Goal: Task Accomplishment & Management: Complete application form

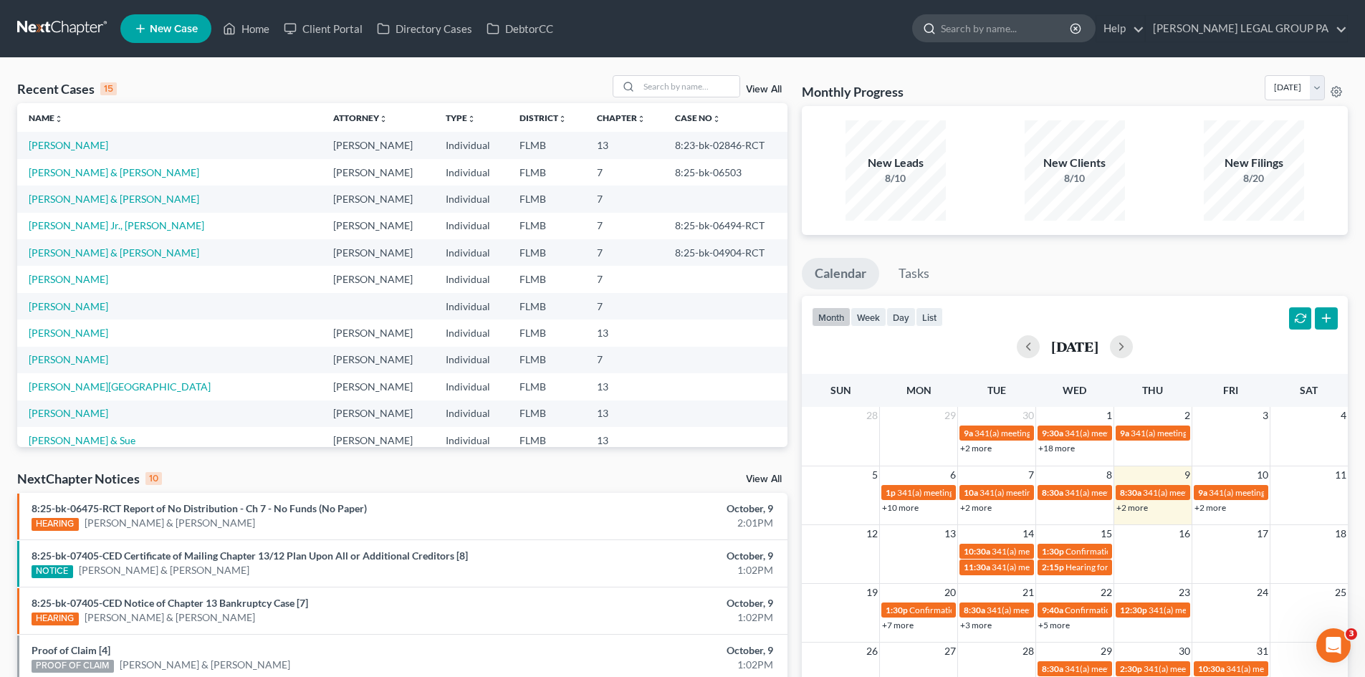
click at [1015, 19] on input "search" at bounding box center [1006, 28] width 131 height 27
type input "troupe"
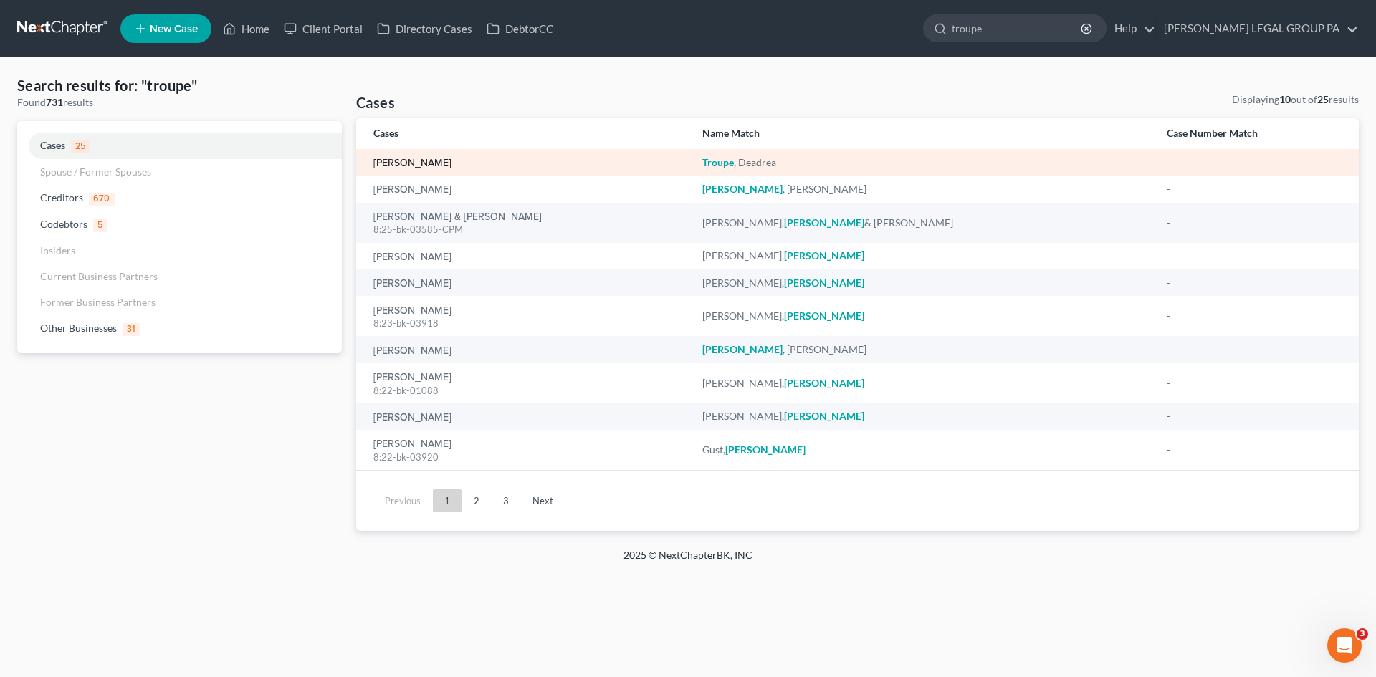
click at [439, 165] on link "Troupe, Deadrea" at bounding box center [412, 163] width 78 height 10
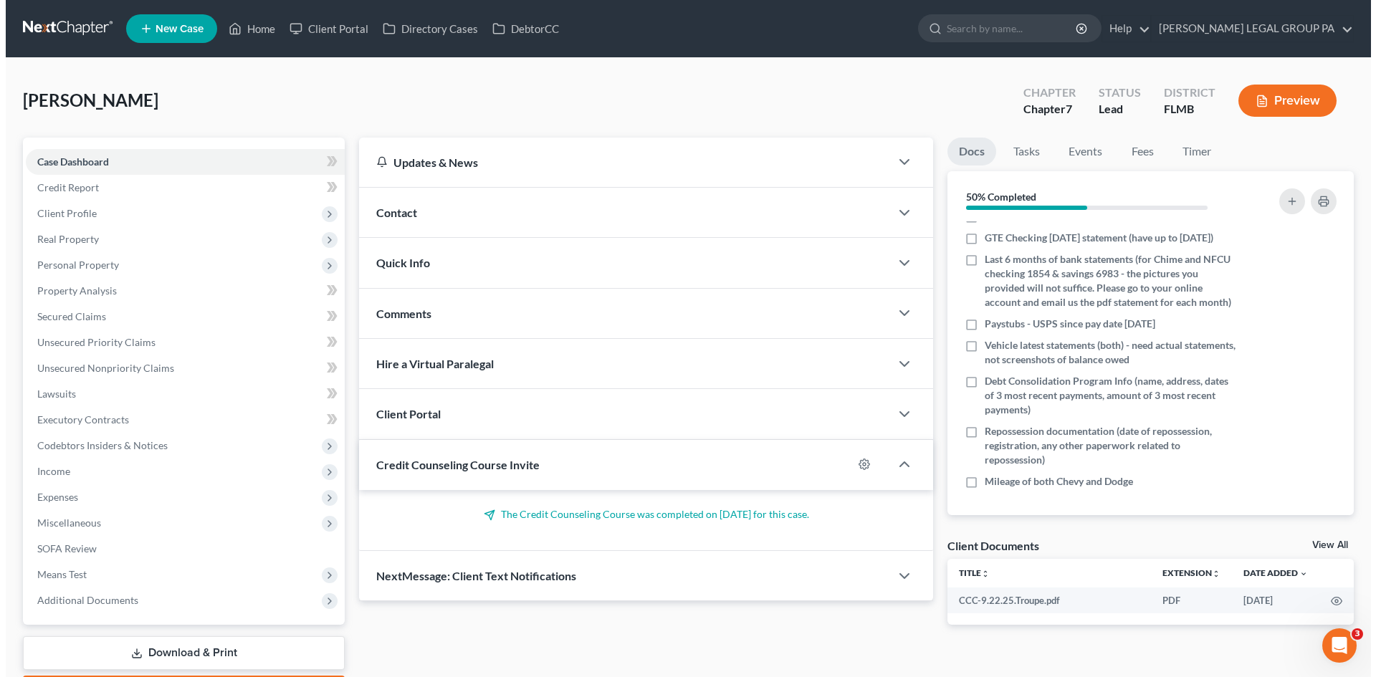
scroll to position [417, 0]
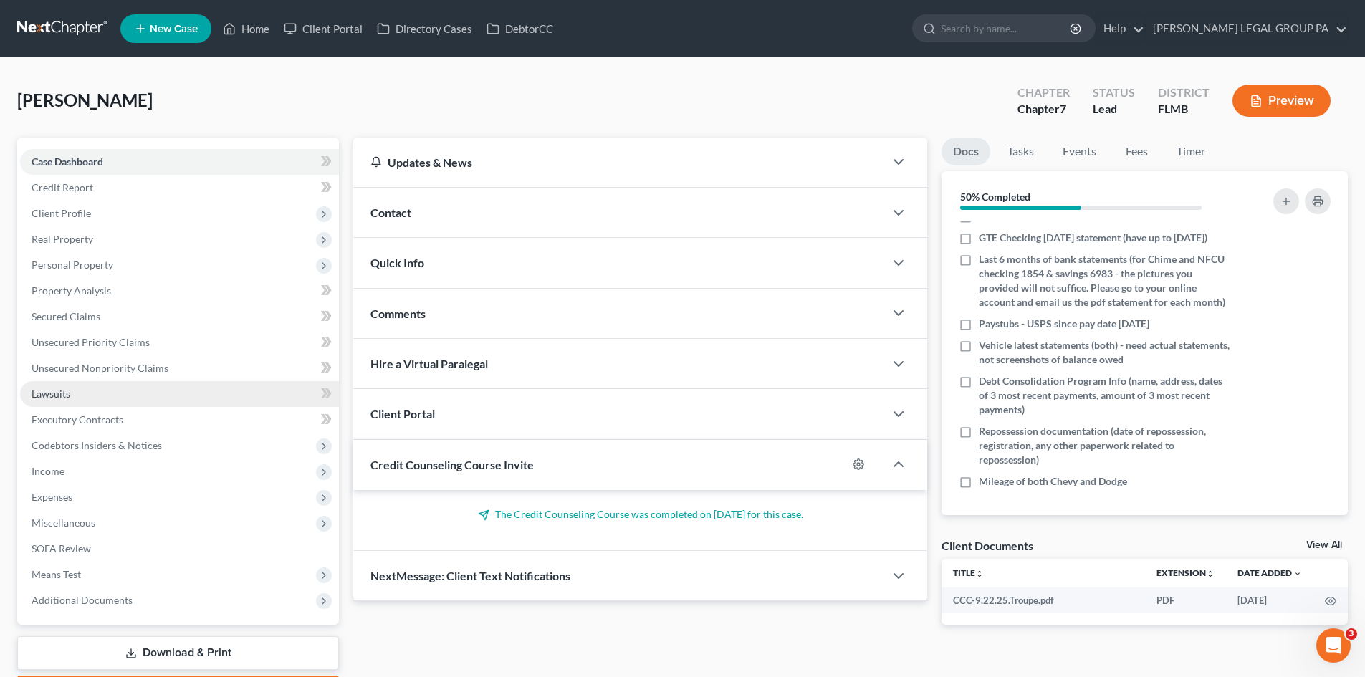
click at [135, 388] on link "Lawsuits" at bounding box center [179, 394] width 319 height 26
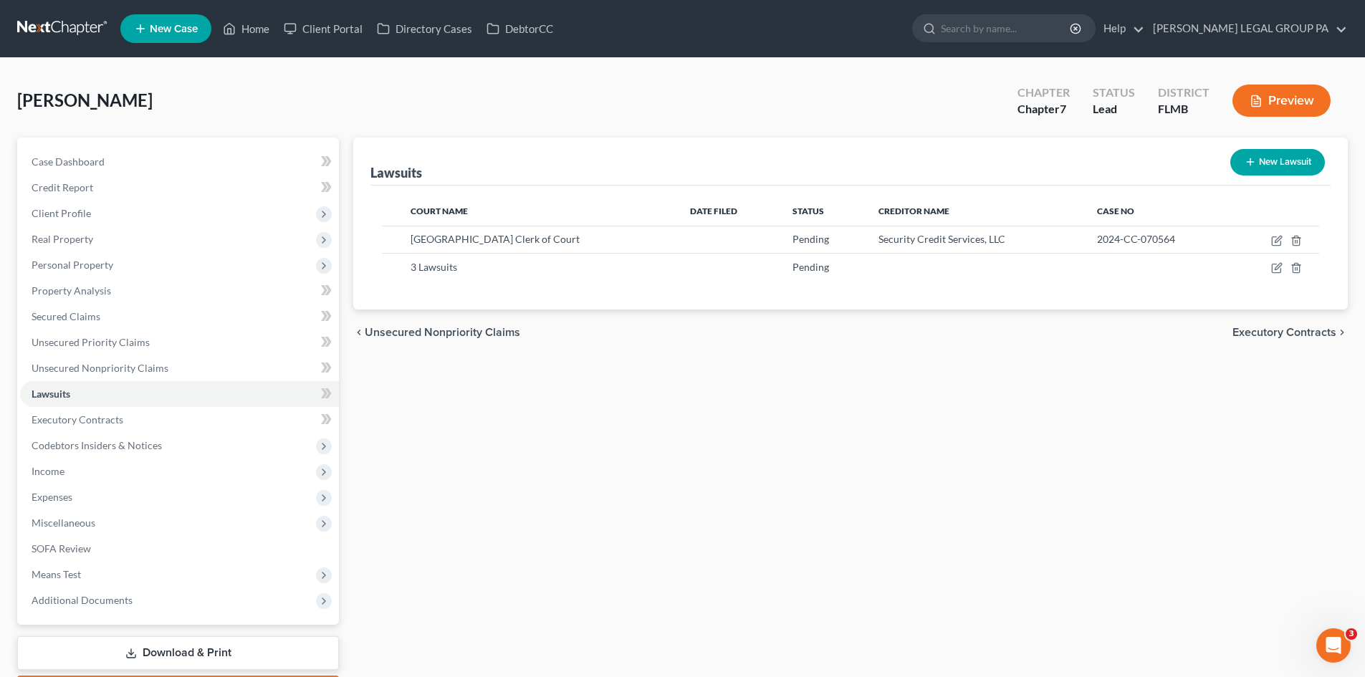
click at [1250, 160] on line "button" at bounding box center [1250, 162] width 0 height 6
select select "0"
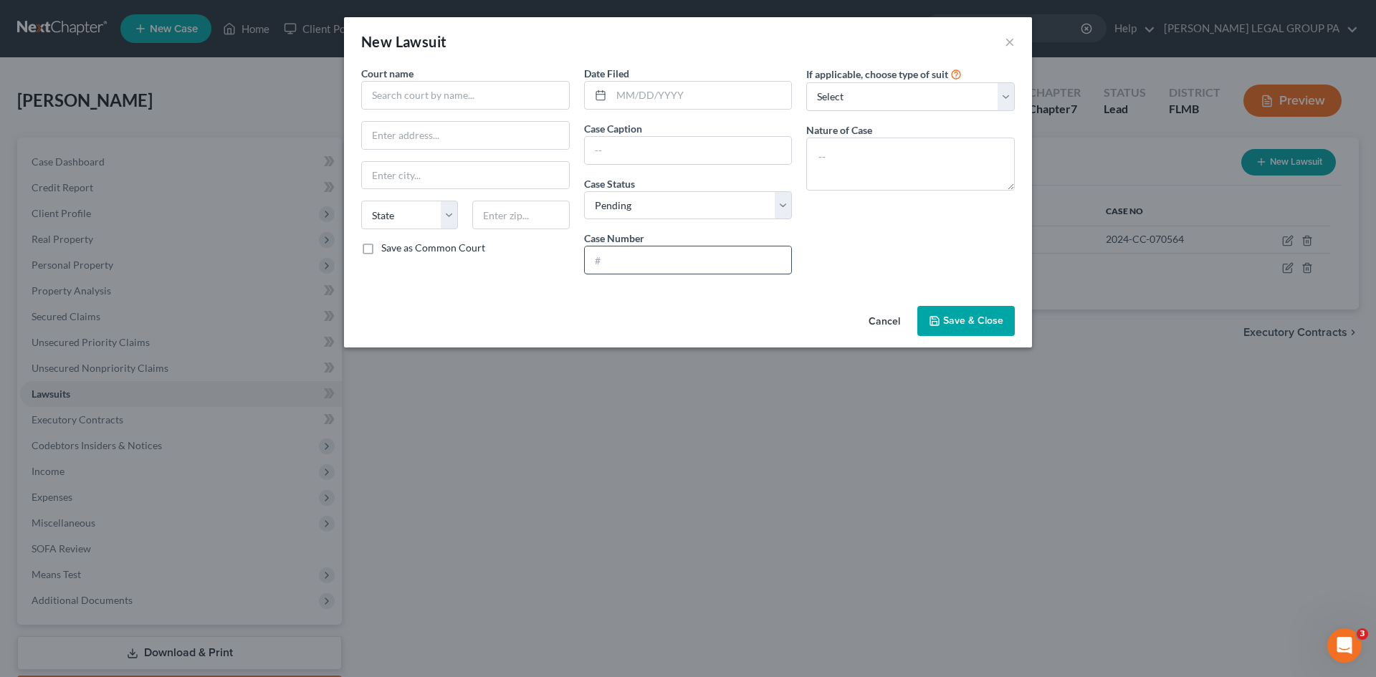
click at [653, 257] on input "text" at bounding box center [688, 259] width 207 height 27
type input "2025-CC-024396"
drag, startPoint x: 978, startPoint y: 98, endPoint x: 972, endPoint y: 107, distance: 11.3
click at [978, 98] on select "Select Repossession Garnishment Foreclosure Attached, Seized, Or Levied Other" at bounding box center [910, 96] width 209 height 29
select select "4"
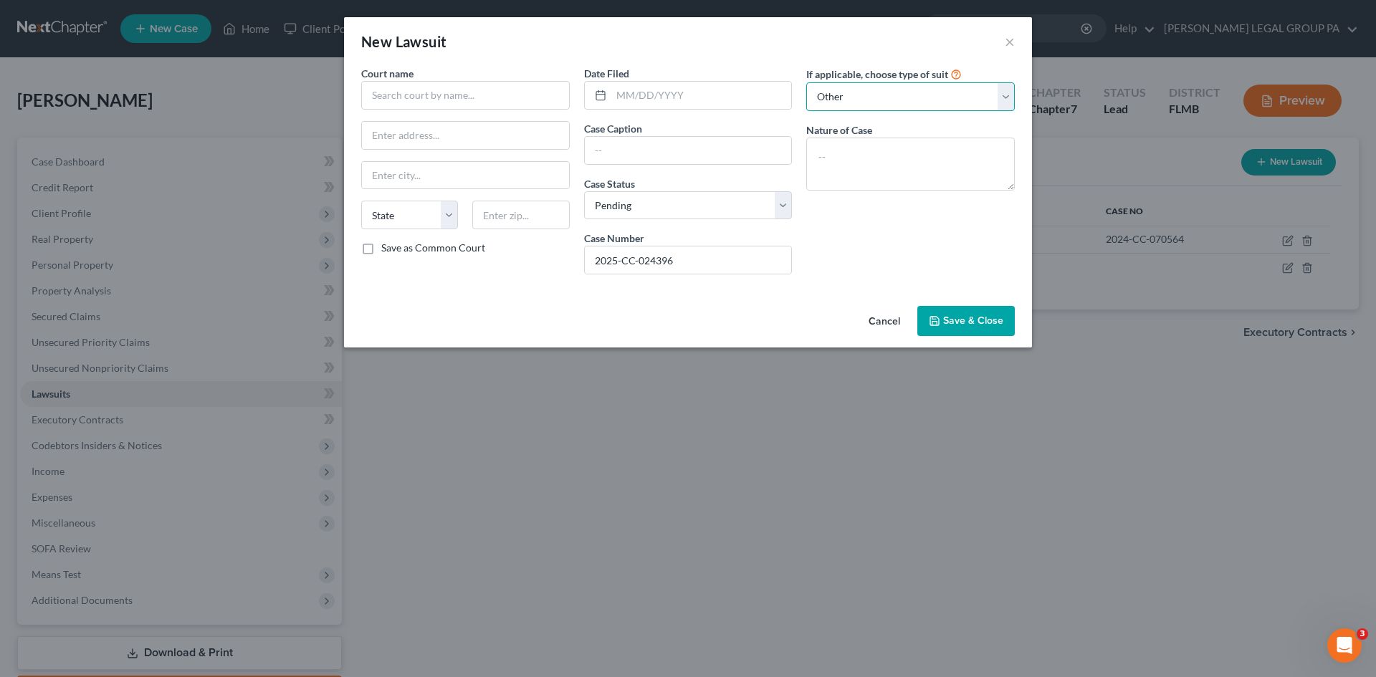
click at [806, 82] on select "Select Repossession Garnishment Foreclosure Attached, Seized, Or Levied Other" at bounding box center [910, 96] width 209 height 29
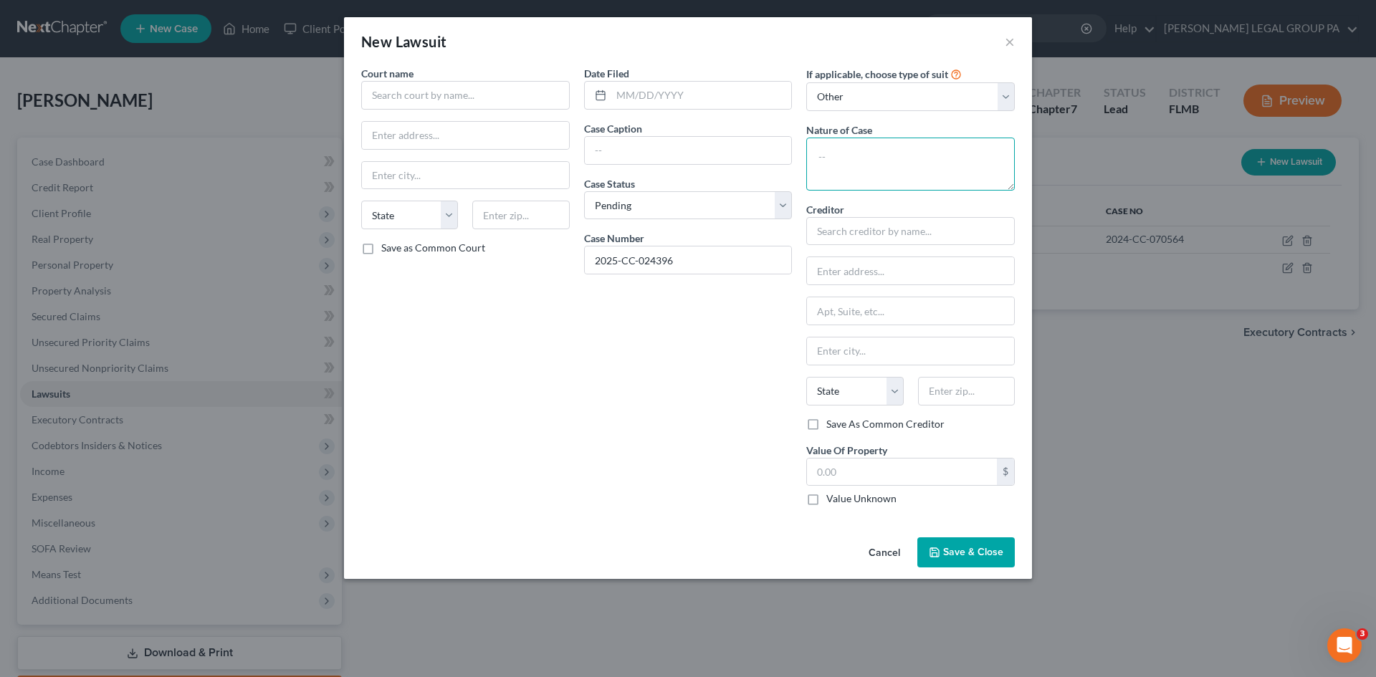
click at [913, 175] on textarea at bounding box center [910, 164] width 209 height 53
type textarea "Damages"
click at [718, 96] on input "text" at bounding box center [701, 95] width 181 height 27
type input "06/10/2025"
click at [709, 145] on input "text" at bounding box center [688, 150] width 207 height 27
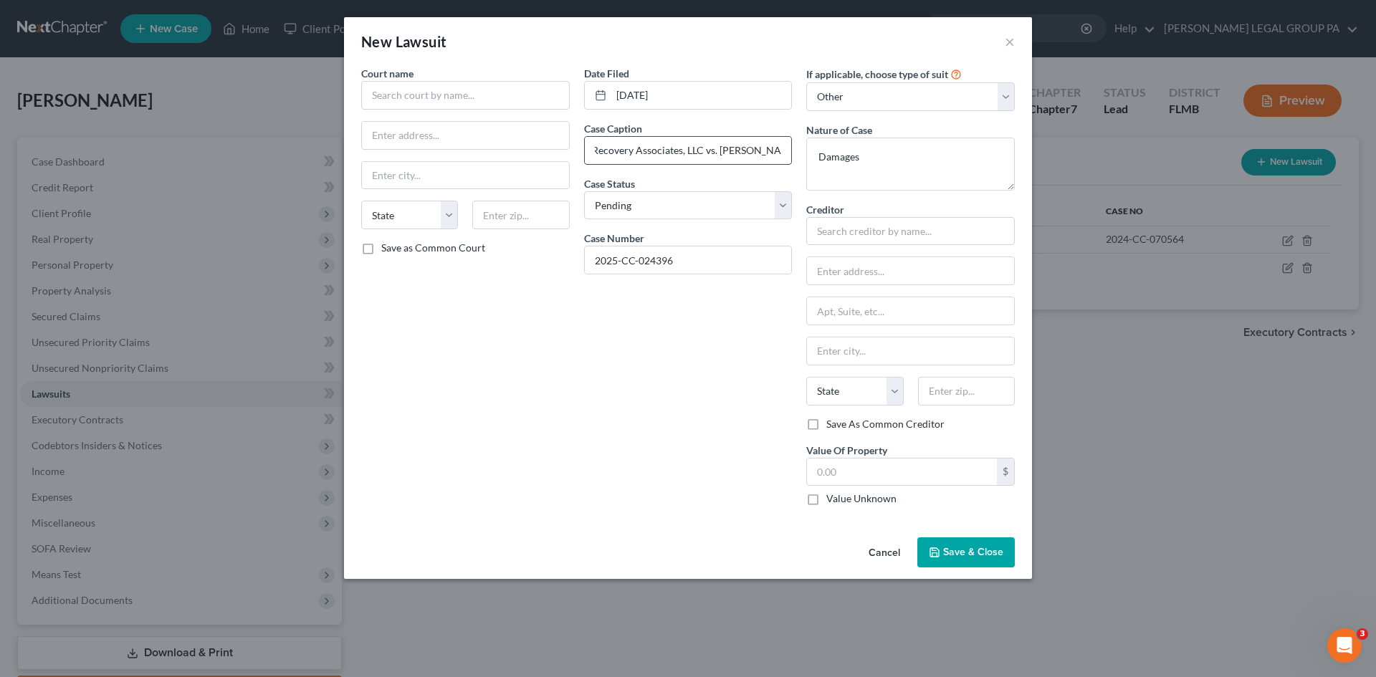
scroll to position [0, 52]
type input "Portfolio Recovery Associates, LLC vs. Deadrea Troupe"
click at [458, 105] on input "text" at bounding box center [465, 95] width 209 height 29
click at [421, 99] on input "Hill" at bounding box center [465, 95] width 209 height 29
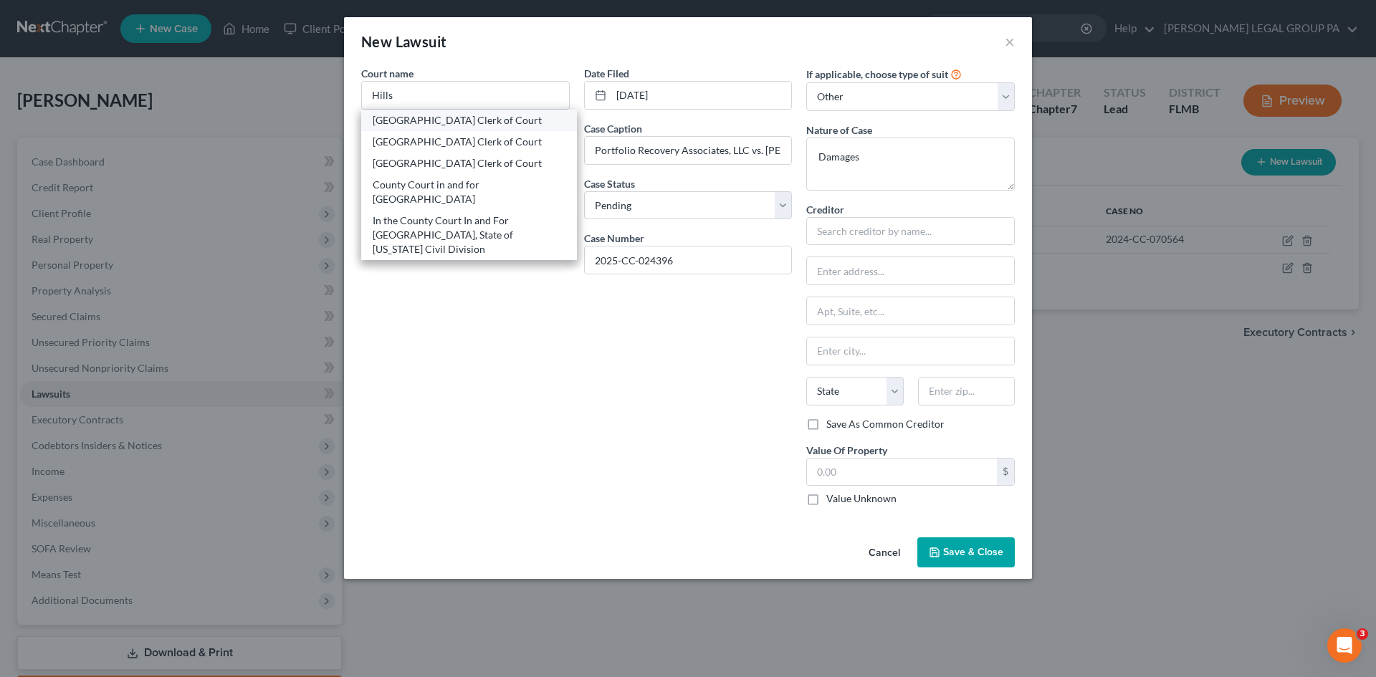
click at [473, 123] on div "Hillsborough County Clerk of Court" at bounding box center [469, 120] width 193 height 14
type input "Hillsborough County Clerk of Court"
type input "800 E. Twiggs St."
type input "Tampa"
select select "9"
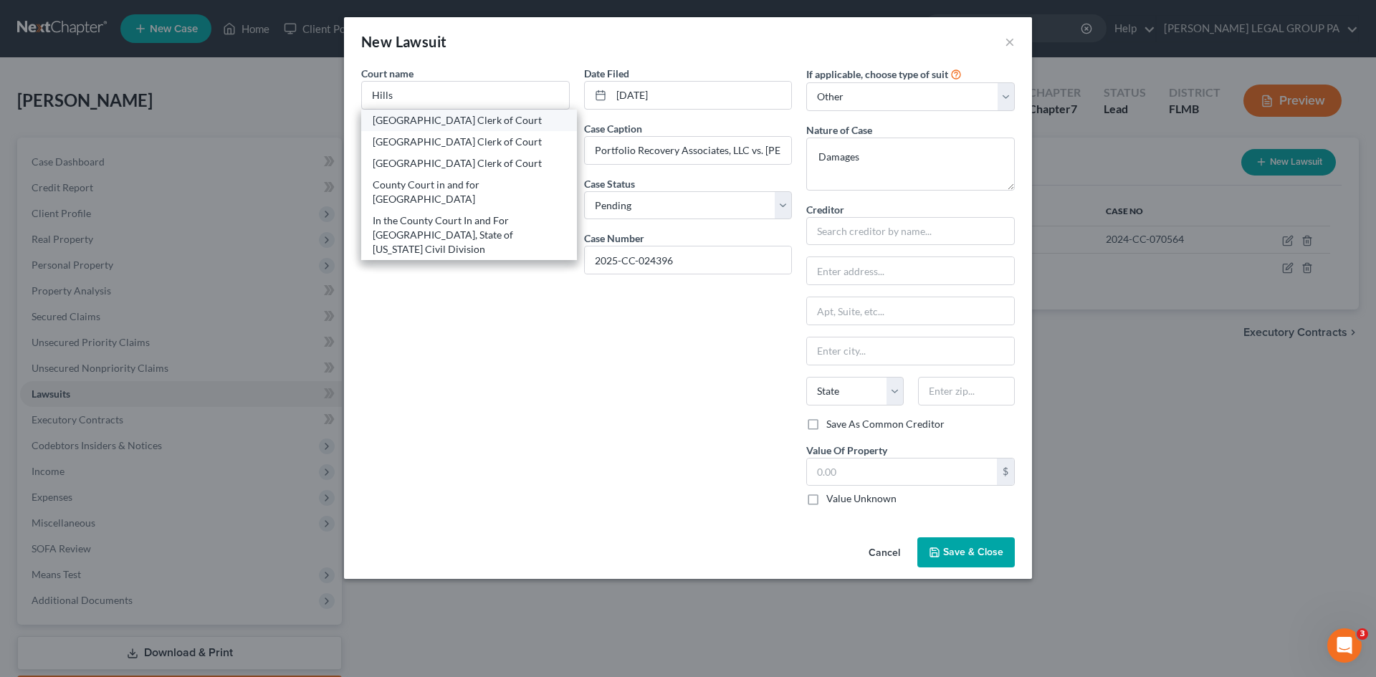
type input "33602"
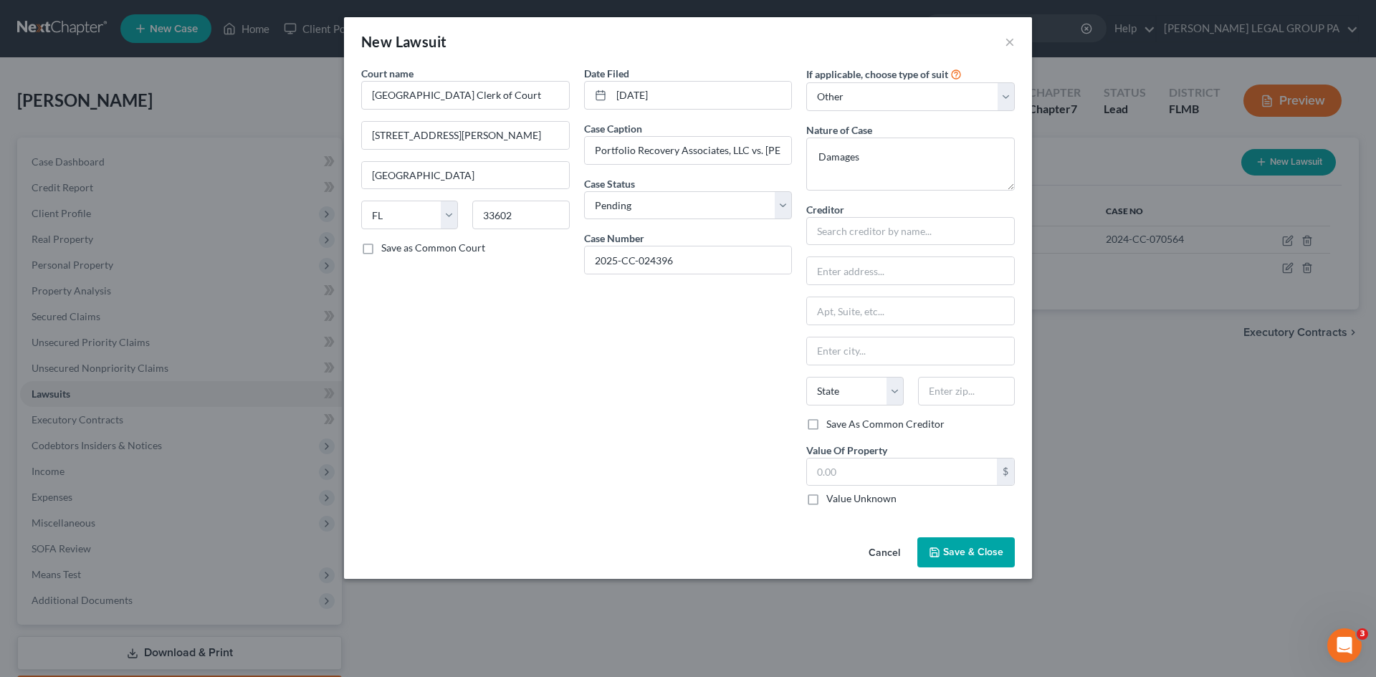
click at [982, 548] on span "Save & Close" at bounding box center [973, 552] width 60 height 12
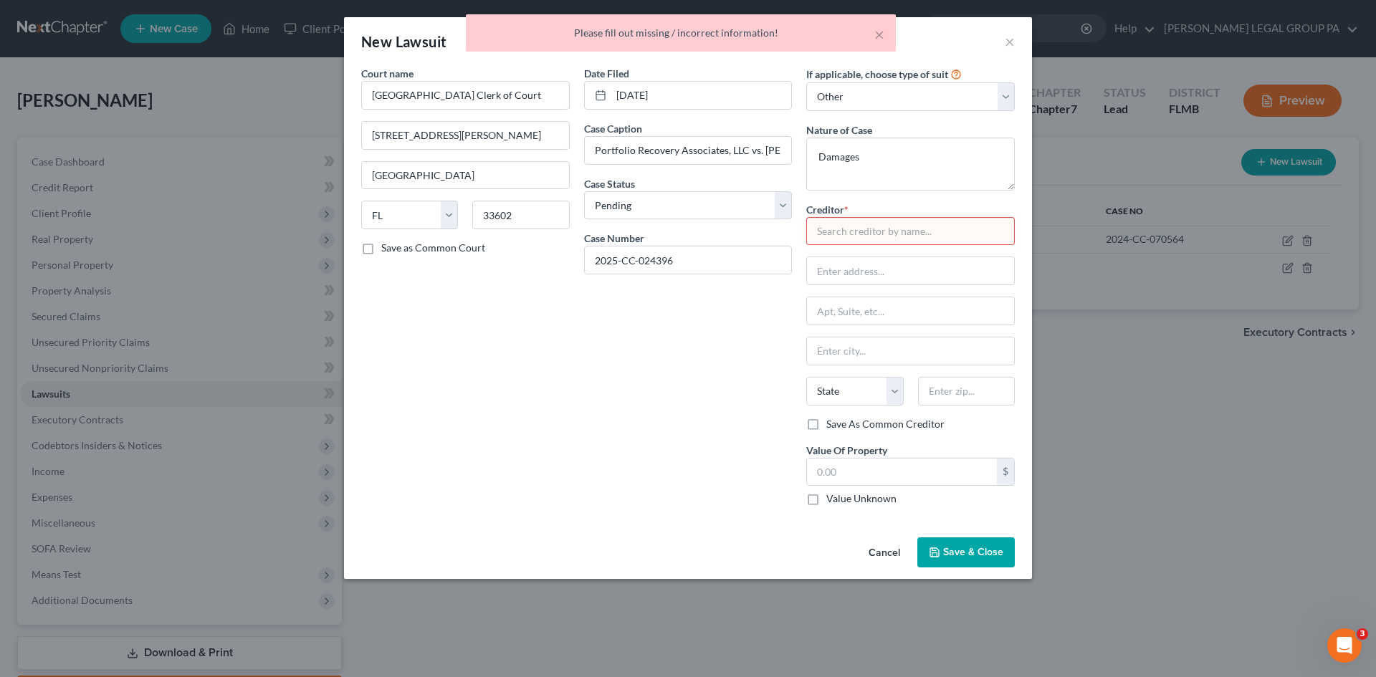
click at [889, 232] on input "text" at bounding box center [910, 231] width 209 height 29
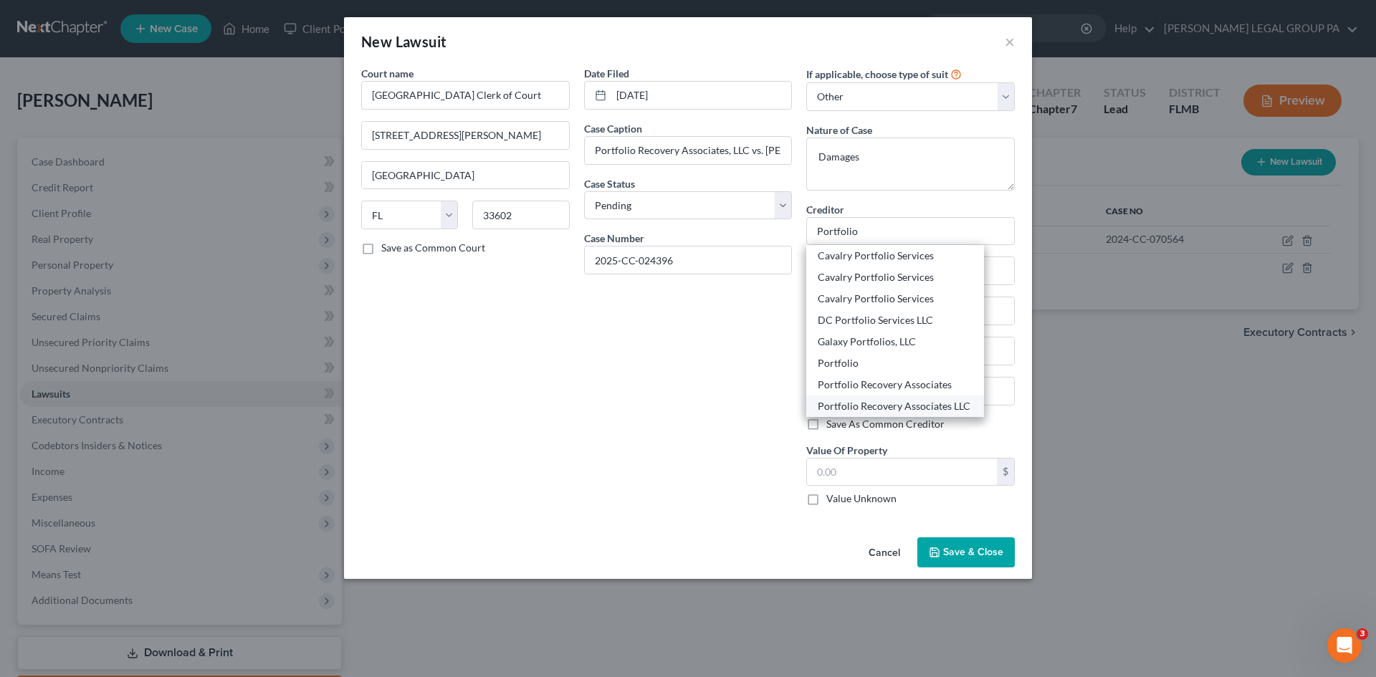
click at [918, 403] on div "Portfolio Recovery Associates LLC" at bounding box center [895, 406] width 155 height 14
type input "Portfolio Recovery Associates LLC"
type input "PO Box 12914"
type input "Norfolk"
select select "48"
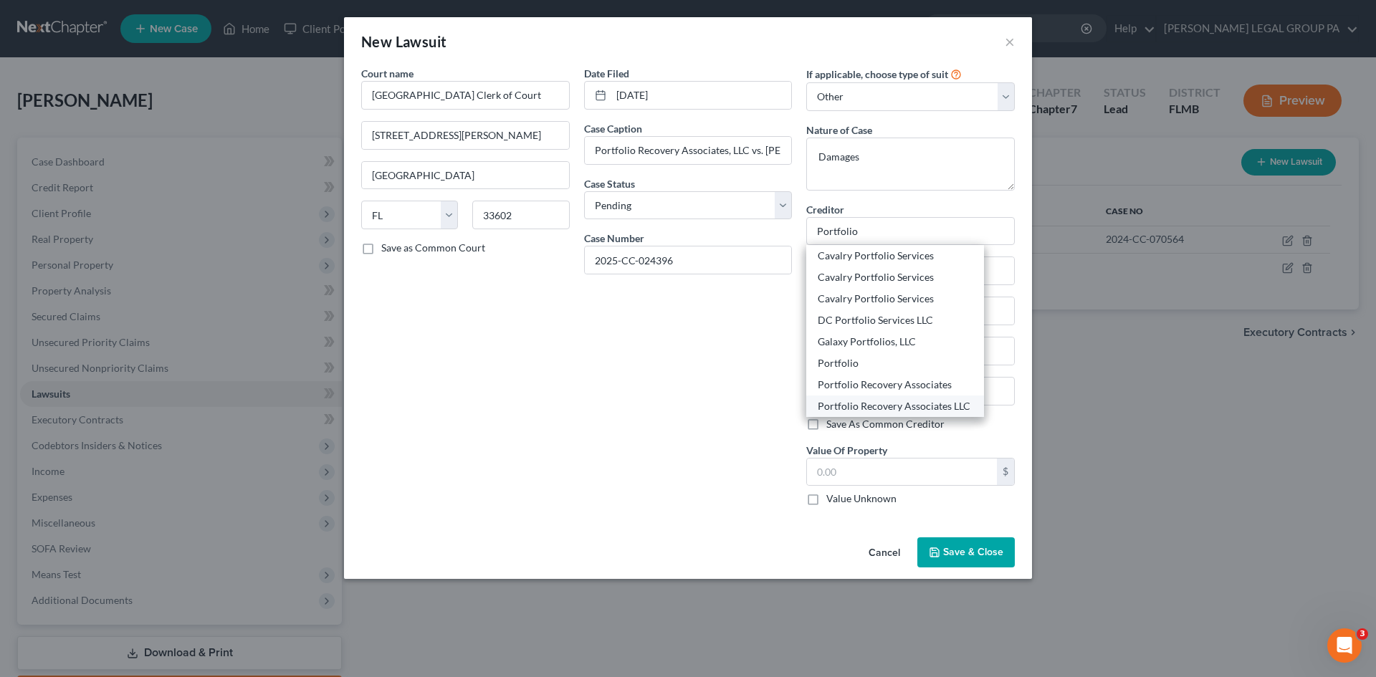
type input "23541"
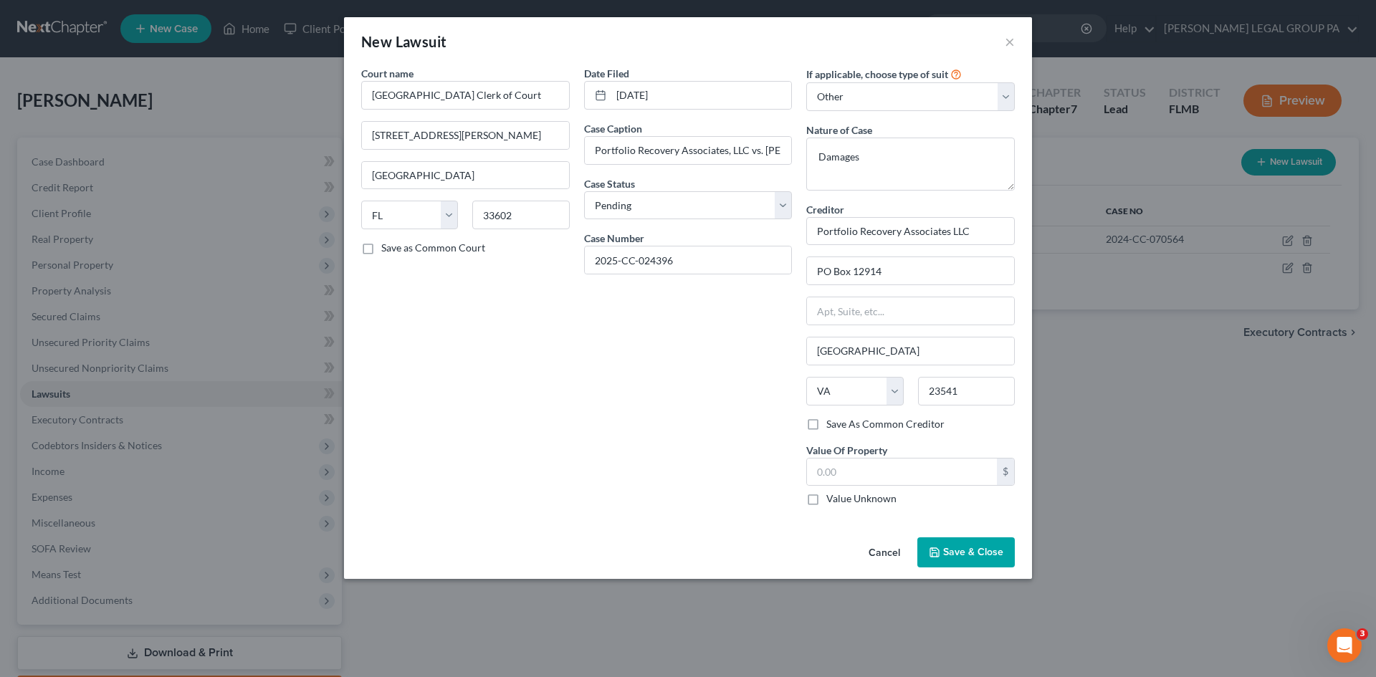
click at [977, 542] on button "Save & Close" at bounding box center [965, 552] width 97 height 30
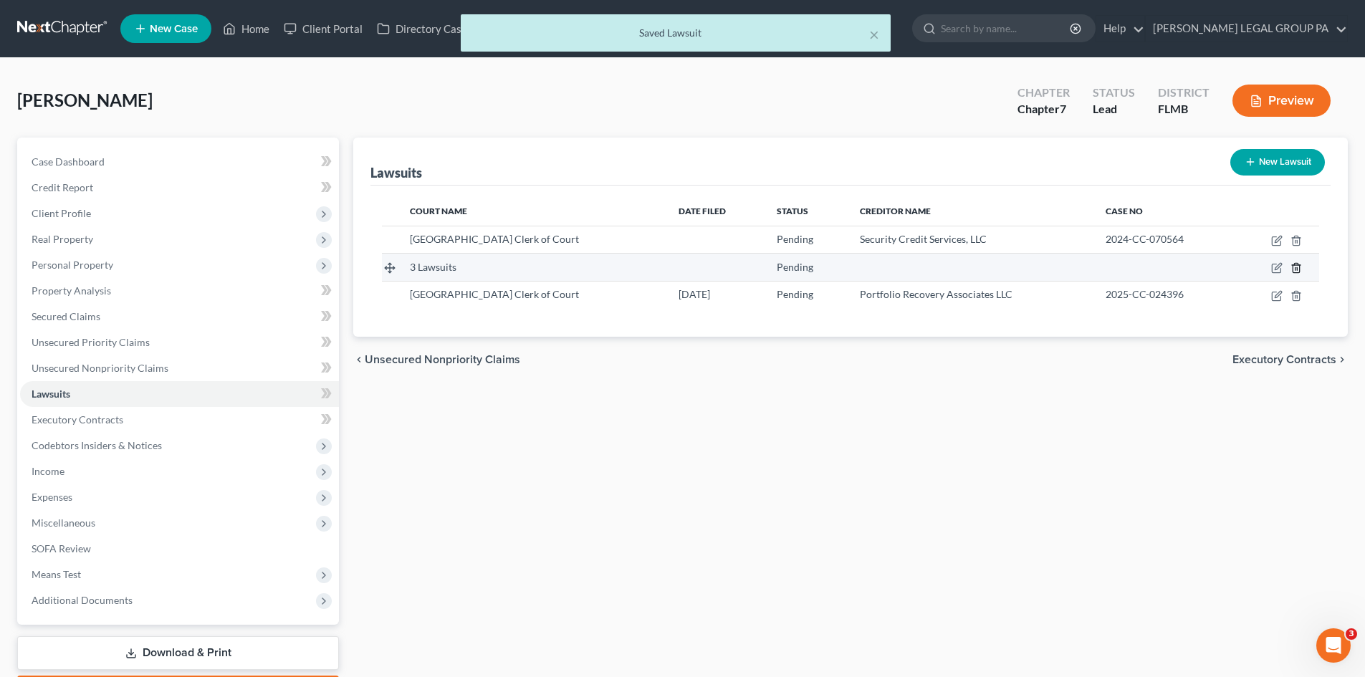
click at [1298, 267] on icon "button" at bounding box center [1295, 267] width 11 height 11
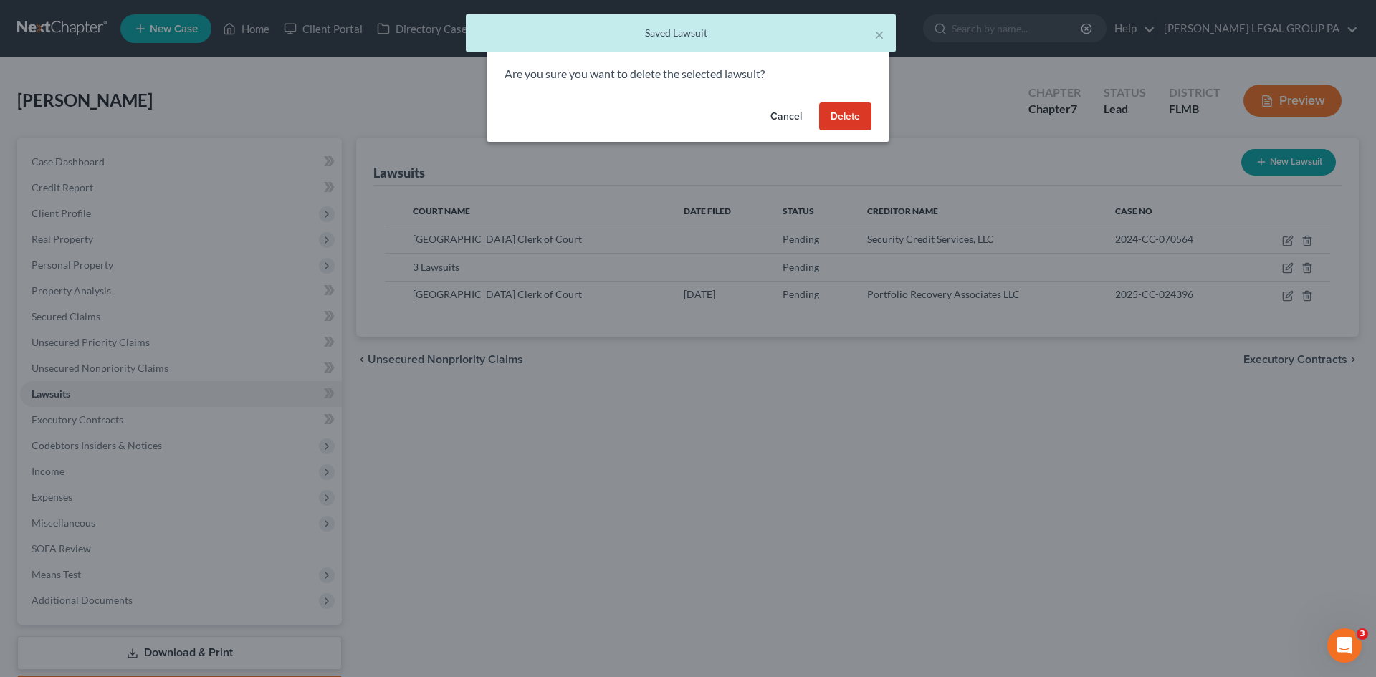
click at [778, 118] on button "Cancel" at bounding box center [786, 116] width 54 height 29
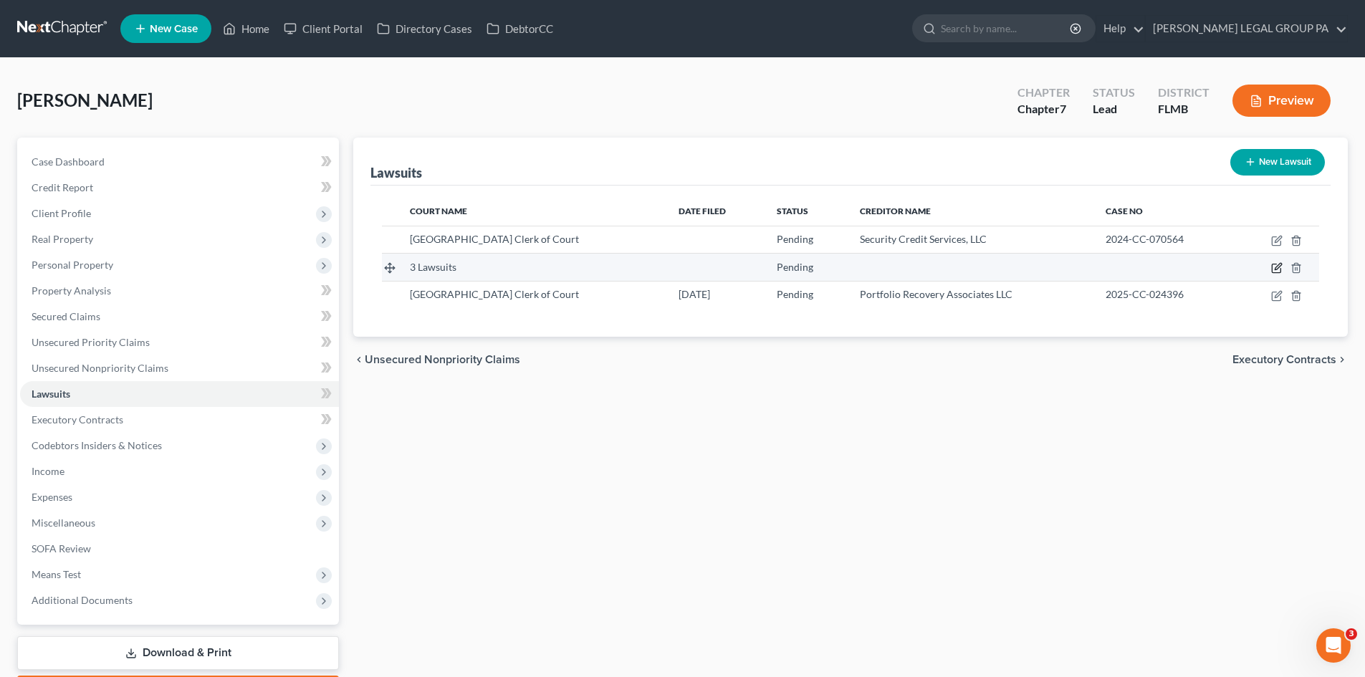
click at [1277, 269] on icon "button" at bounding box center [1276, 267] width 11 height 11
select select "0"
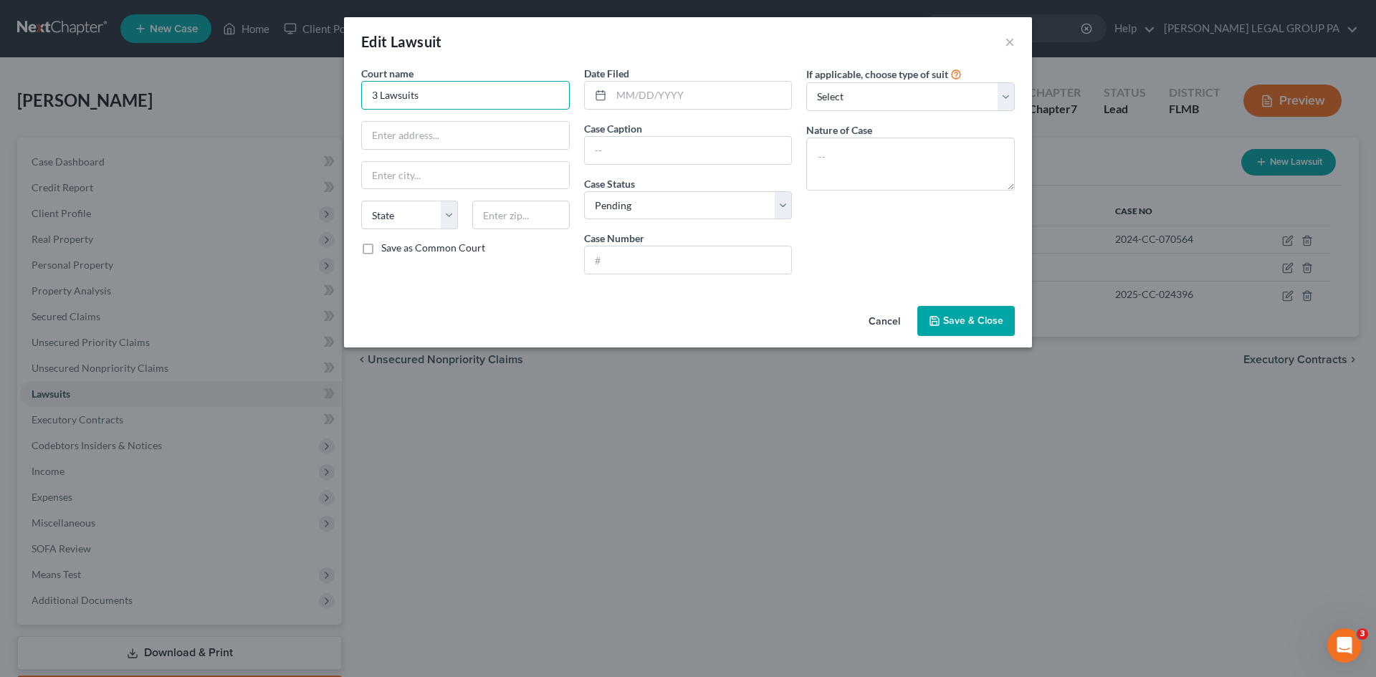
drag, startPoint x: 451, startPoint y: 99, endPoint x: 240, endPoint y: 96, distance: 211.4
click at [241, 96] on div "Edit Lawsuit × Court name * 3 Lawsuits State AL AK AR AZ CA CO CT DE DC FL GA G…" at bounding box center [688, 338] width 1376 height 677
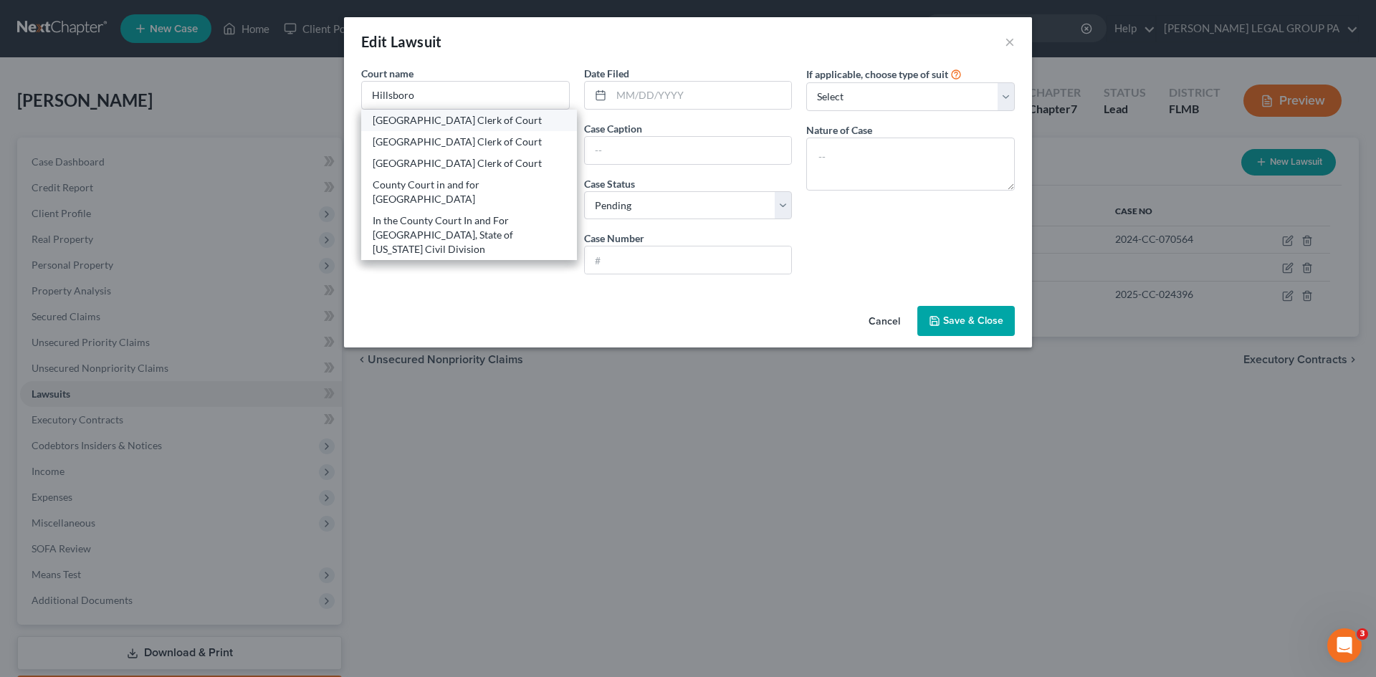
click at [428, 126] on div "Hillsborough County Clerk of Court" at bounding box center [469, 120] width 193 height 14
type input "Hillsborough County Clerk of Court"
type input "800 E. Twiggs St."
type input "Tampa"
select select "9"
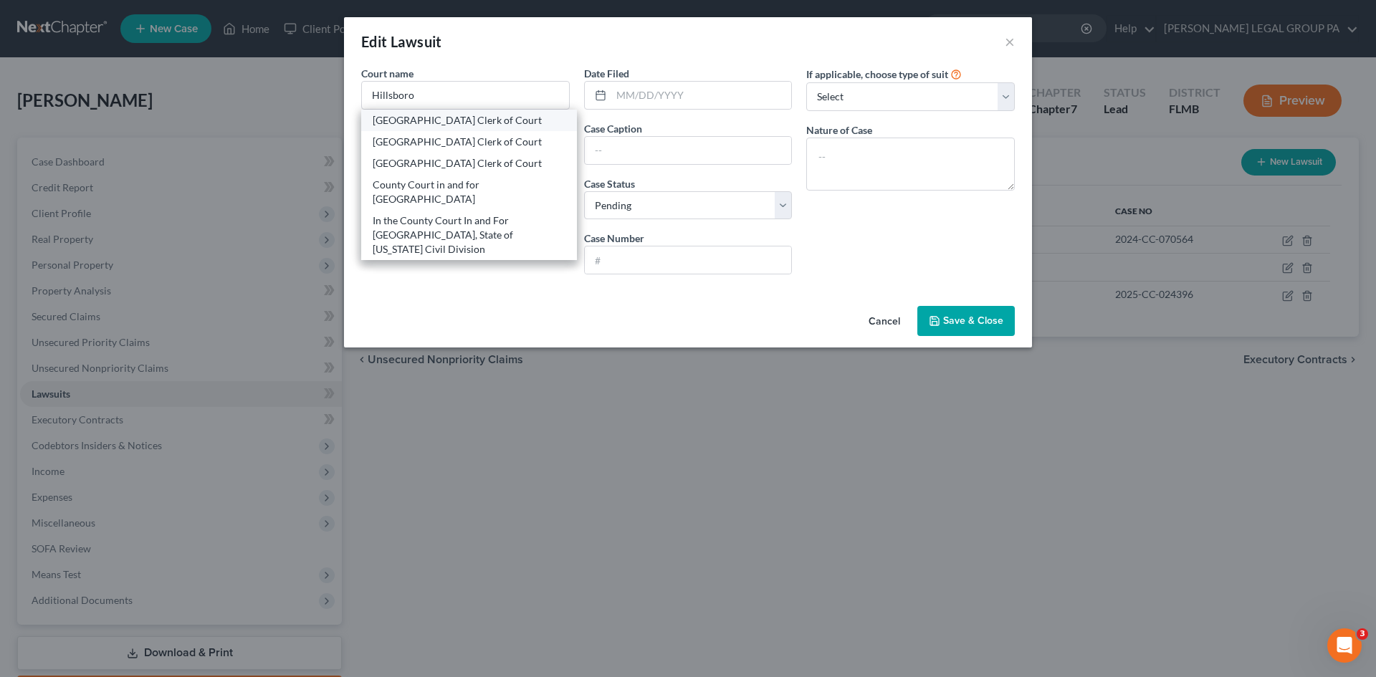
type input "33602"
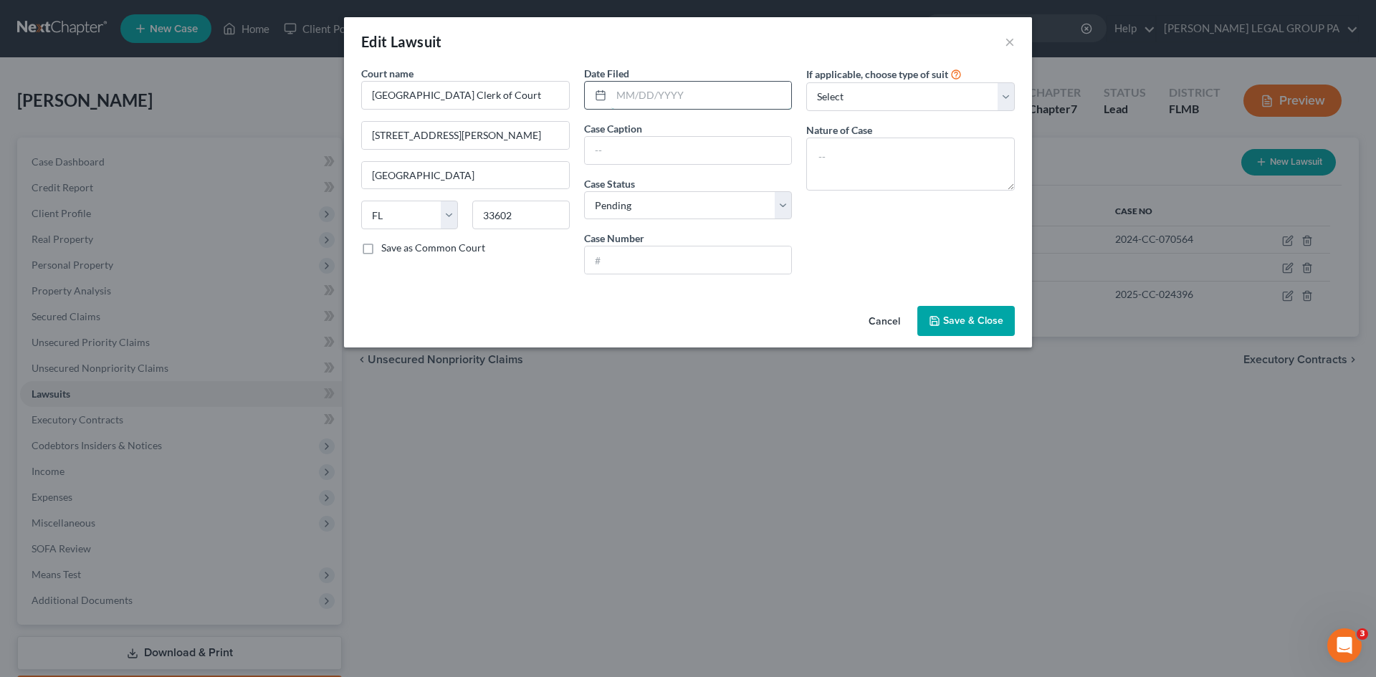
click at [652, 98] on input "text" at bounding box center [701, 95] width 181 height 27
type input "07/29/2025"
click at [862, 100] on select "Select Repossession Garnishment Foreclosure Attached, Seized, Or Levied Other" at bounding box center [910, 96] width 209 height 29
select select "4"
click at [806, 82] on select "Select Repossession Garnishment Foreclosure Attached, Seized, Or Levied Other" at bounding box center [910, 96] width 209 height 29
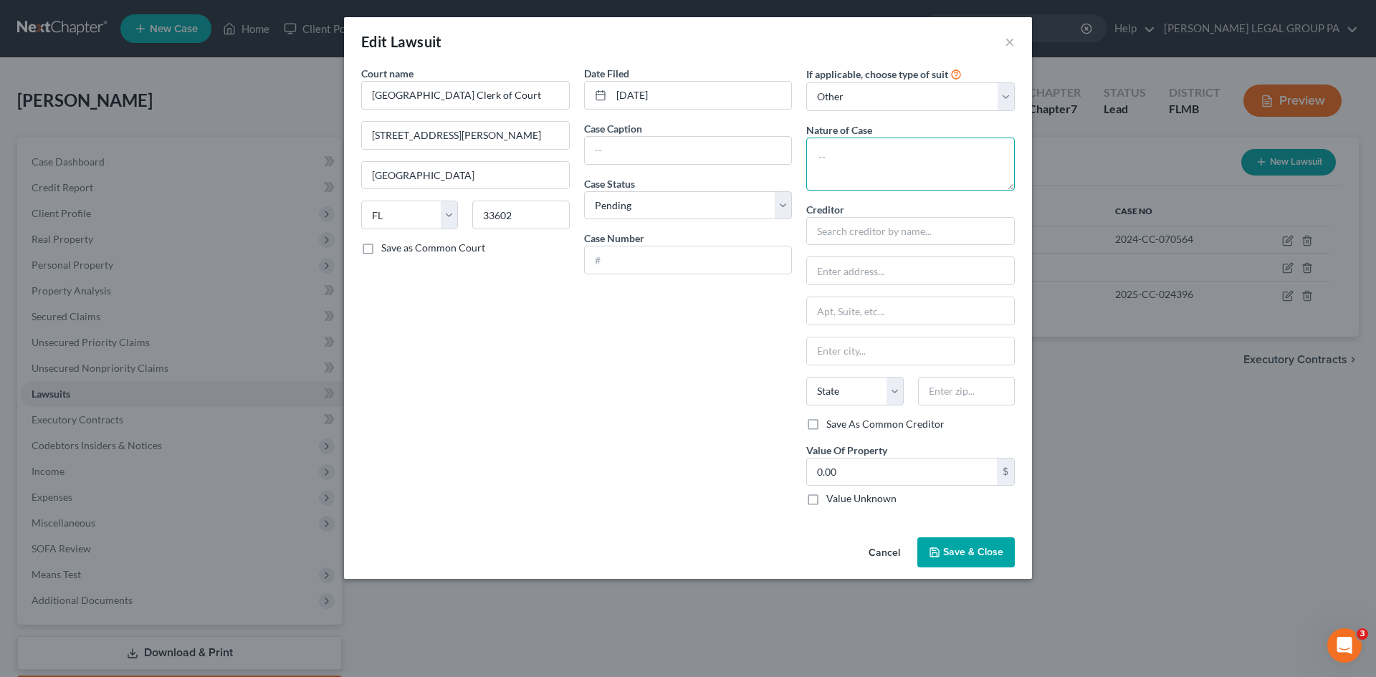
click at [878, 159] on textarea at bounding box center [910, 164] width 209 height 53
type textarea "S"
type textarea "Damages"
click at [873, 221] on input "text" at bounding box center [910, 231] width 209 height 29
drag, startPoint x: 967, startPoint y: 230, endPoint x: 793, endPoint y: 212, distance: 174.3
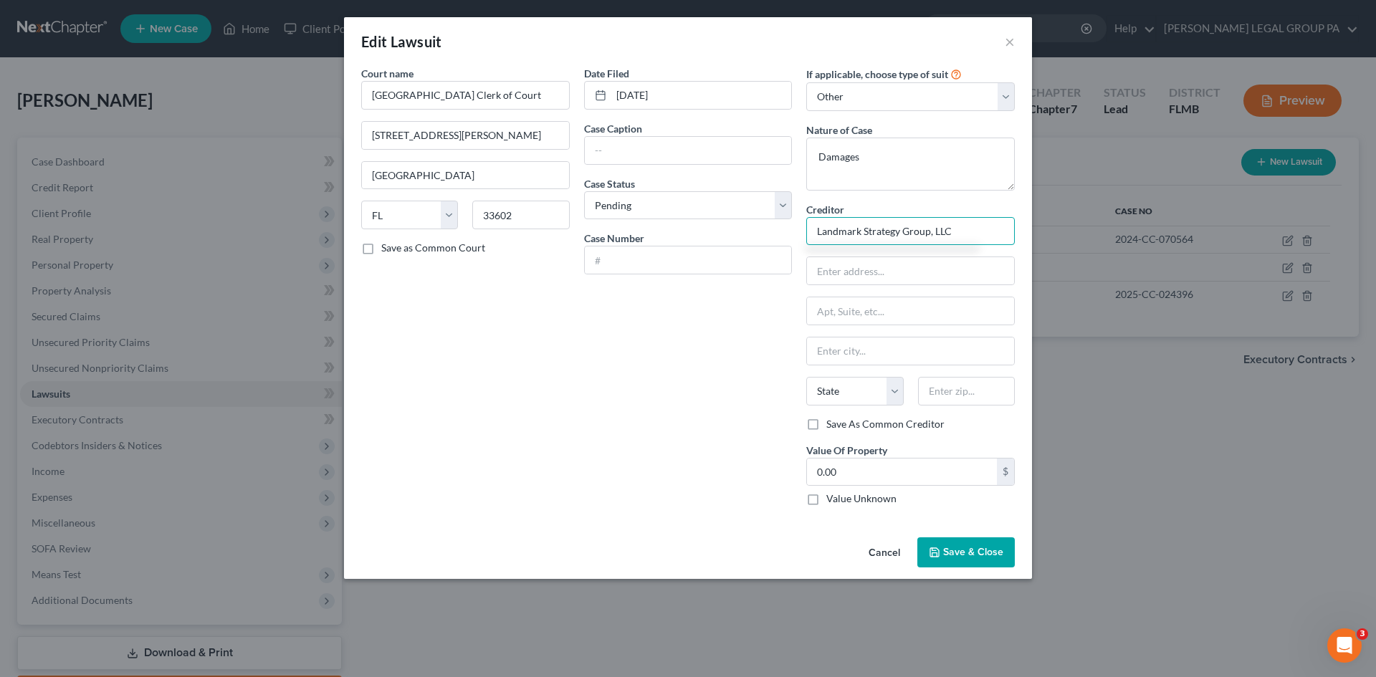
click at [793, 212] on div "Court name * Hillsborough County Clerk of Court 800 E. Twiggs St. Tampa State A…" at bounding box center [688, 291] width 668 height 451
type input "Landmark Strategy Group, LLC"
click at [635, 144] on input "text" at bounding box center [688, 150] width 207 height 27
paste input "Landmark Strategy Group, LLC"
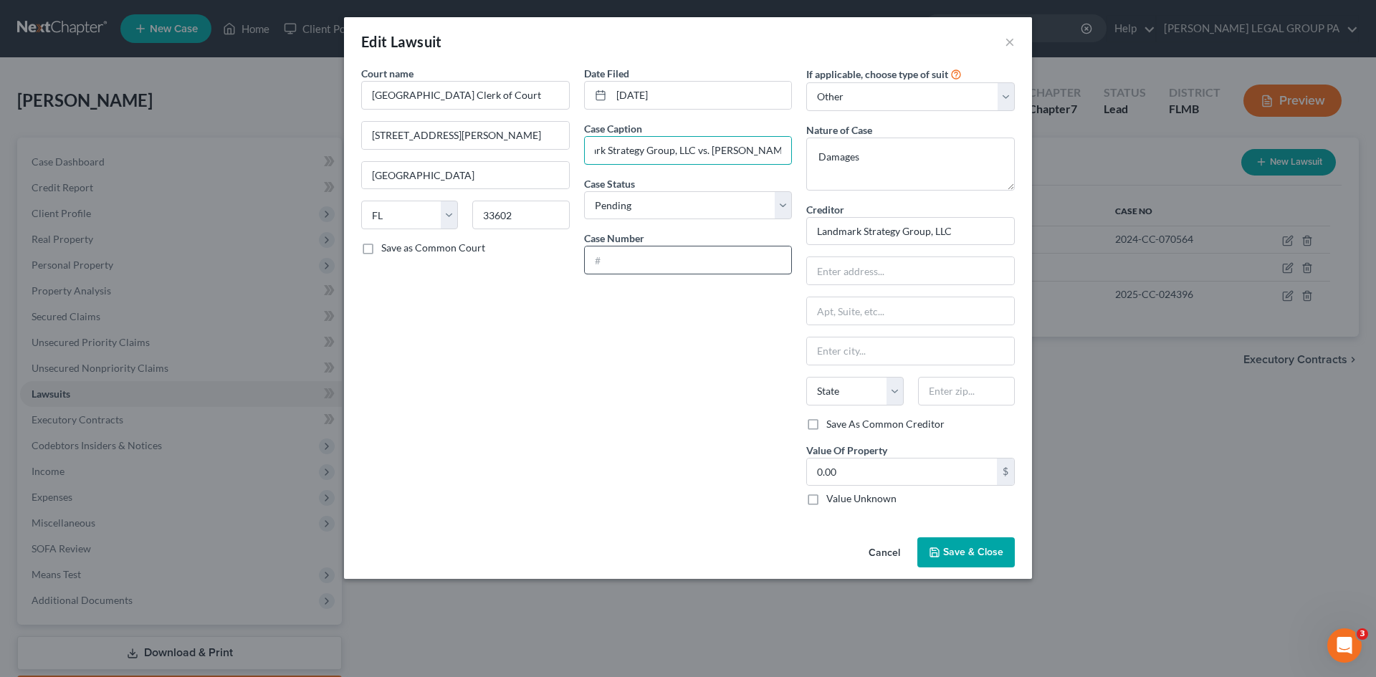
type input "Landmark Strategy Group, LLC vs. Deadrea Troupe"
click at [719, 258] on input "text" at bounding box center [688, 259] width 207 height 27
type input "2024-SC-042628"
click at [956, 545] on button "Save & Close" at bounding box center [965, 552] width 97 height 30
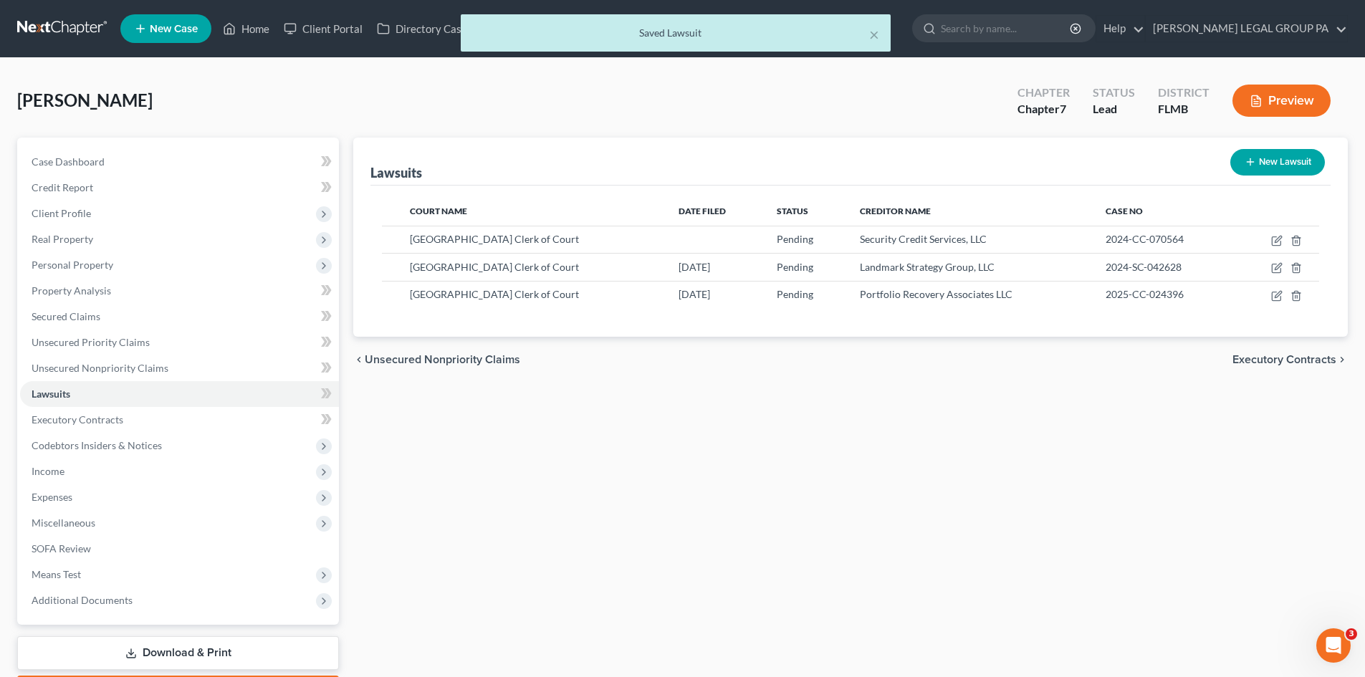
click at [1290, 159] on button "New Lawsuit" at bounding box center [1277, 162] width 95 height 27
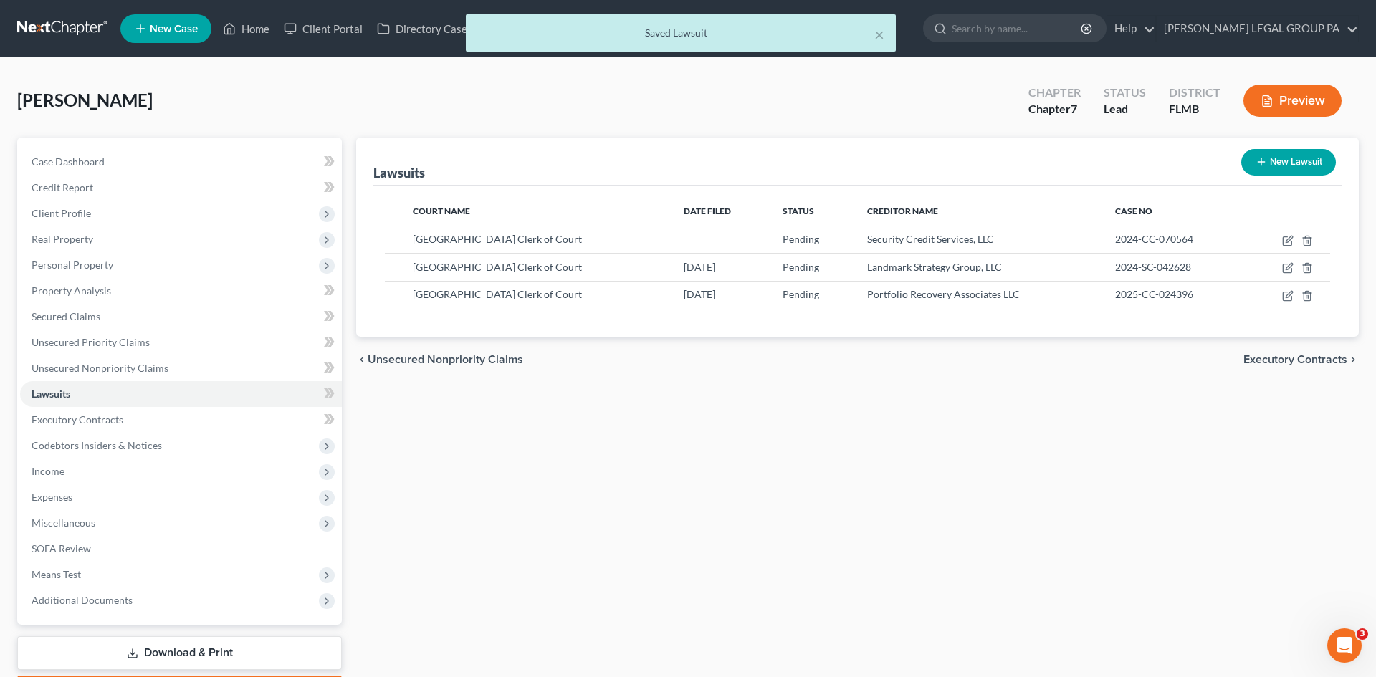
select select "0"
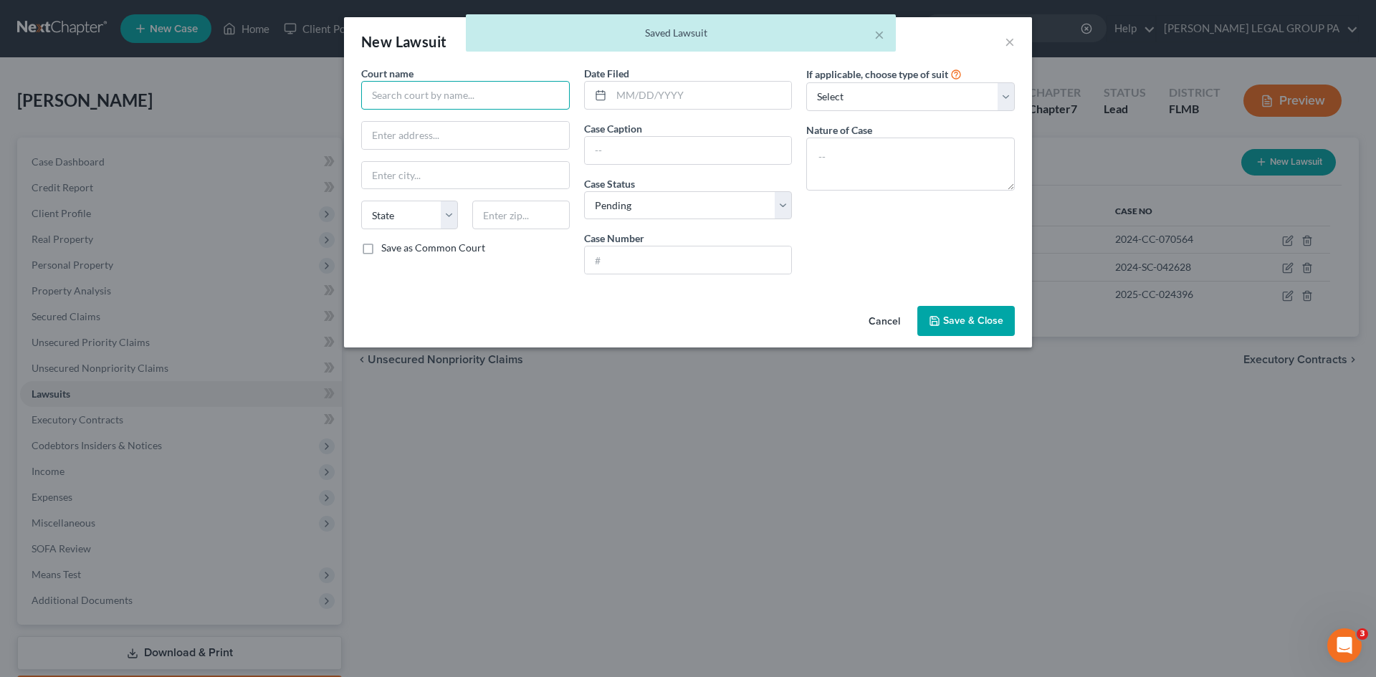
click at [393, 95] on input "text" at bounding box center [465, 95] width 209 height 29
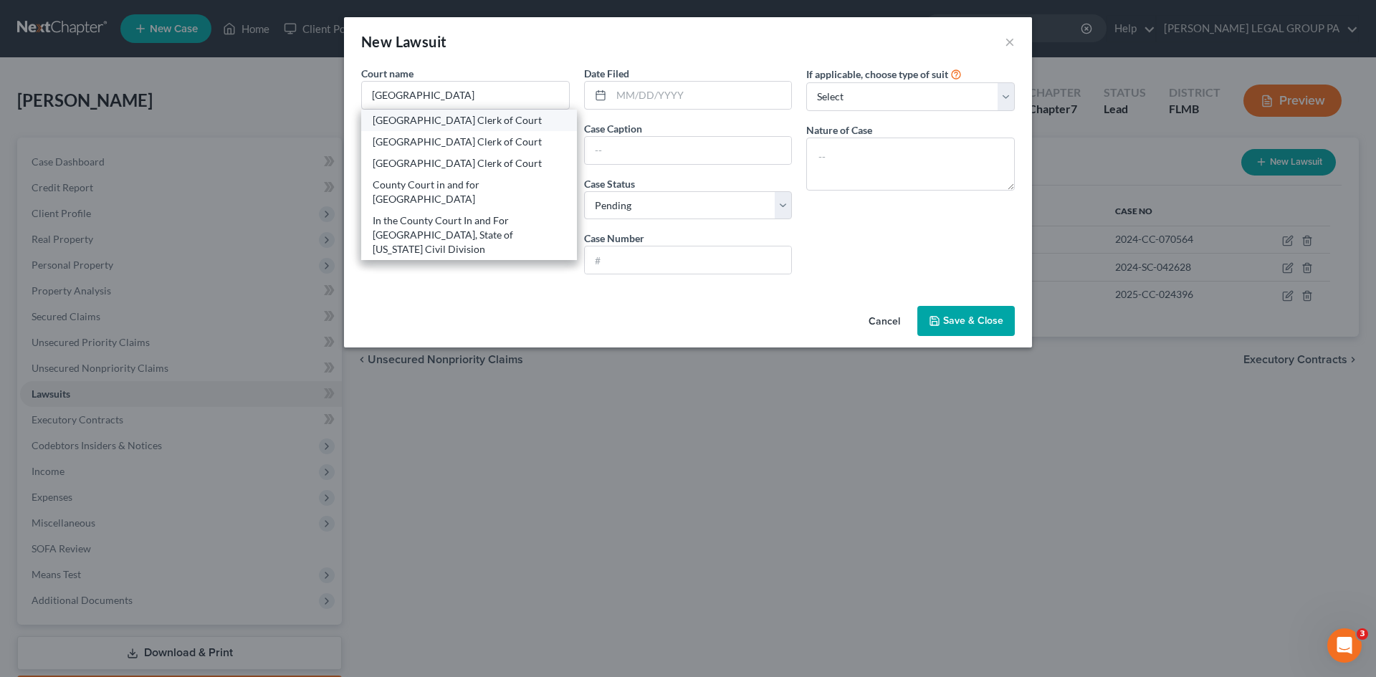
click at [504, 123] on div "Hillsborough County Clerk of Court" at bounding box center [469, 120] width 193 height 14
type input "Hillsborough County Clerk of Court"
type input "800 E. Twiggs St."
type input "Tampa"
select select "9"
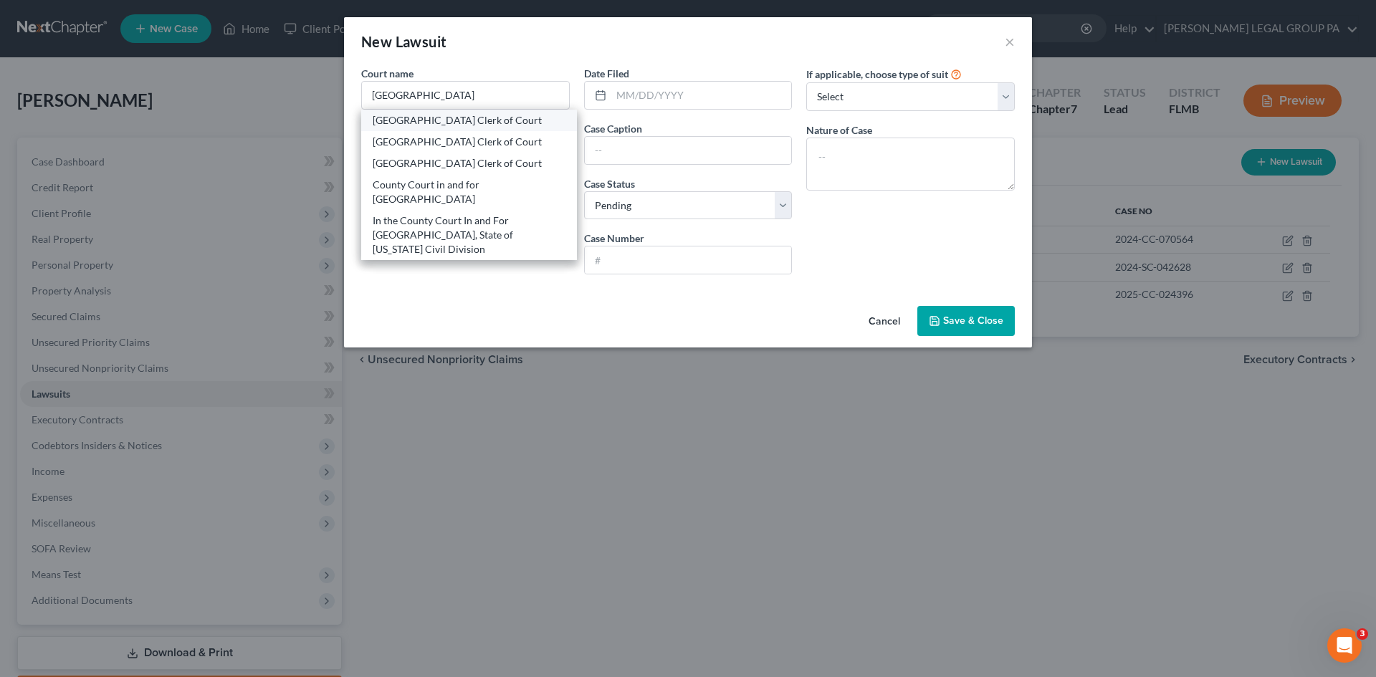
type input "33602"
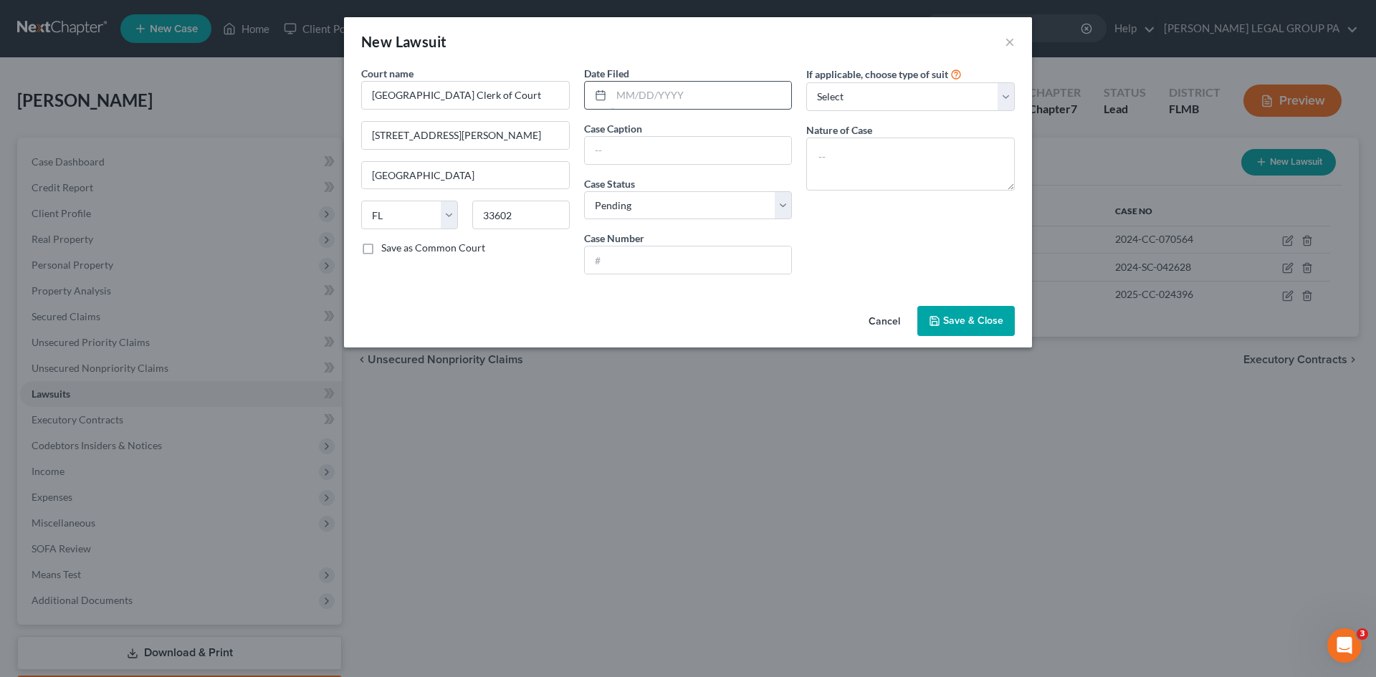
click at [727, 98] on input "text" at bounding box center [701, 95] width 181 height 27
type input "06/17/2024"
click at [674, 154] on input "text" at bounding box center [688, 150] width 207 height 27
type input "Capital One, N.A. vs. Deadrea Troupe"
click at [882, 93] on select "Select Repossession Garnishment Foreclosure Attached, Seized, Or Levied Other" at bounding box center [910, 96] width 209 height 29
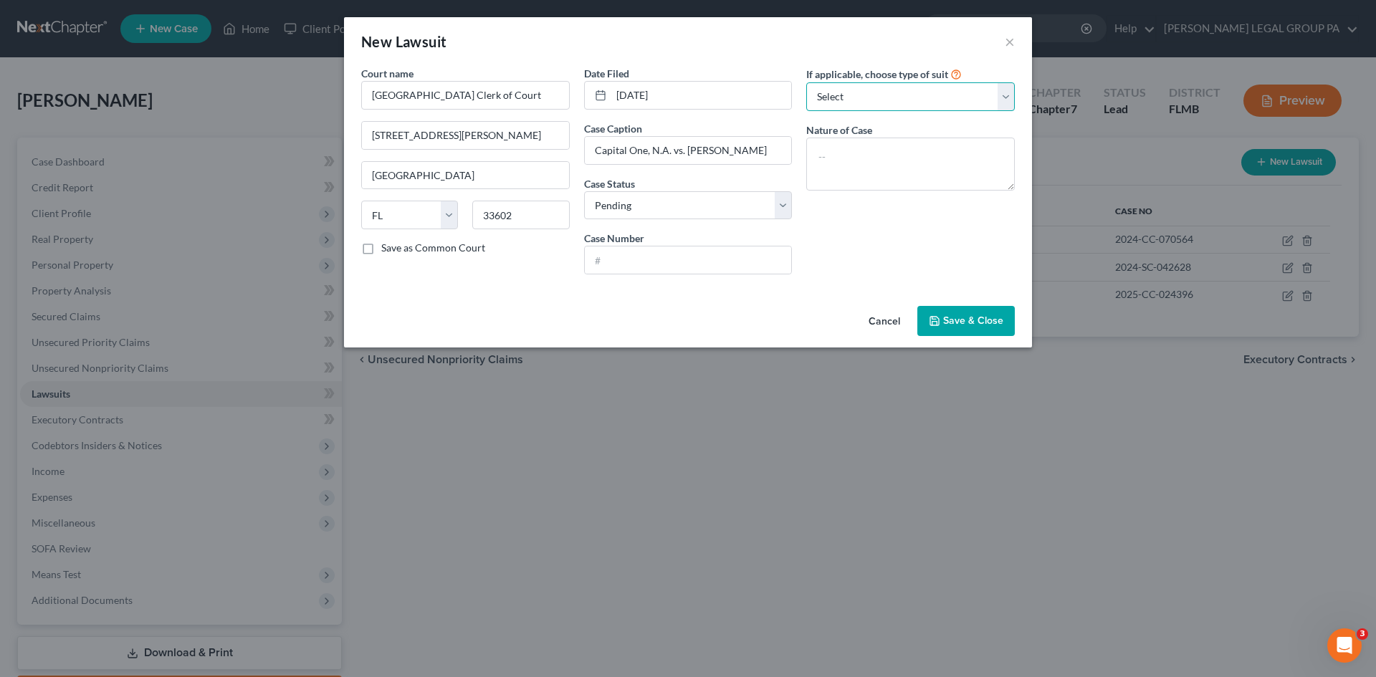
select select "4"
click at [806, 82] on select "Select Repossession Garnishment Foreclosure Attached, Seized, Or Levied Other" at bounding box center [910, 96] width 209 height 29
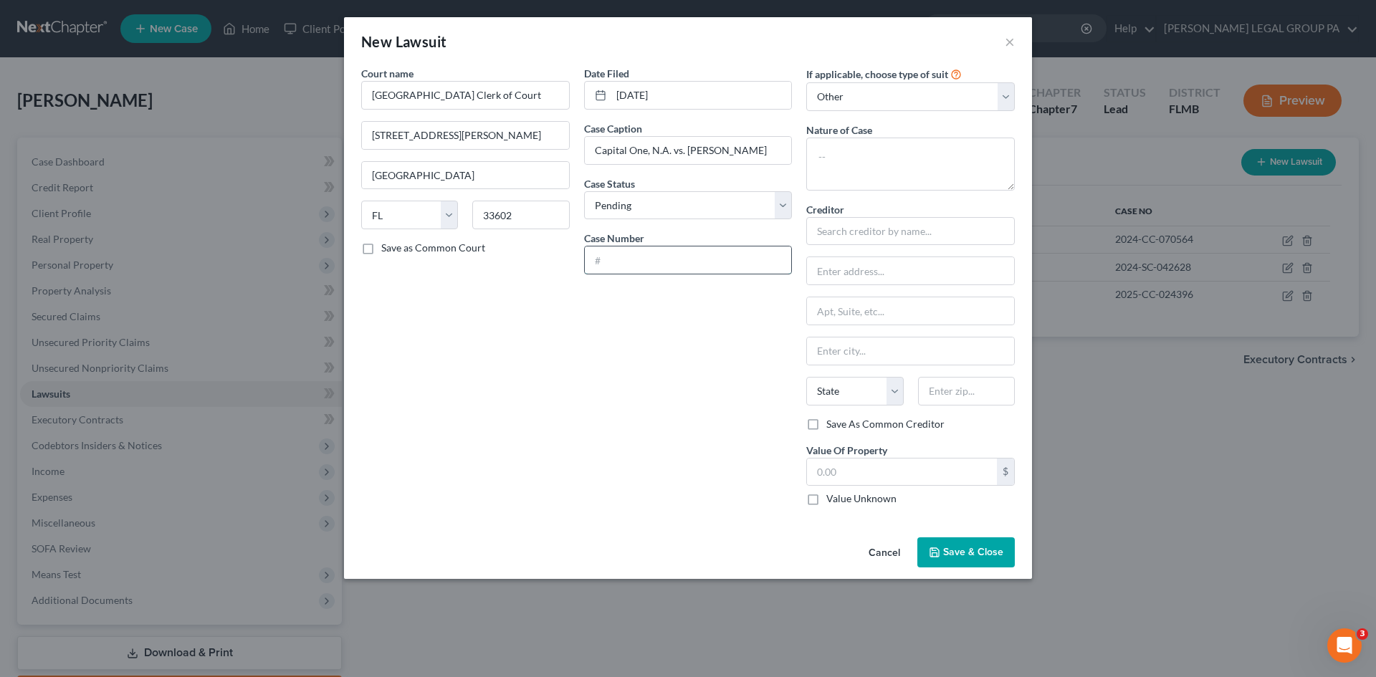
click at [738, 268] on input "text" at bounding box center [688, 259] width 207 height 27
type input "2024-CC-033944"
click at [892, 164] on textarea at bounding box center [910, 164] width 209 height 53
type textarea "Damages"
drag, startPoint x: 532, startPoint y: 201, endPoint x: 474, endPoint y: 192, distance: 58.7
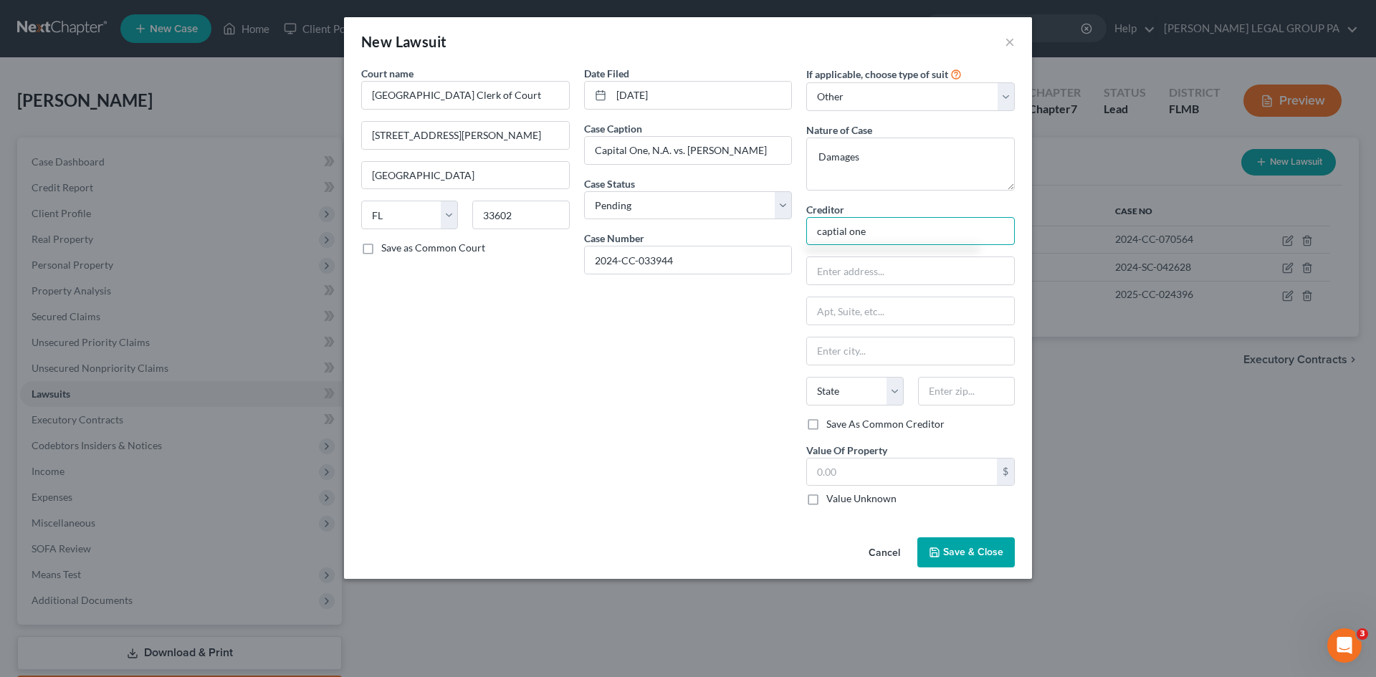
click at [519, 198] on div "Court name * Hillsborough County Clerk of Court 800 E. Twiggs St. Tampa State A…" at bounding box center [688, 291] width 668 height 451
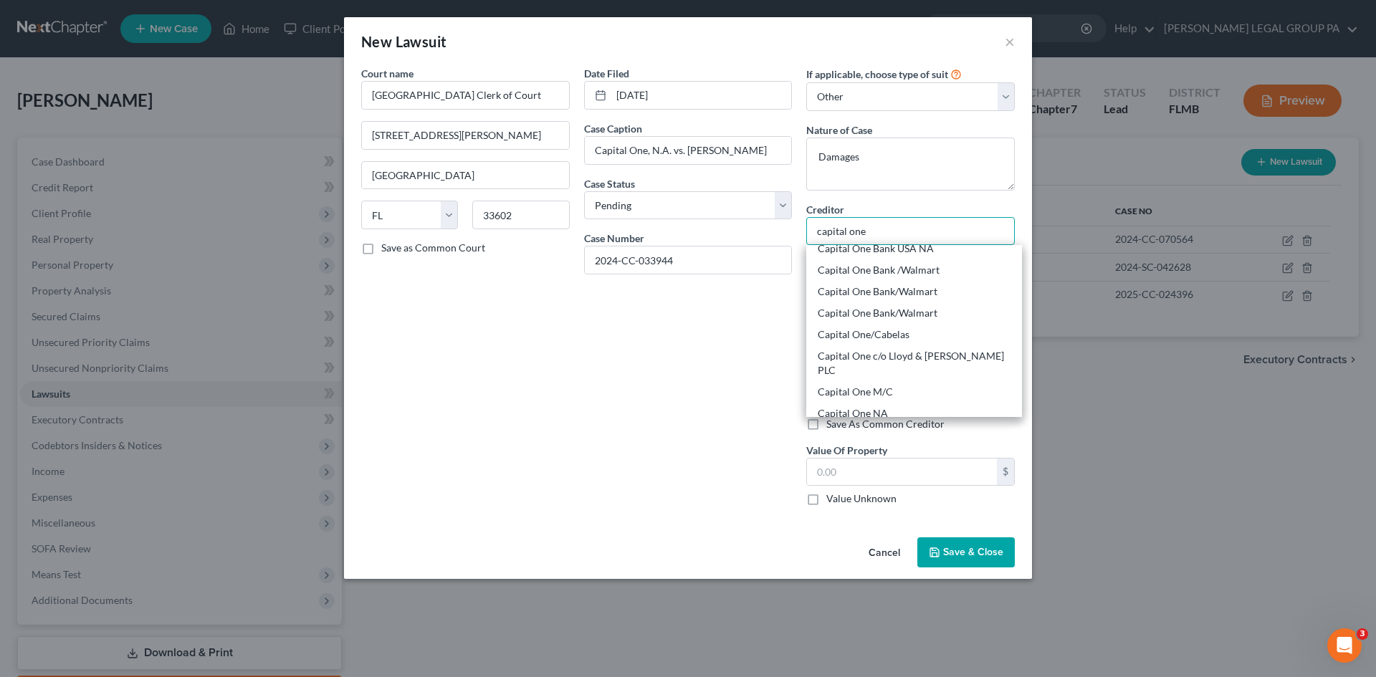
scroll to position [215, 0]
click at [904, 392] on div "Capital One, N.A." at bounding box center [914, 399] width 193 height 14
type input "Capital One, N.A."
type input "P.O. Box 31293"
type input "Salt Lake City"
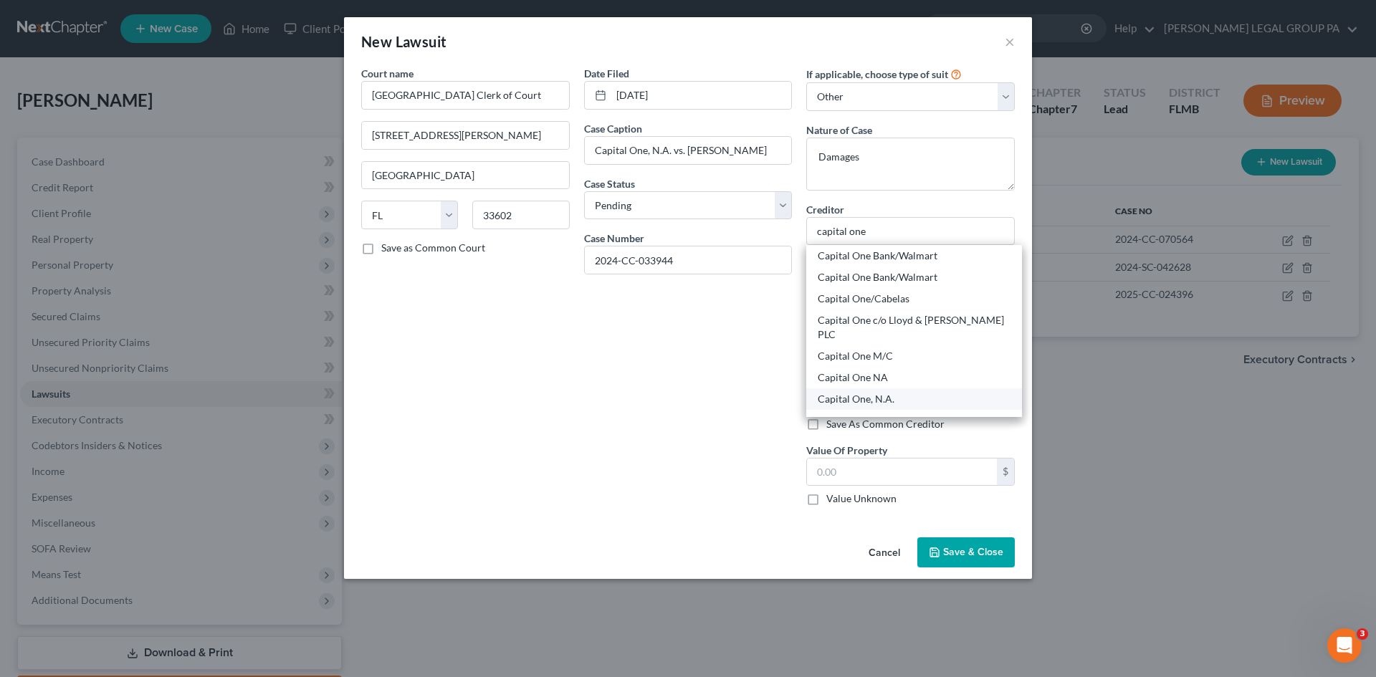
select select "46"
type input "84131-1293"
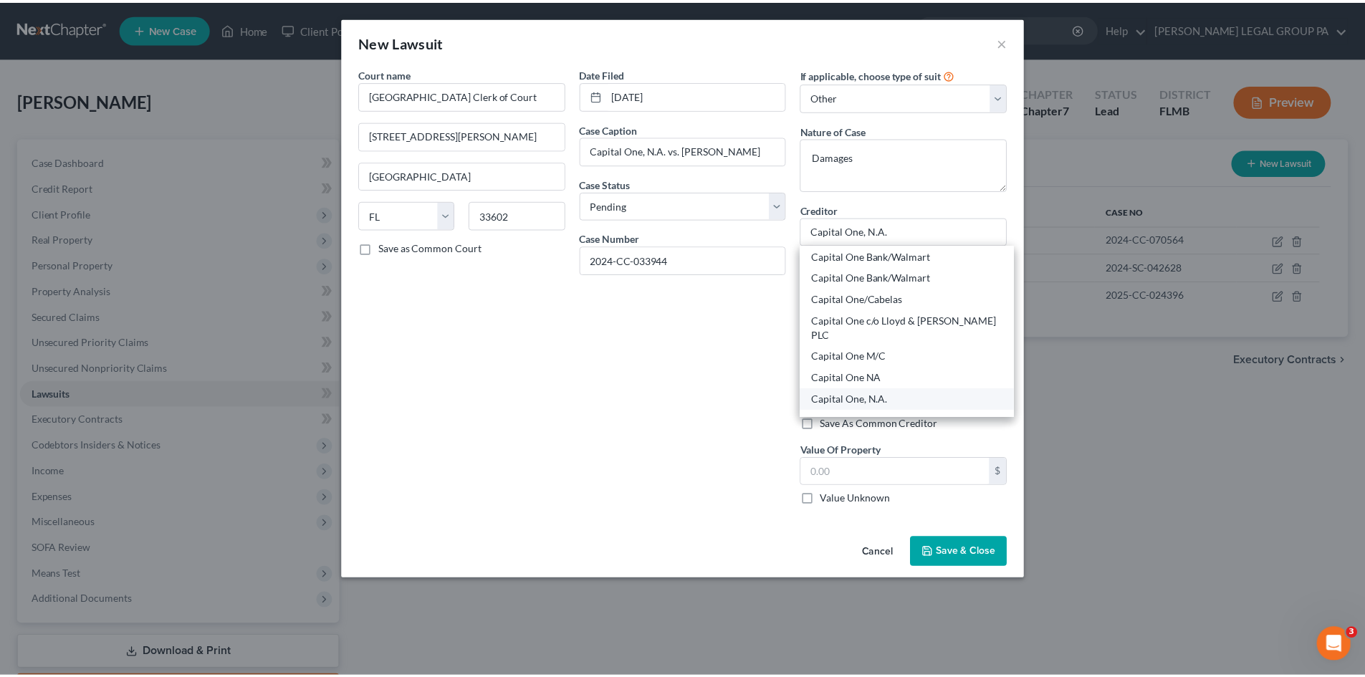
scroll to position [0, 0]
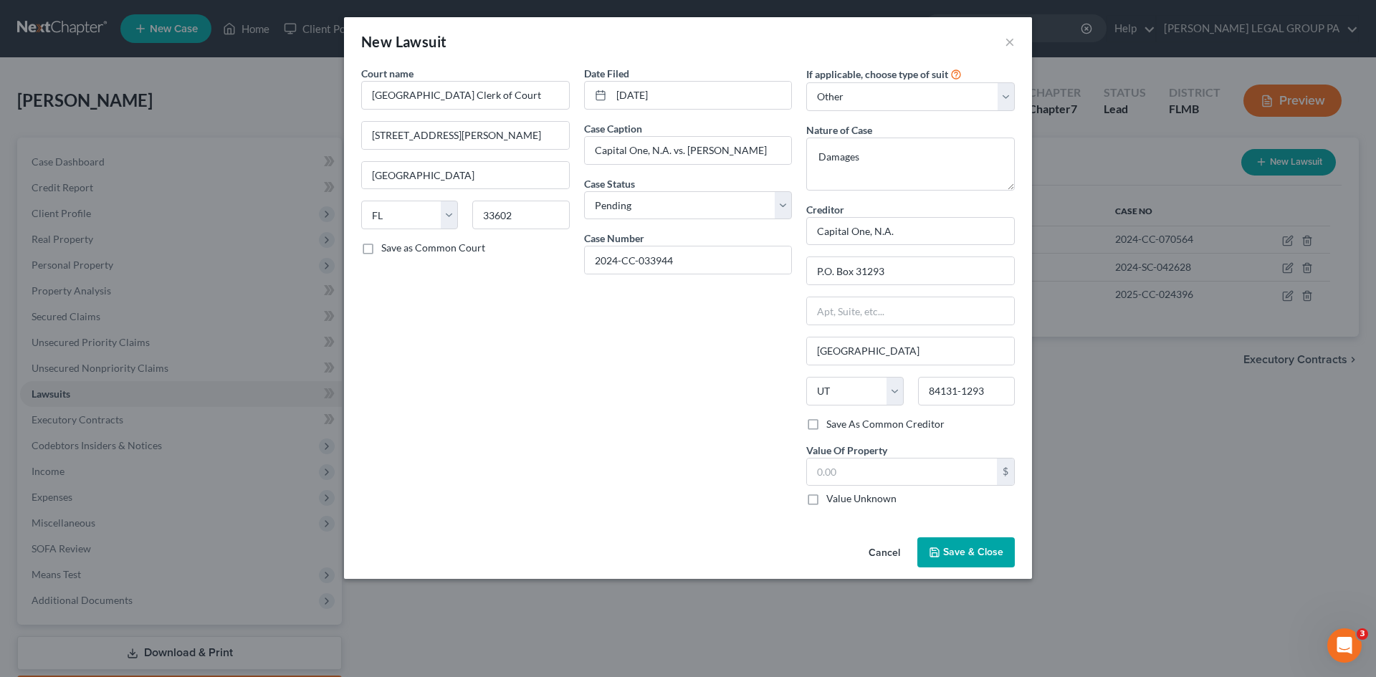
click at [964, 547] on span "Save & Close" at bounding box center [973, 552] width 60 height 12
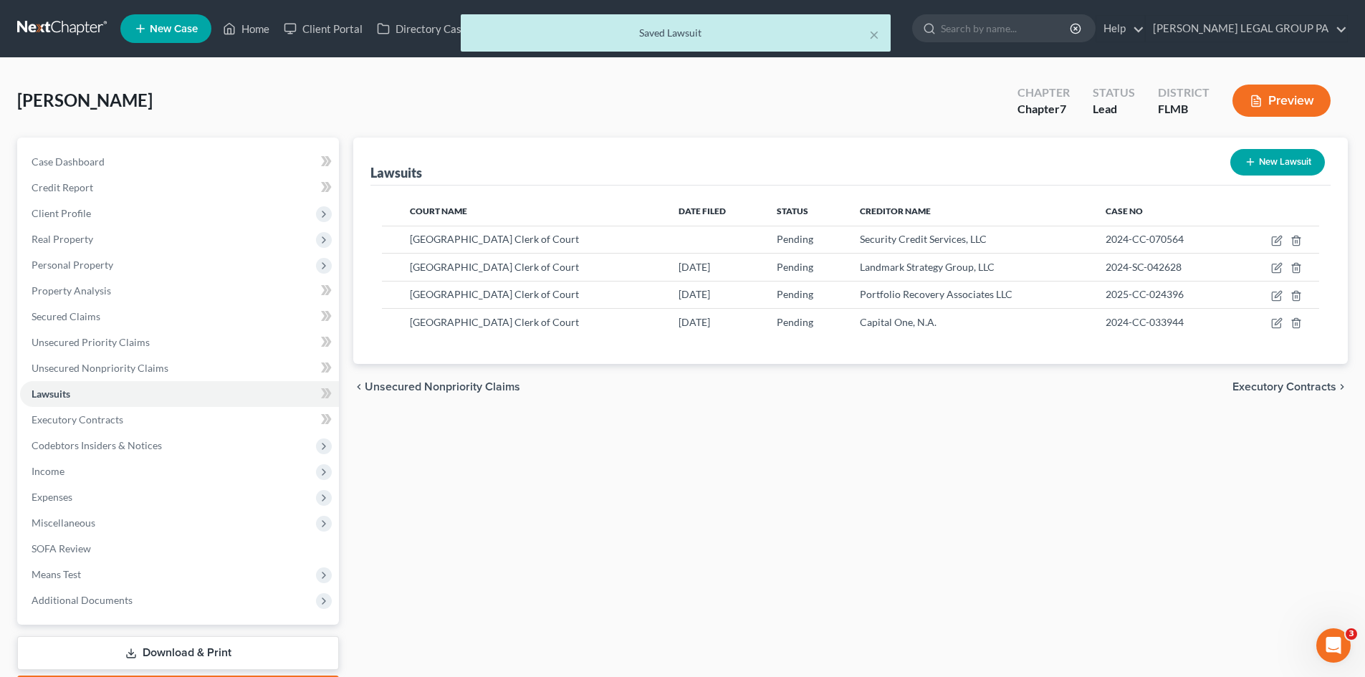
click at [1258, 155] on button "New Lawsuit" at bounding box center [1277, 162] width 95 height 27
select select "0"
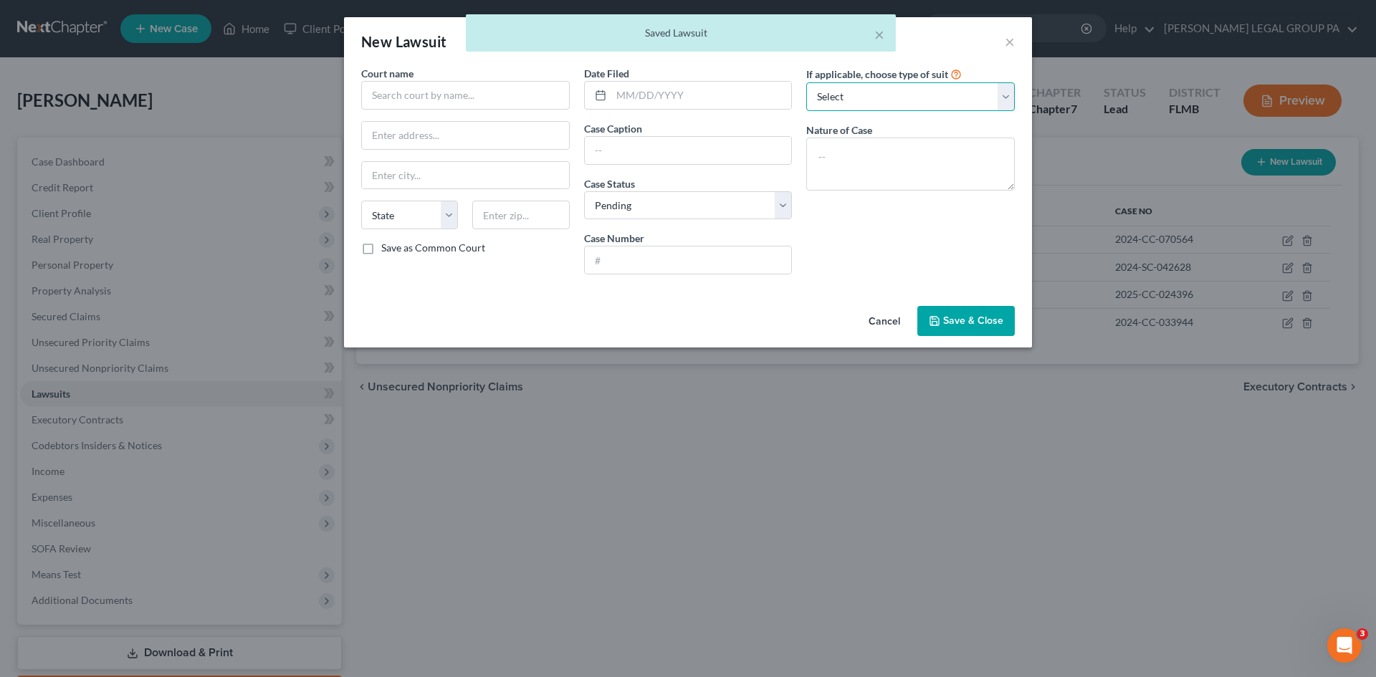
click at [891, 99] on select "Select Repossession Garnishment Foreclosure Attached, Seized, Or Levied Other" at bounding box center [910, 96] width 209 height 29
select select "4"
click at [806, 82] on select "Select Repossession Garnishment Foreclosure Attached, Seized, Or Levied Other" at bounding box center [910, 96] width 209 height 29
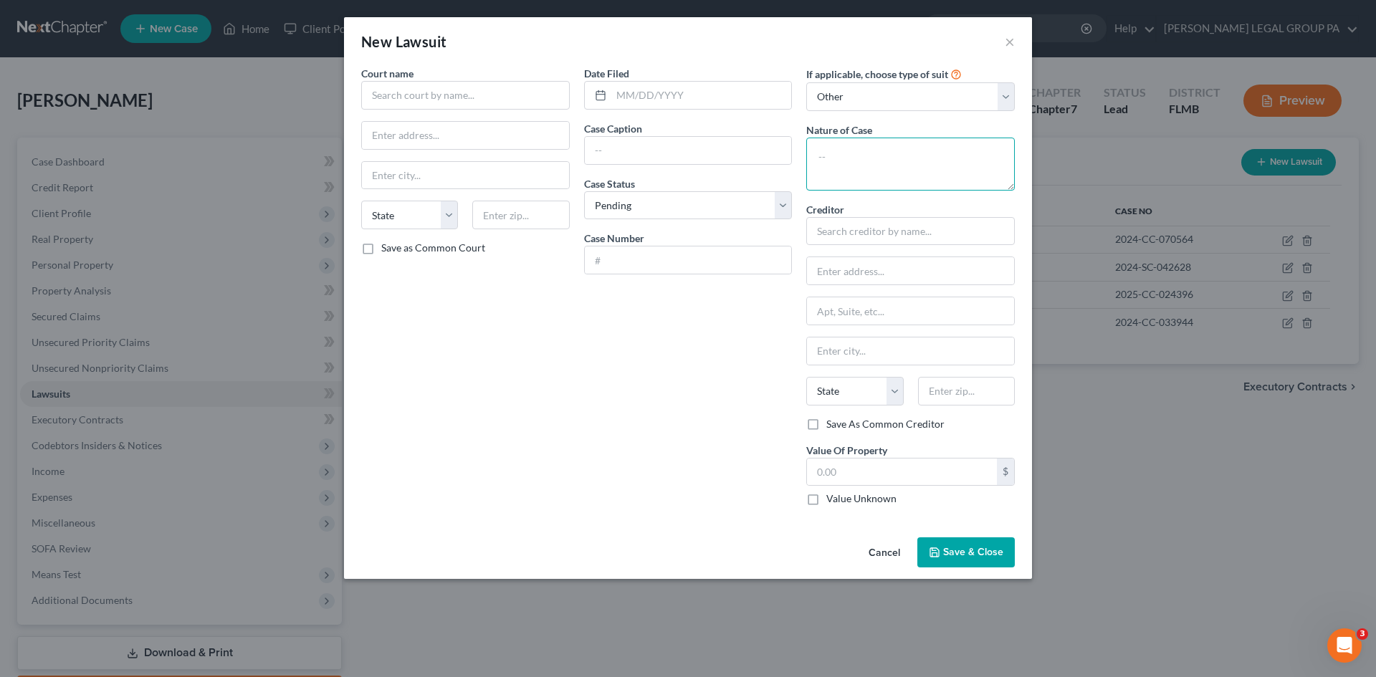
click at [882, 158] on textarea at bounding box center [910, 164] width 209 height 53
type textarea "Damages"
click at [720, 152] on input "text" at bounding box center [688, 150] width 207 height 27
drag, startPoint x: 670, startPoint y: 150, endPoint x: 999, endPoint y: 140, distance: 329.1
click at [999, 140] on div "Court name * State AL AK AR AZ CA CO CT DE DC FL GA GU HI ID IL IN IA KS KY LA …" at bounding box center [688, 291] width 668 height 451
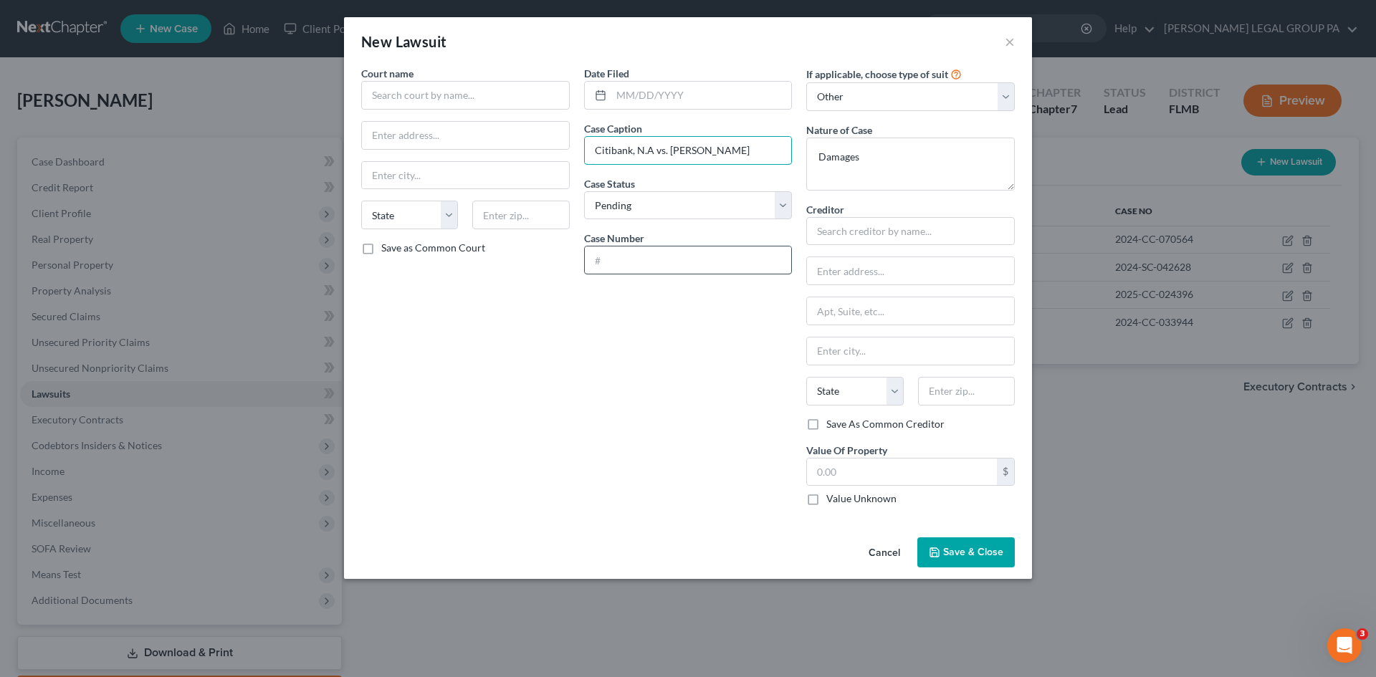
type input "Citibank, N.A vs. Deadrea Troupe"
click at [631, 256] on input "text" at bounding box center [688, 259] width 207 height 27
type input "2024-CC-028447"
click at [868, 230] on input "text" at bounding box center [910, 231] width 209 height 29
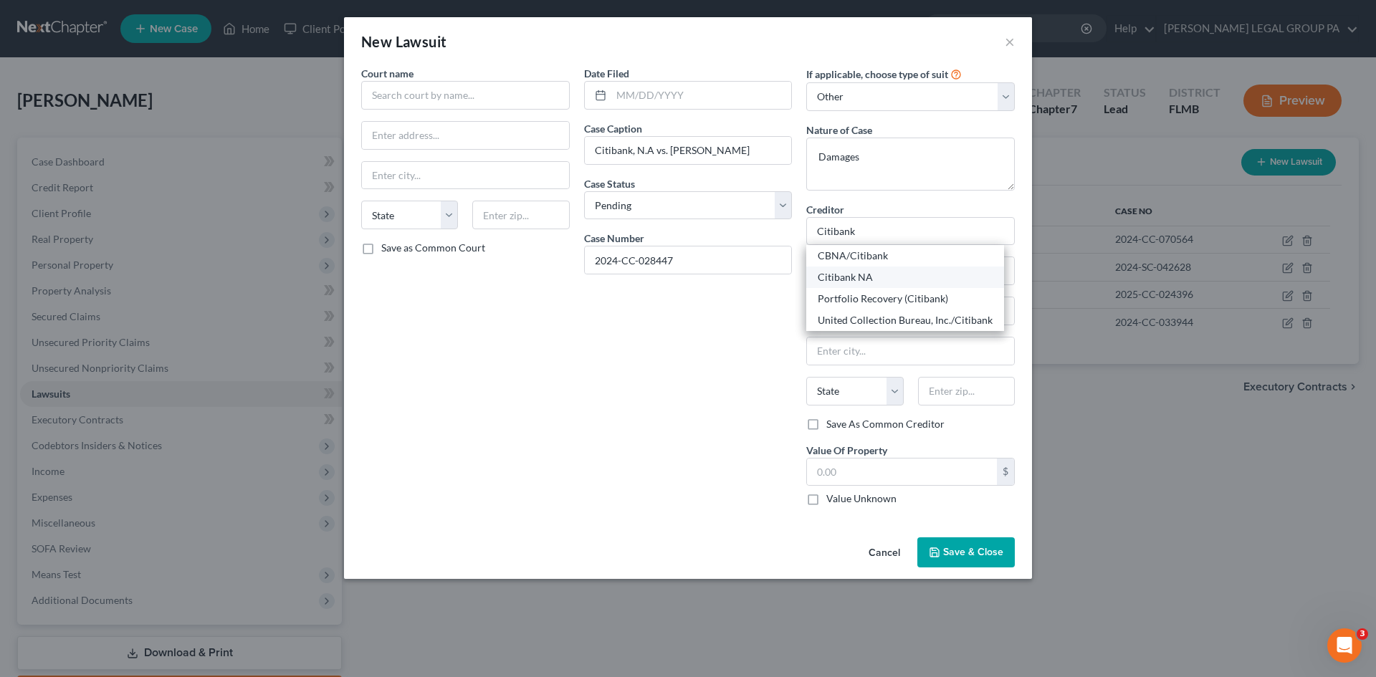
click at [883, 278] on div "Citibank NA" at bounding box center [905, 277] width 175 height 14
type input "Citibank NA"
type input "PO Box 6500"
type input "Sioux Falls"
select select "43"
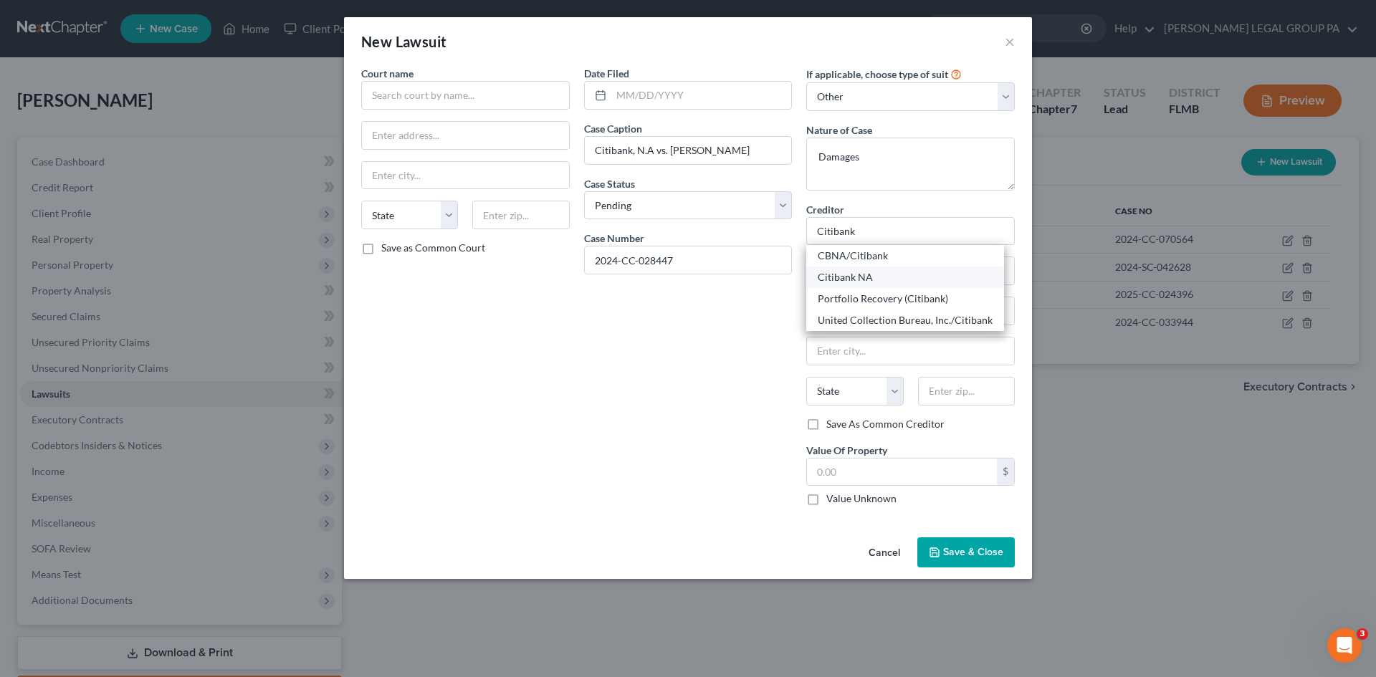
type input "57117"
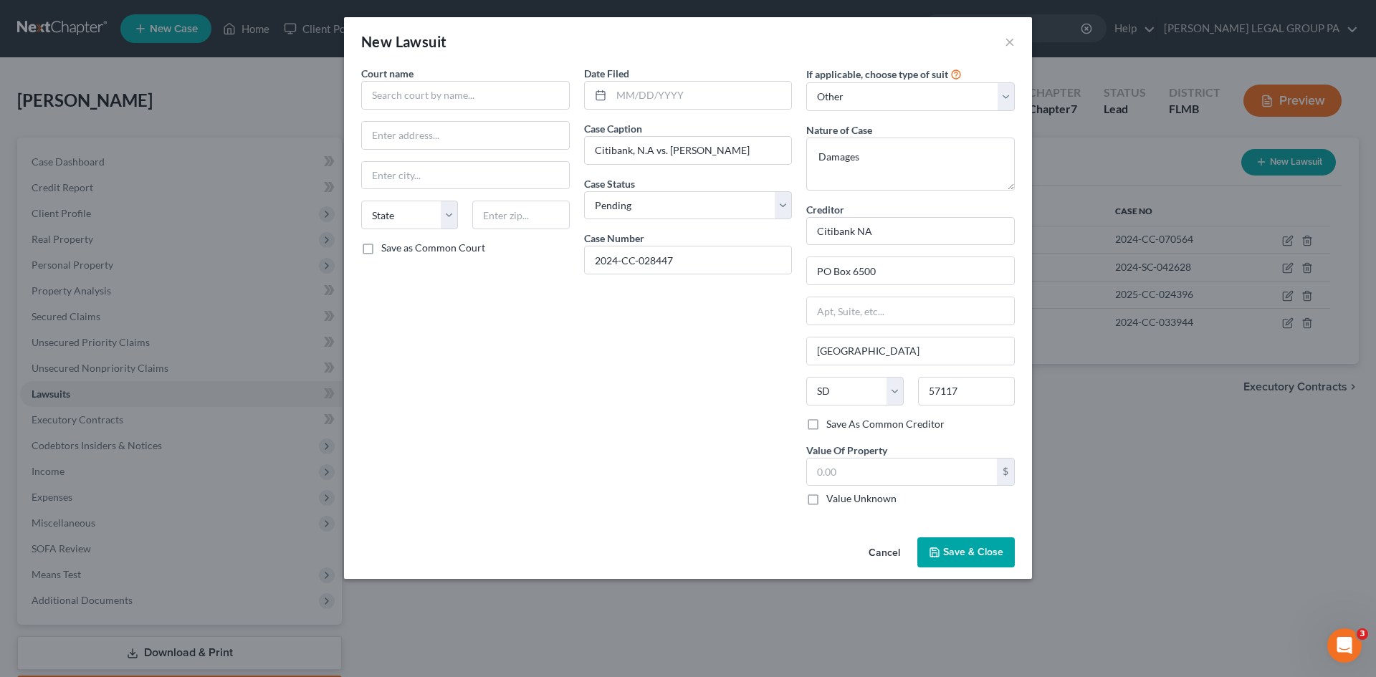
drag, startPoint x: 665, startPoint y: 375, endPoint x: 491, endPoint y: 203, distance: 244.7
click at [664, 375] on div "Date Filed Case Caption Citibank, N.A vs. Deadrea Troupe Case Status * Select P…" at bounding box center [688, 291] width 223 height 451
click at [426, 93] on input "text" at bounding box center [465, 95] width 209 height 29
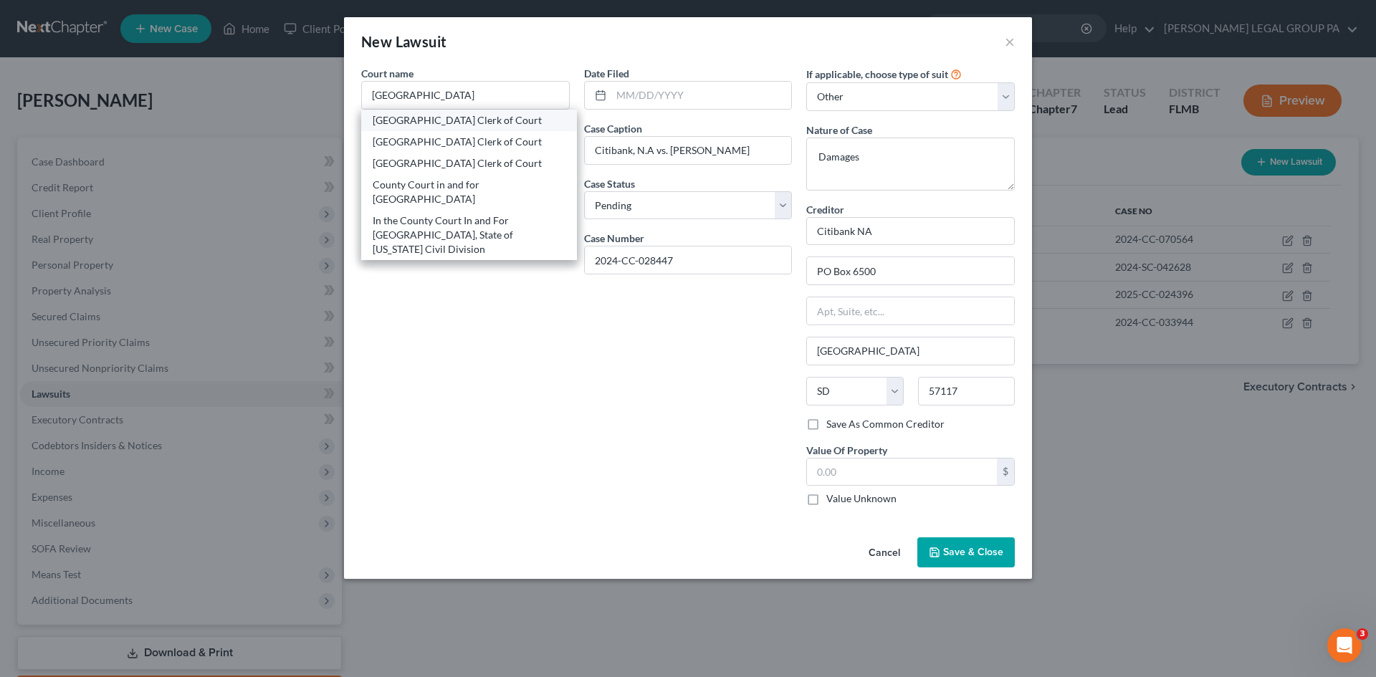
click at [454, 118] on div "Hillsborough County Clerk of Court" at bounding box center [469, 120] width 193 height 14
type input "Hillsborough County Clerk of Court"
type input "800 E. Twiggs St."
type input "Tampa"
select select "9"
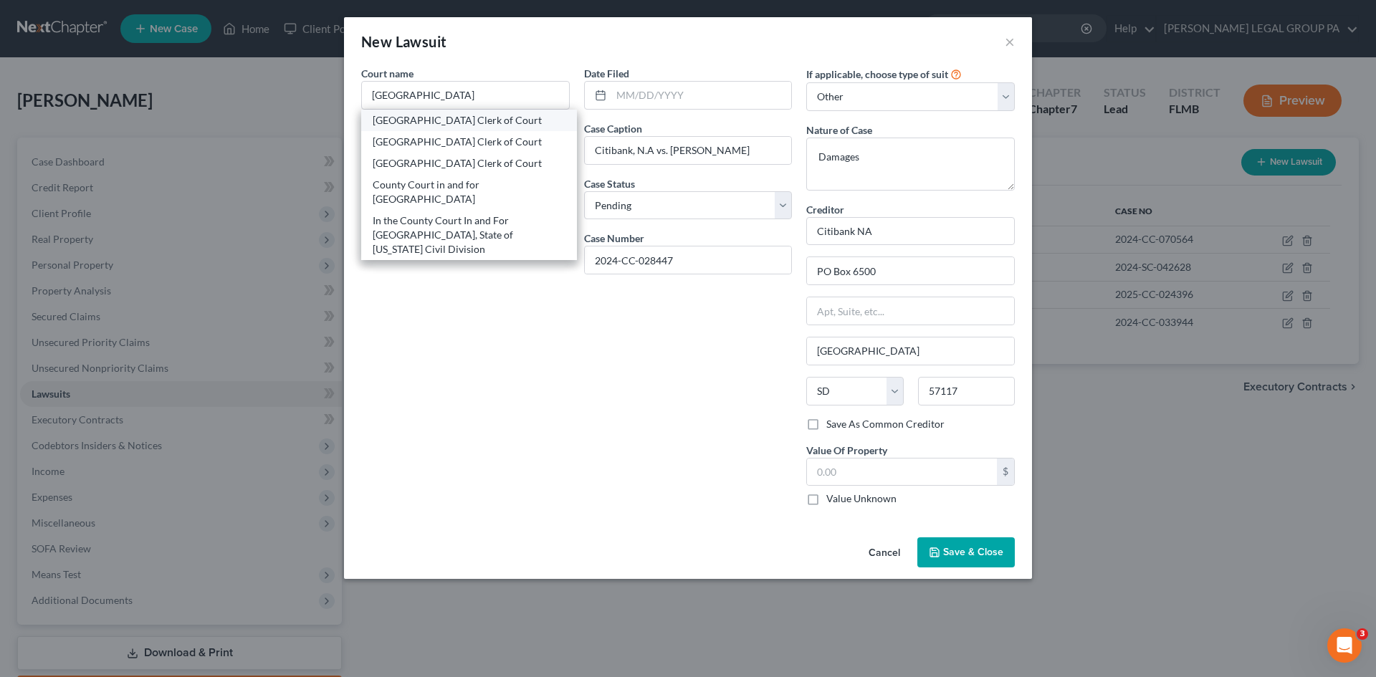
type input "33602"
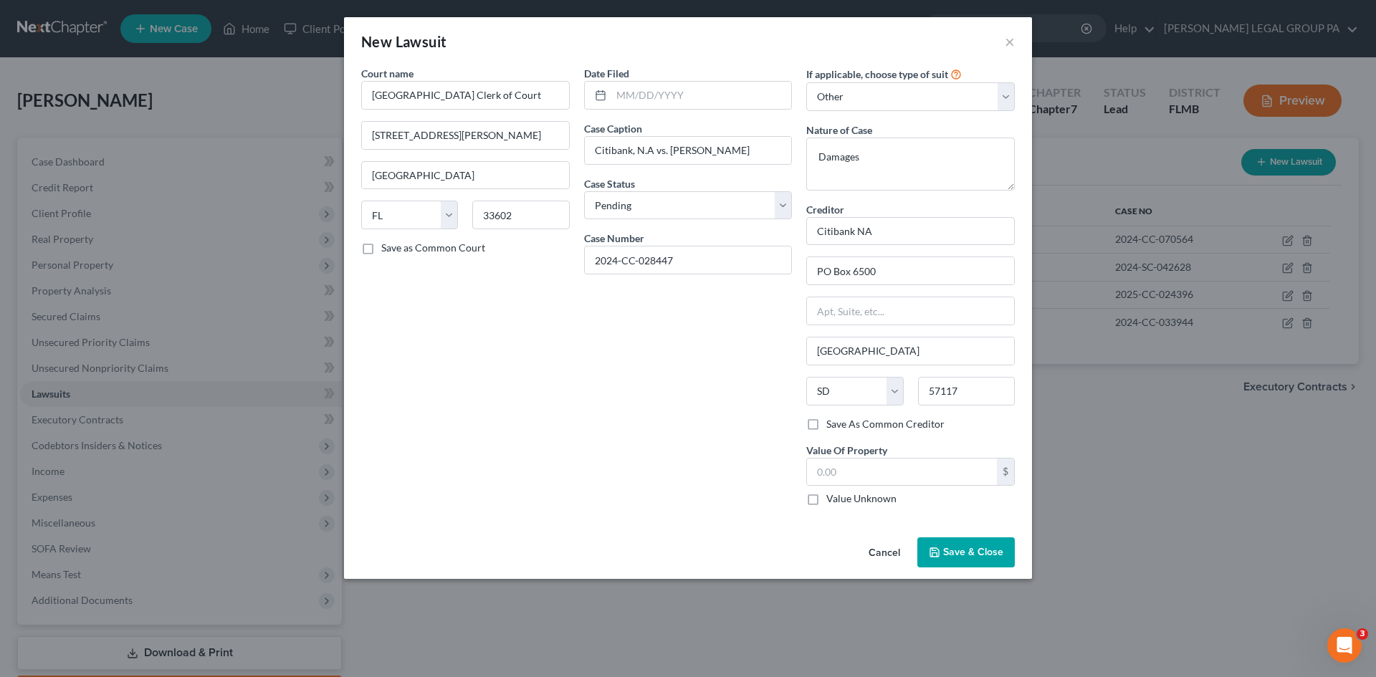
click at [626, 374] on div "Date Filed Case Caption Citibank, N.A vs. Deadrea Troupe Case Status * Select P…" at bounding box center [688, 291] width 223 height 451
click at [658, 106] on input "text" at bounding box center [701, 95] width 181 height 27
type input "05/17/2025"
drag, startPoint x: 617, startPoint y: 388, endPoint x: 749, endPoint y: 352, distance: 136.6
click at [626, 380] on div "Date Filed 05/17/2025 Case Caption Citibank, N.A vs. Deadrea Troupe Case Status…" at bounding box center [688, 291] width 223 height 451
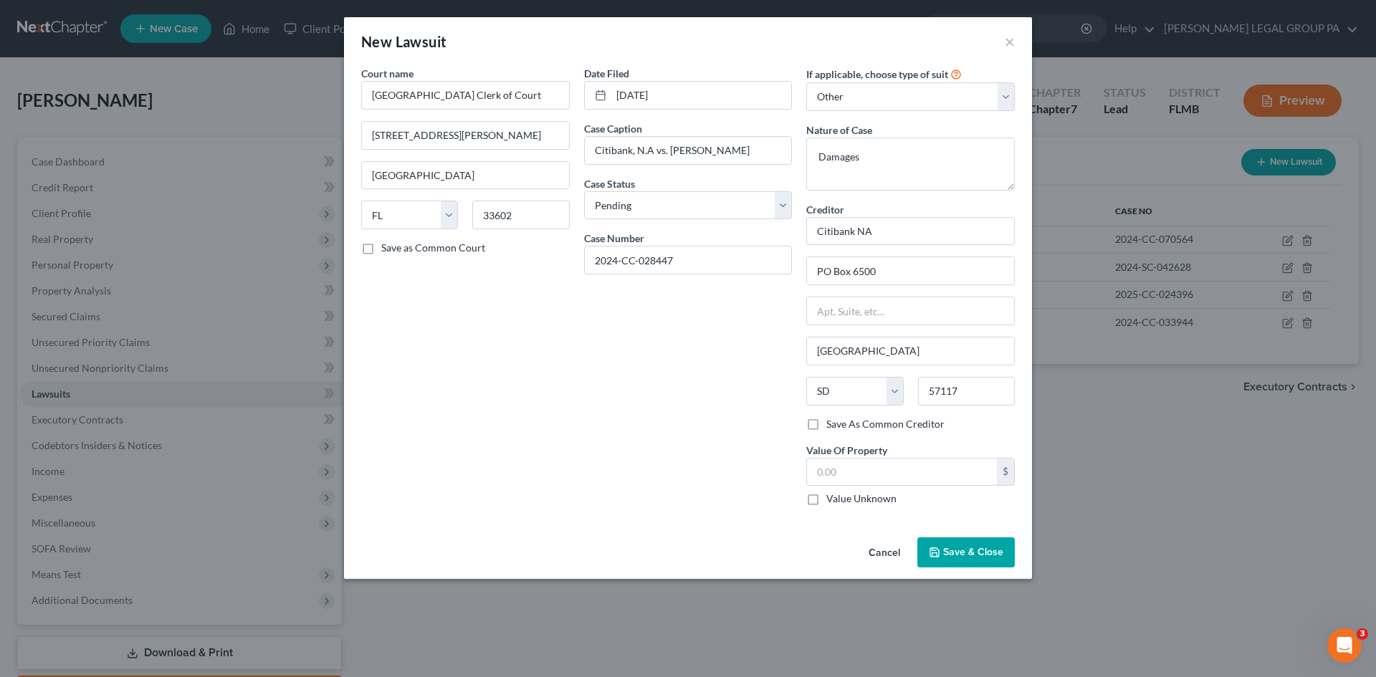
click at [967, 552] on span "Save & Close" at bounding box center [973, 552] width 60 height 12
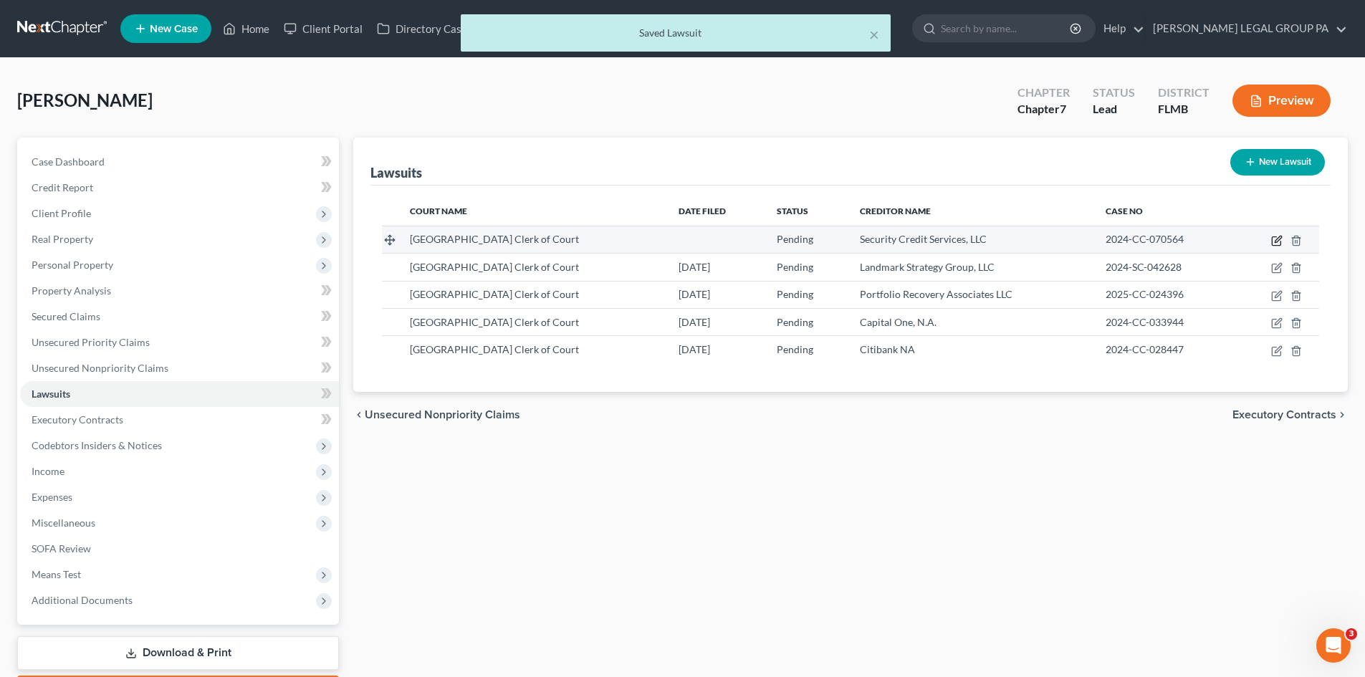
click at [1275, 244] on icon "button" at bounding box center [1276, 240] width 11 height 11
select select "9"
select select "0"
select select "4"
select select "25"
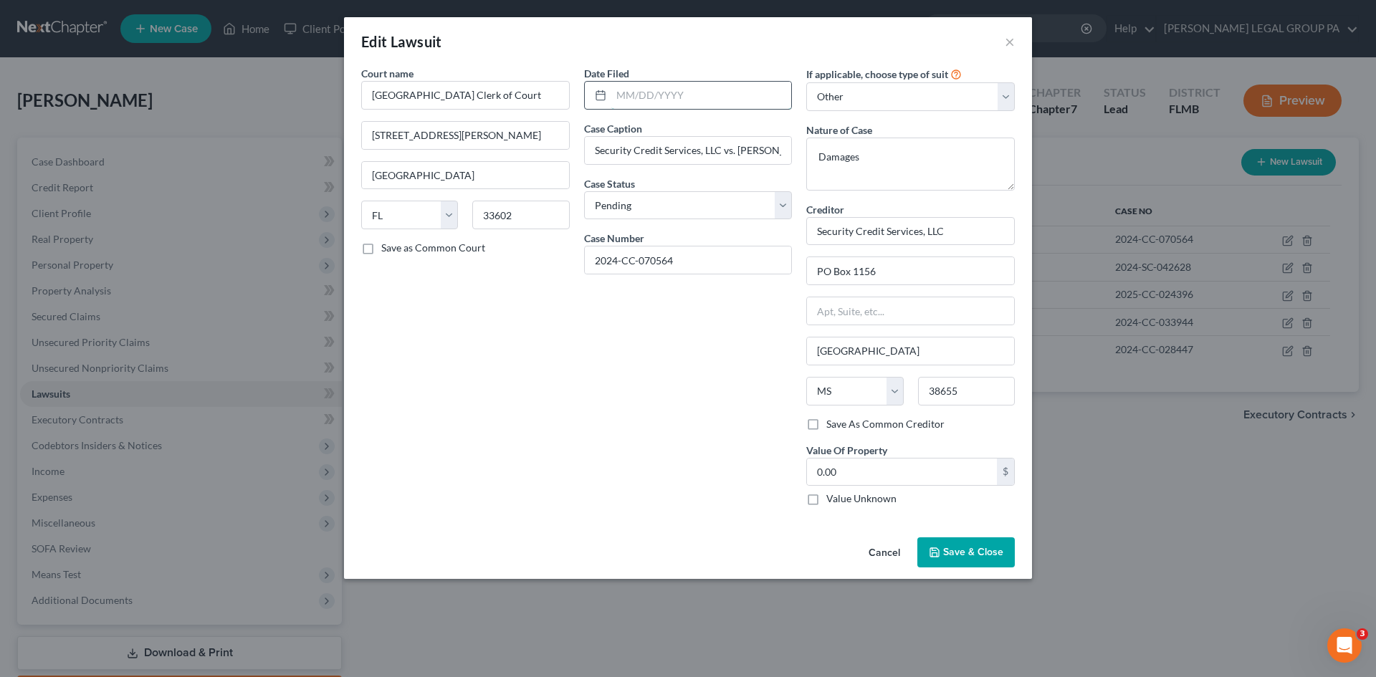
click at [669, 96] on input "text" at bounding box center [701, 95] width 181 height 27
type input "12/20/2024"
click at [979, 558] on span "Save & Close" at bounding box center [973, 552] width 60 height 12
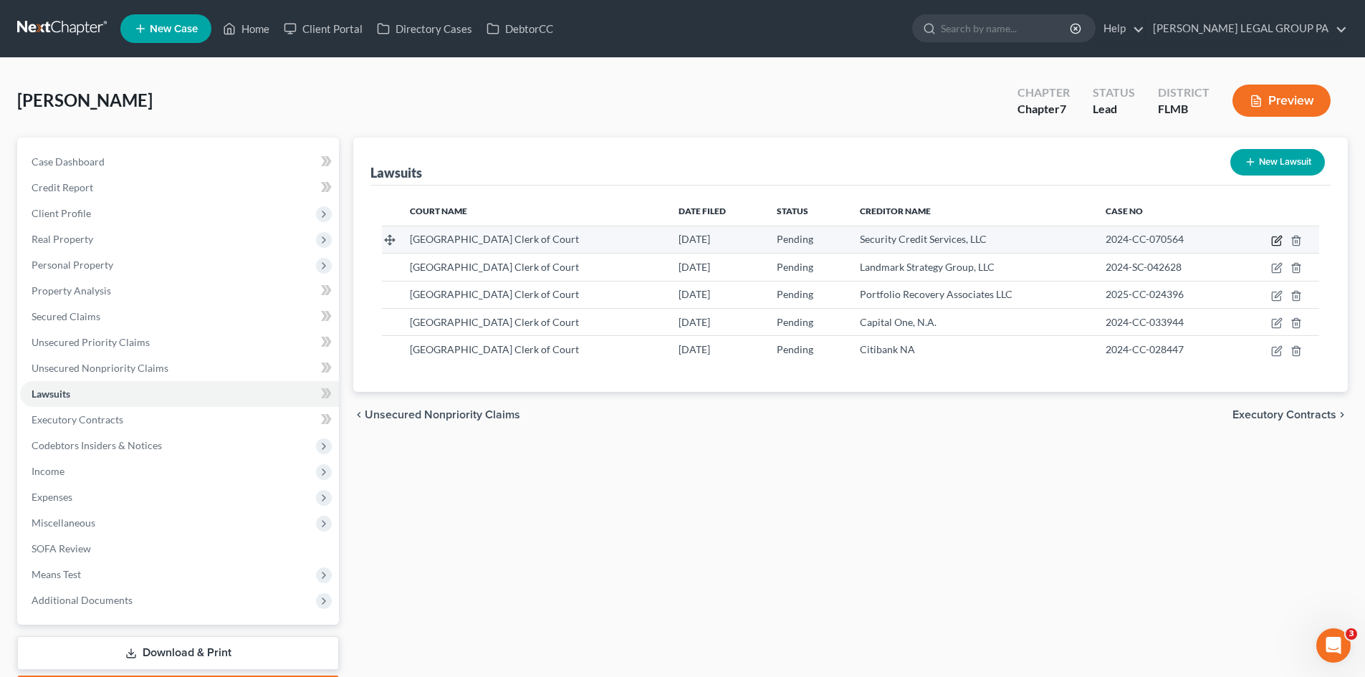
click at [1277, 246] on icon "button" at bounding box center [1276, 241] width 9 height 9
select select "9"
select select "0"
select select "4"
select select "25"
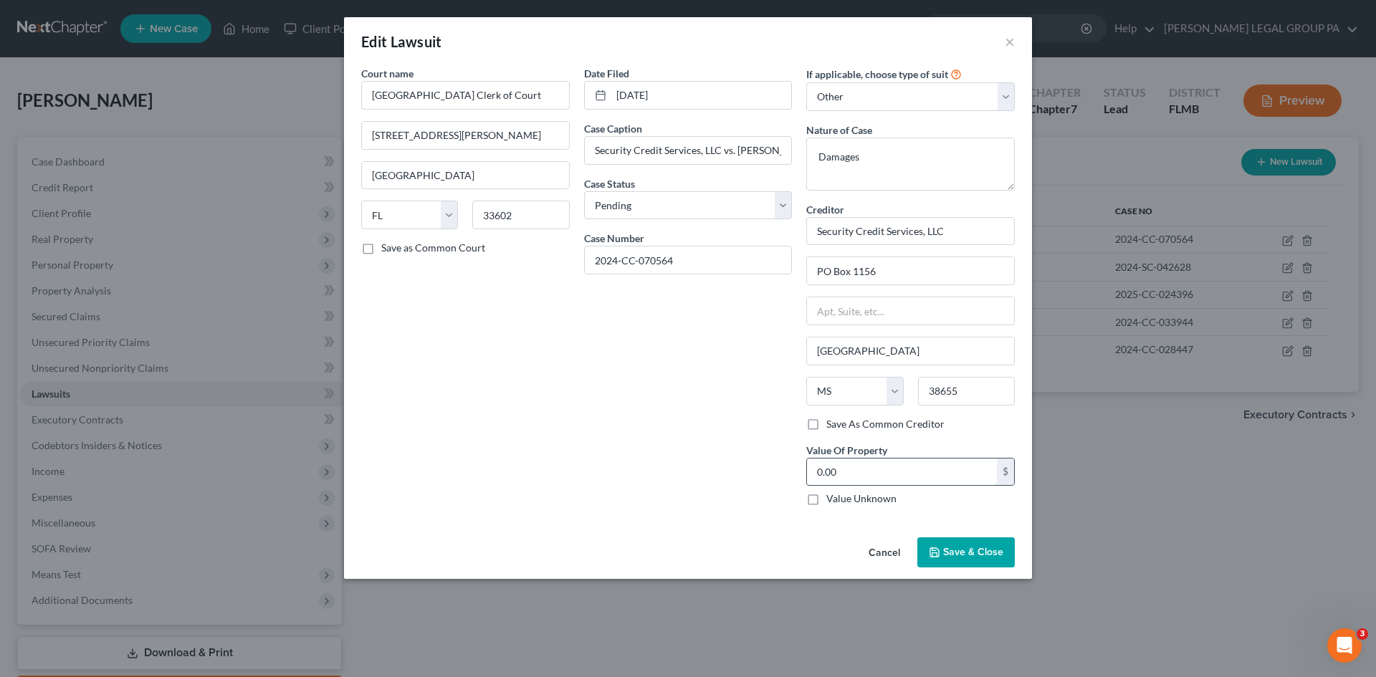
click at [928, 471] on input "0.00" at bounding box center [902, 472] width 190 height 27
type input "11,179.59"
click at [963, 549] on span "Save & Close" at bounding box center [973, 552] width 60 height 12
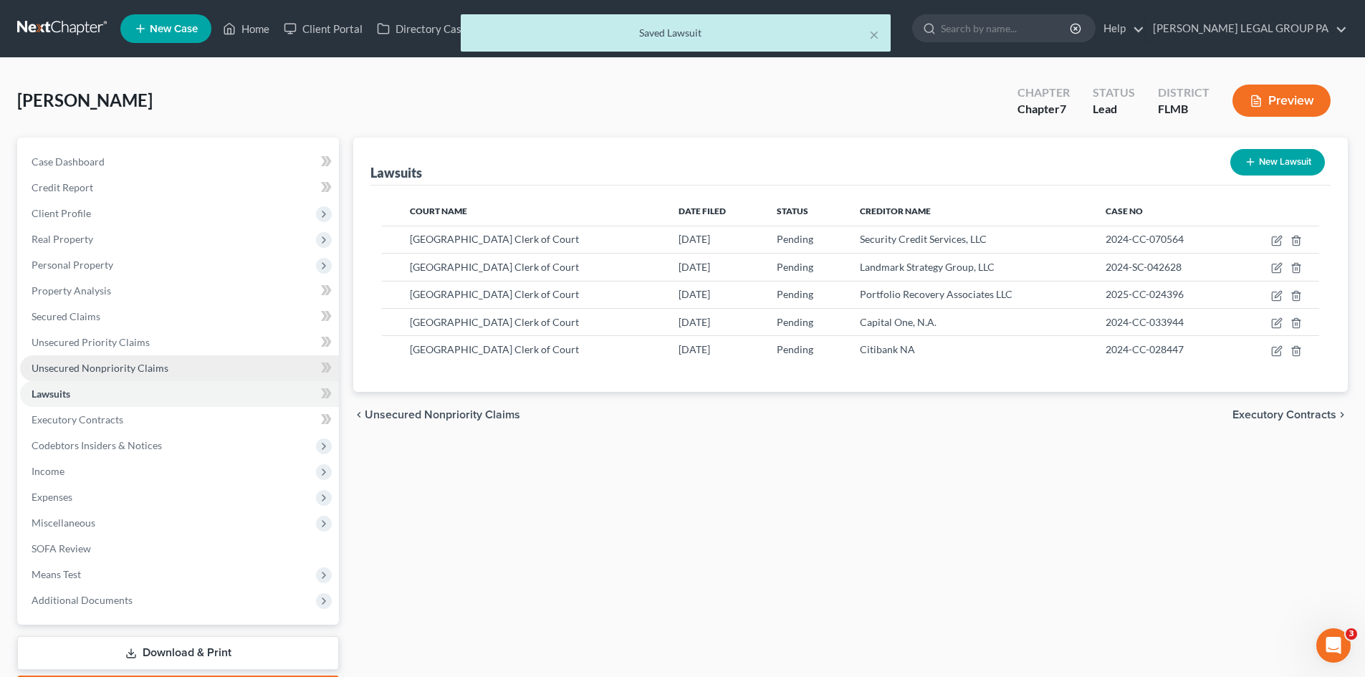
click at [163, 367] on span "Unsecured Nonpriority Claims" at bounding box center [100, 368] width 137 height 12
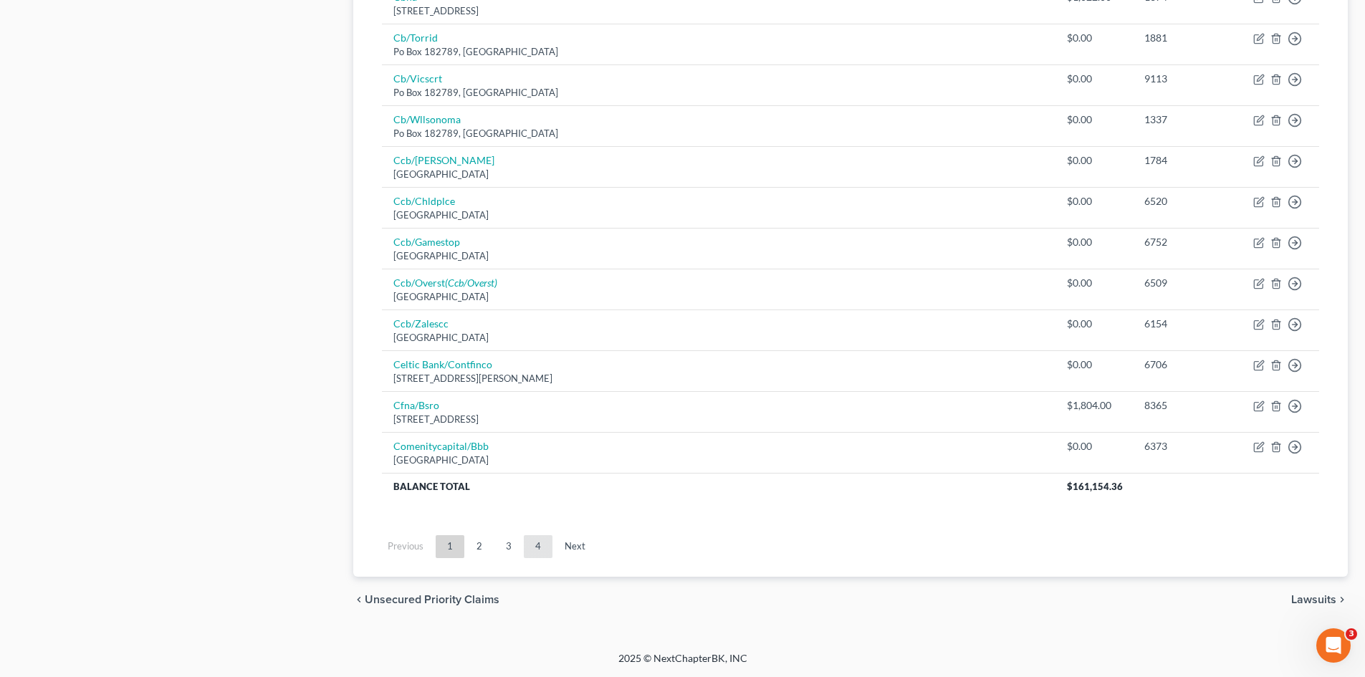
click at [532, 543] on link "4" at bounding box center [538, 546] width 29 height 23
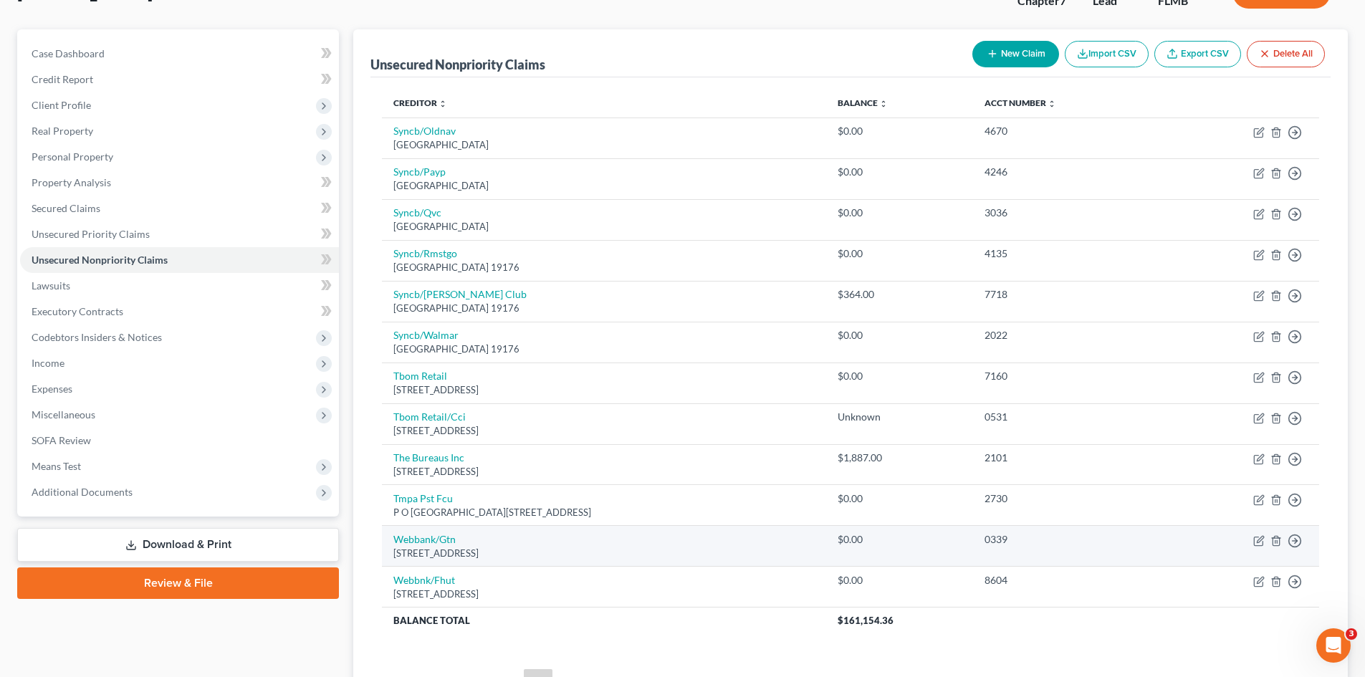
scroll to position [99, 0]
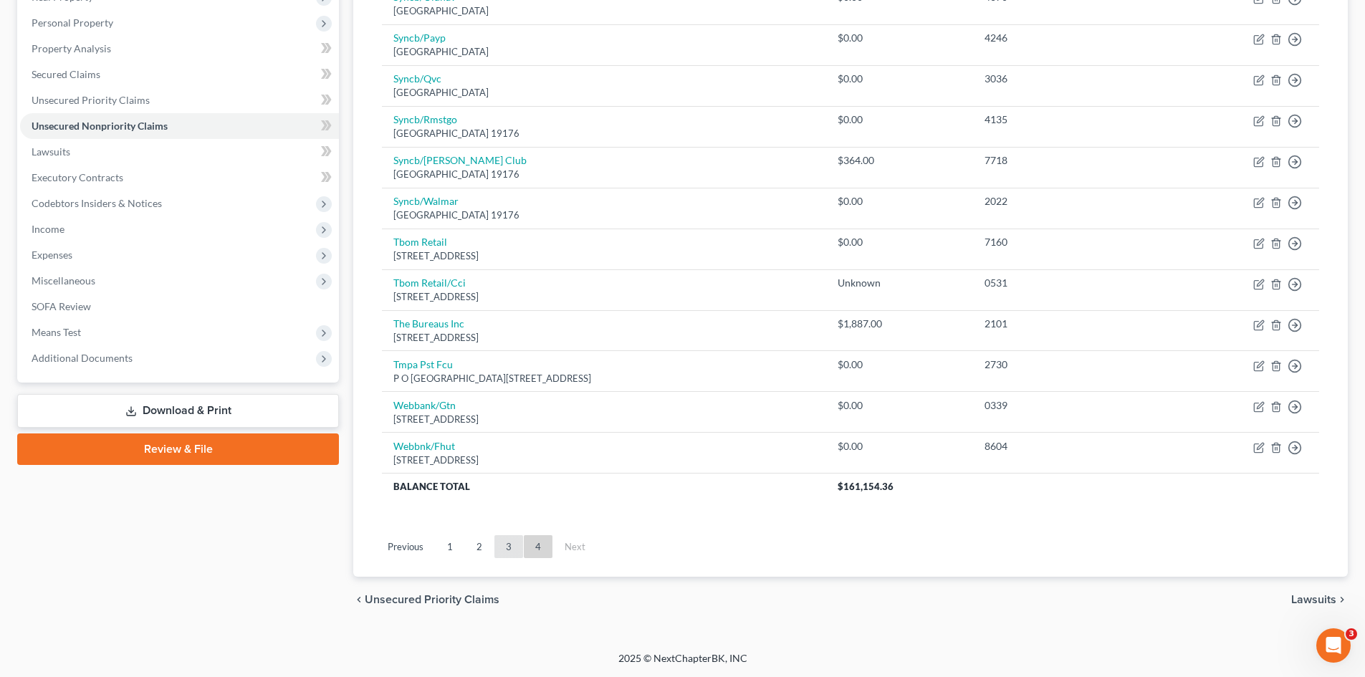
click at [504, 551] on link "3" at bounding box center [508, 546] width 29 height 23
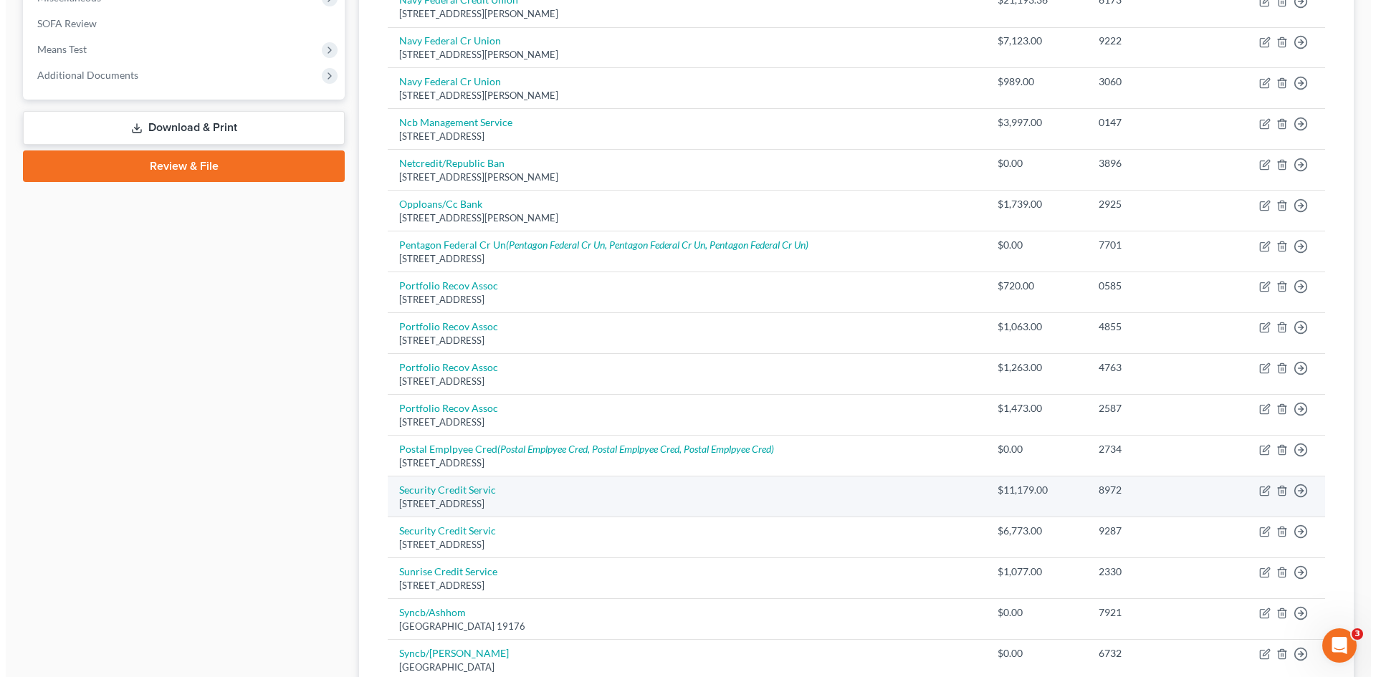
scroll to position [600, 0]
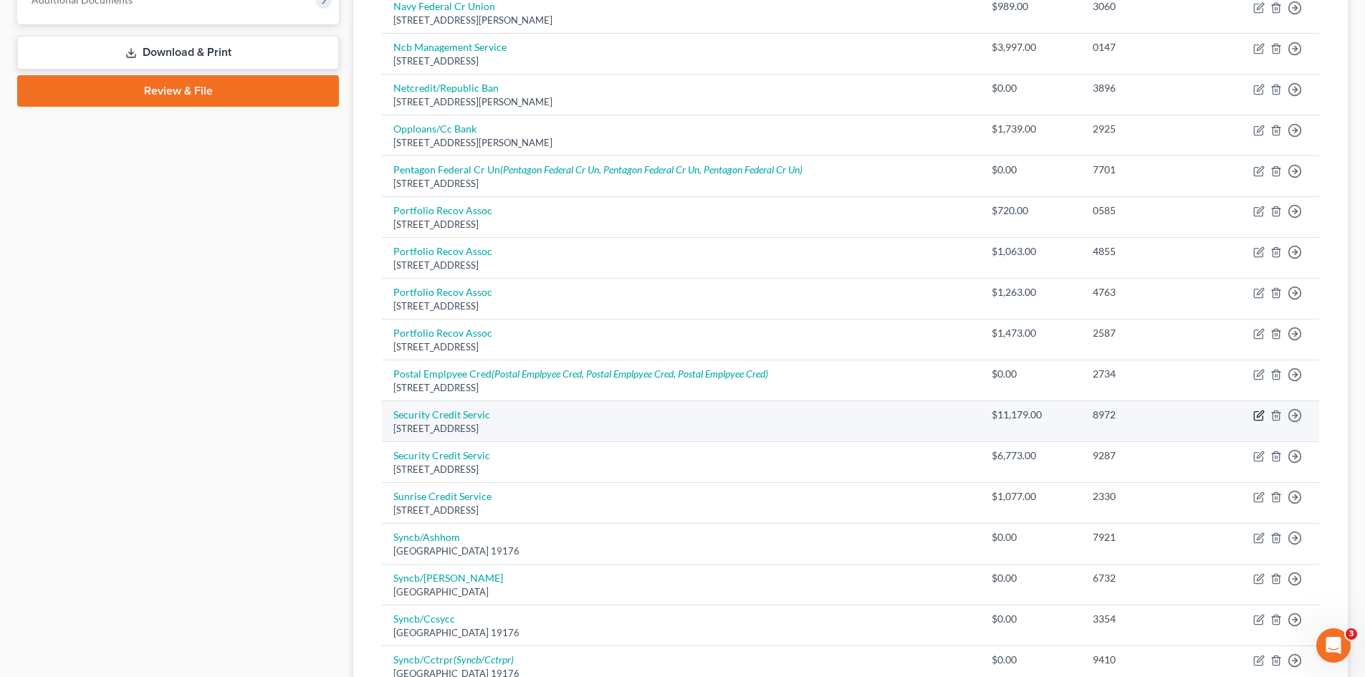
click at [1255, 414] on icon "button" at bounding box center [1258, 415] width 11 height 11
select select "25"
select select "1"
select select "0"
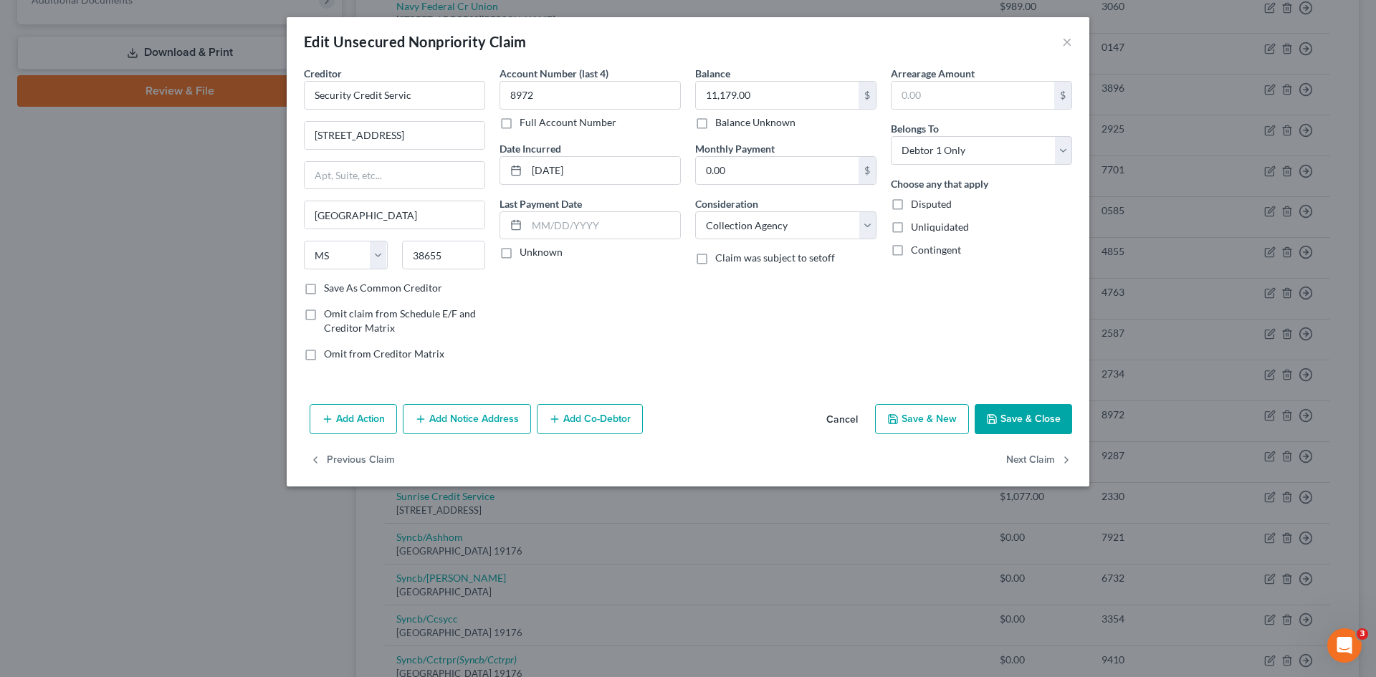
click at [496, 418] on button "Add Notice Address" at bounding box center [467, 419] width 128 height 30
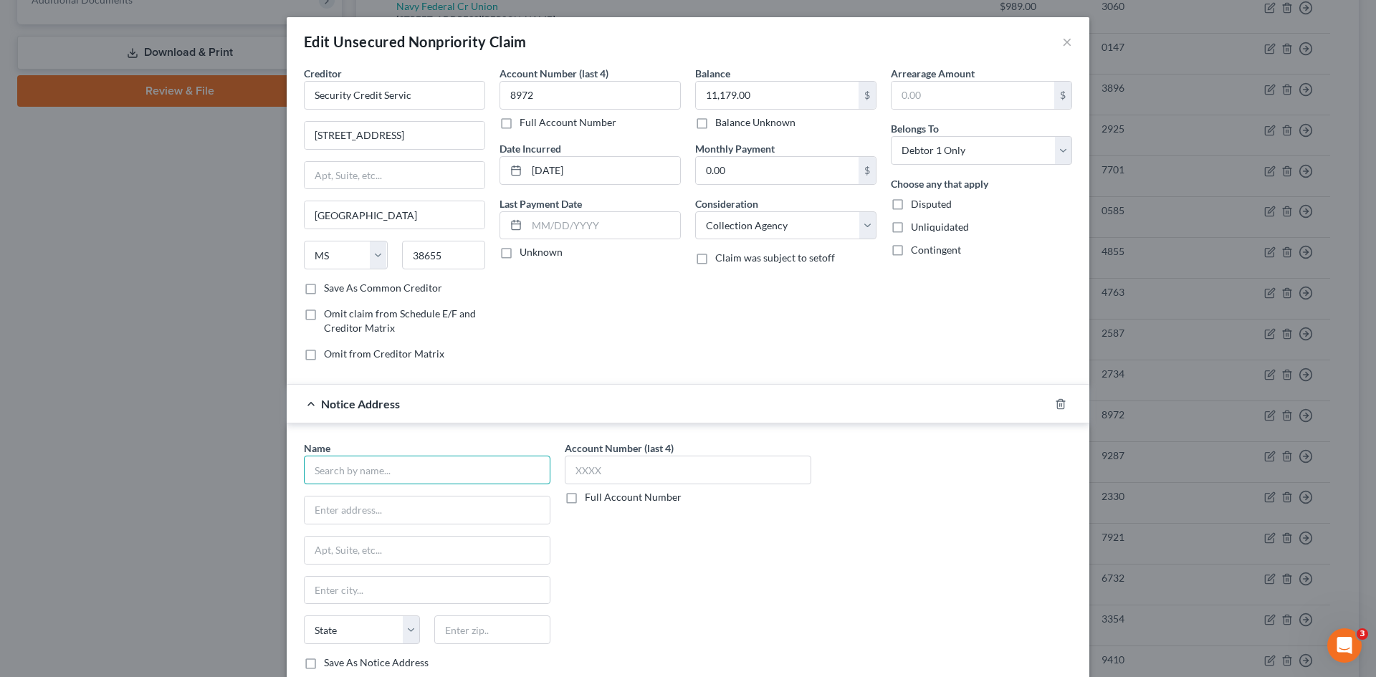
click at [413, 471] on input "text" at bounding box center [427, 470] width 246 height 29
type input "Consuegra & Duffy PLLC"
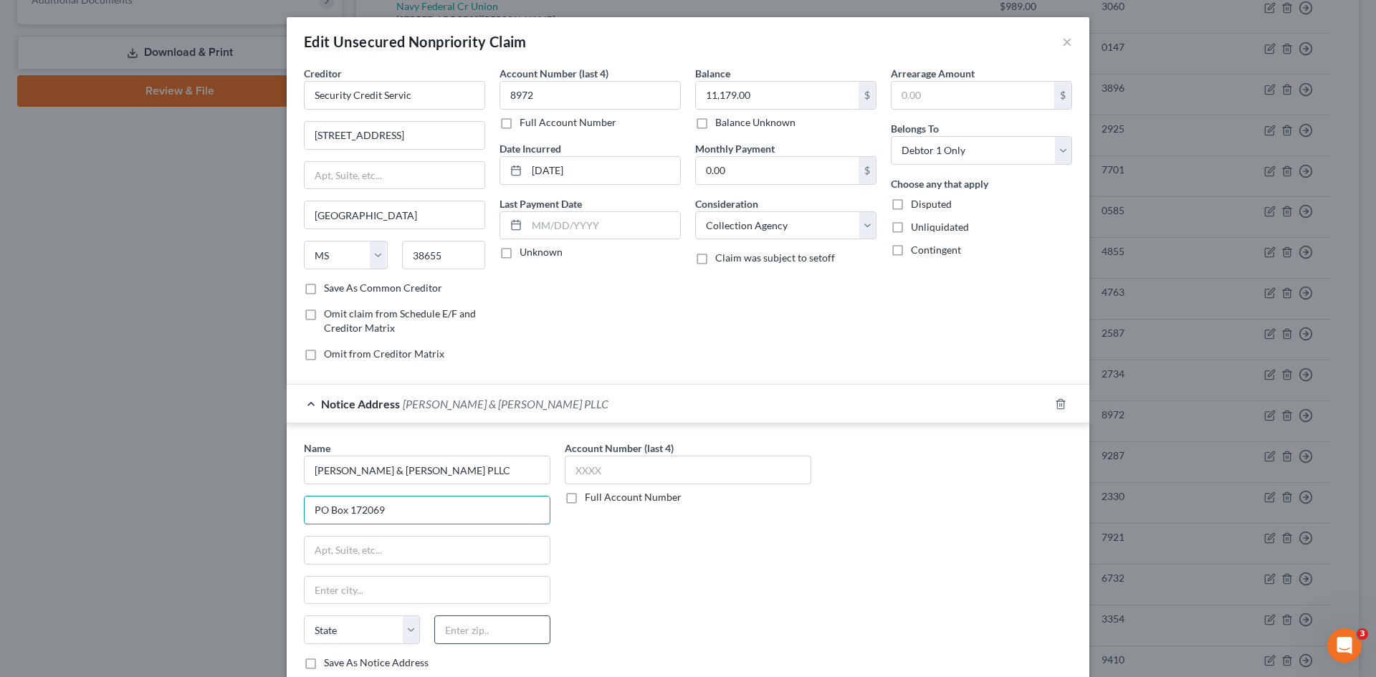
type input "PO Box 172069"
click at [469, 631] on input "text" at bounding box center [492, 630] width 116 height 29
type input "33672"
click at [739, 616] on div "Account Number (last 4) Full Account Number" at bounding box center [687, 561] width 261 height 241
type input "Tampa"
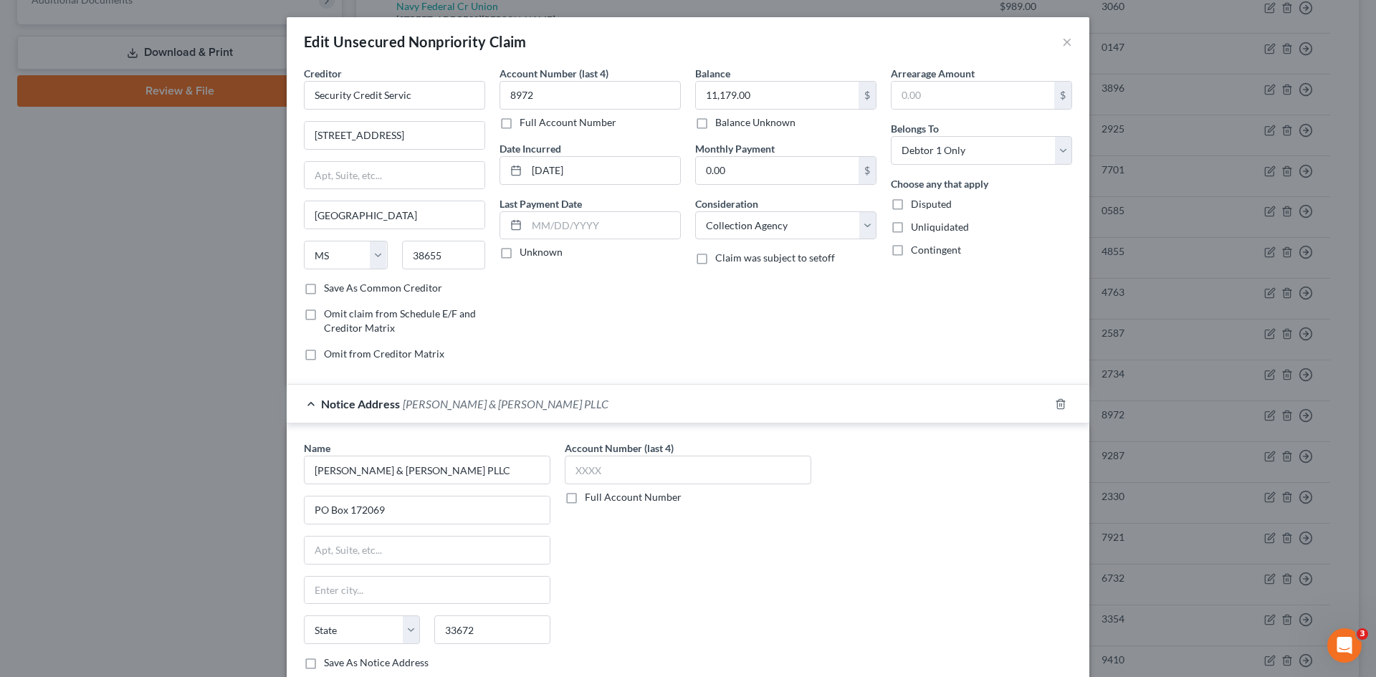
select select "9"
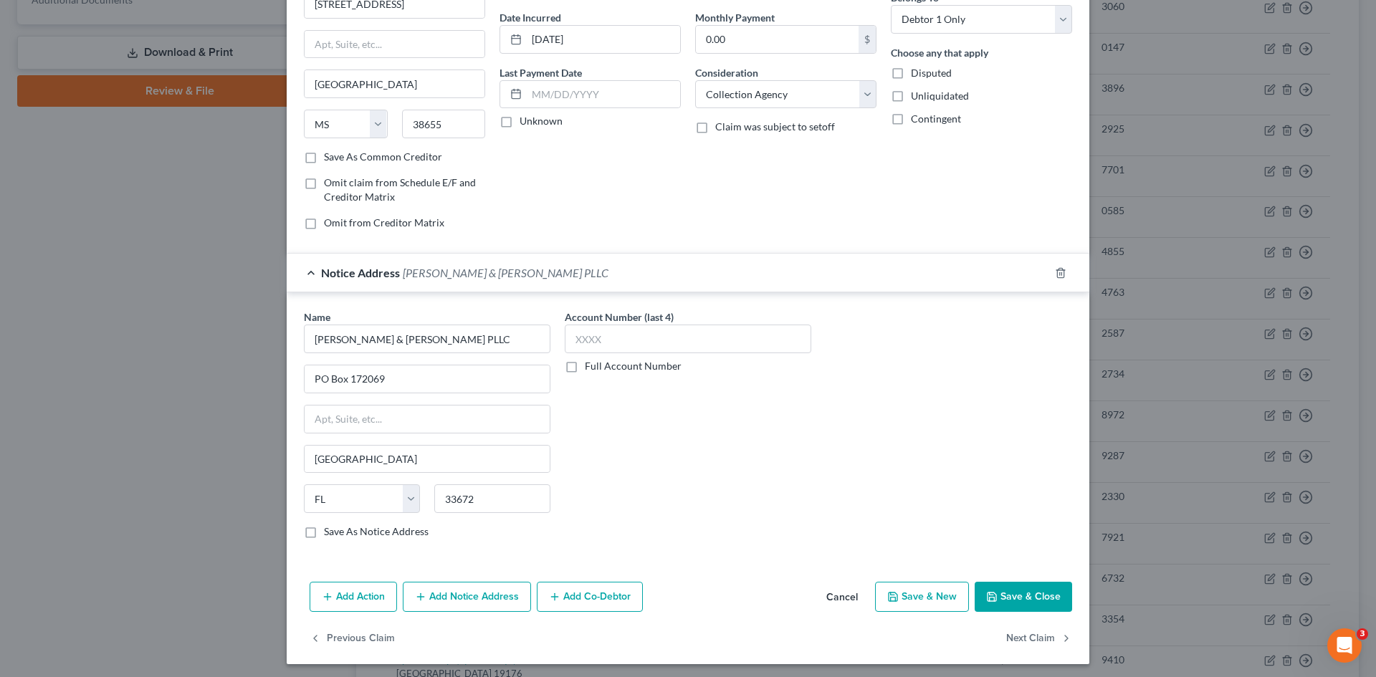
scroll to position [135, 0]
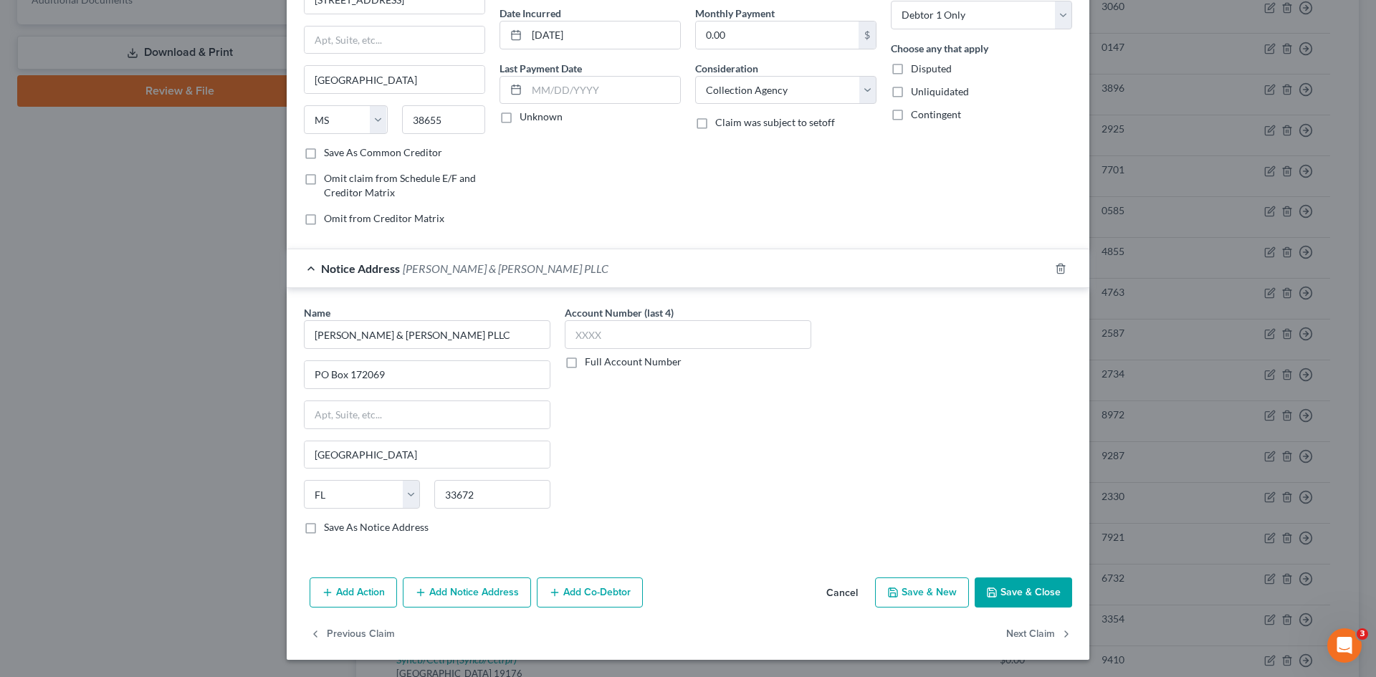
click at [1042, 595] on button "Save & Close" at bounding box center [1023, 593] width 97 height 30
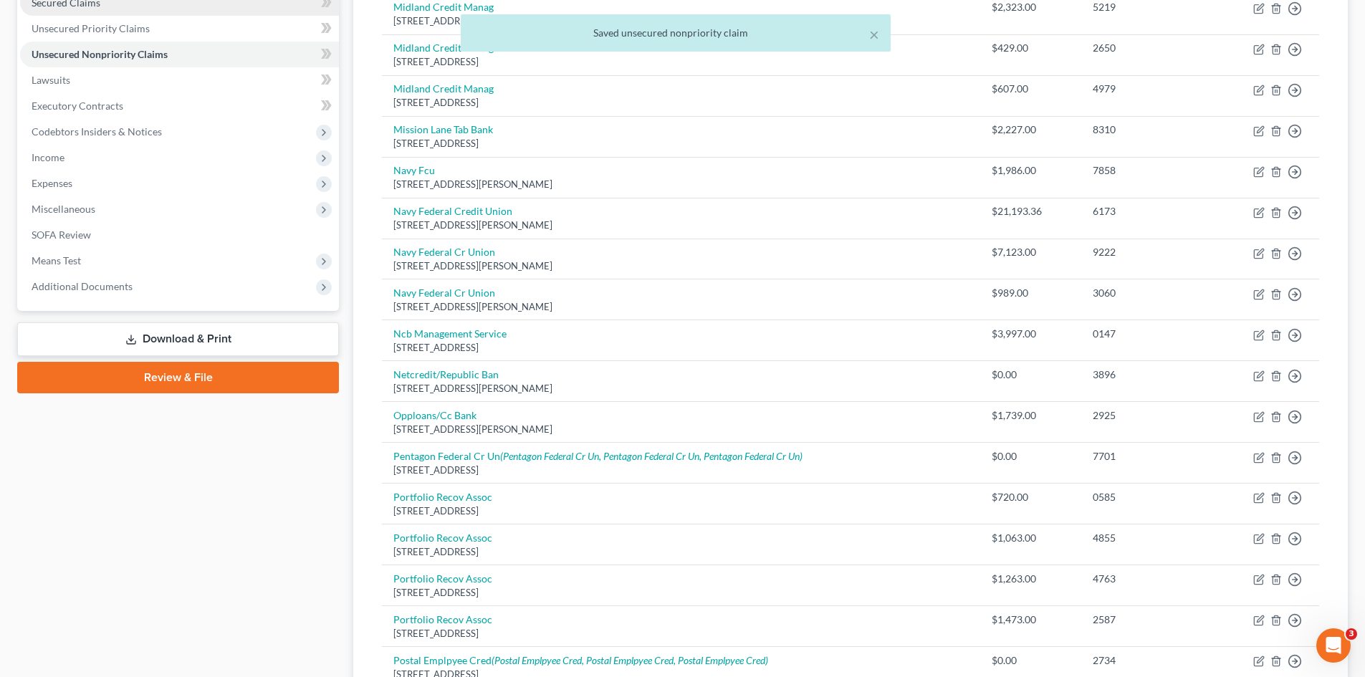
scroll to position [27, 0]
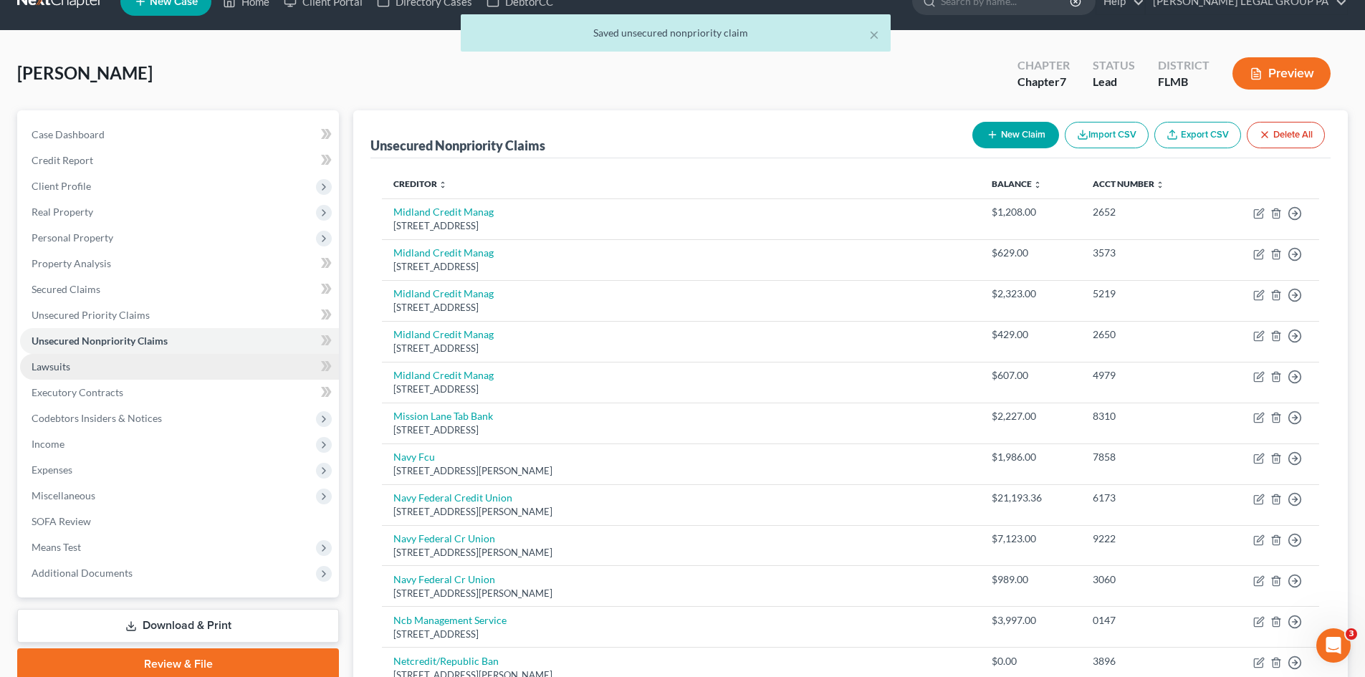
click at [62, 368] on span "Lawsuits" at bounding box center [51, 366] width 39 height 12
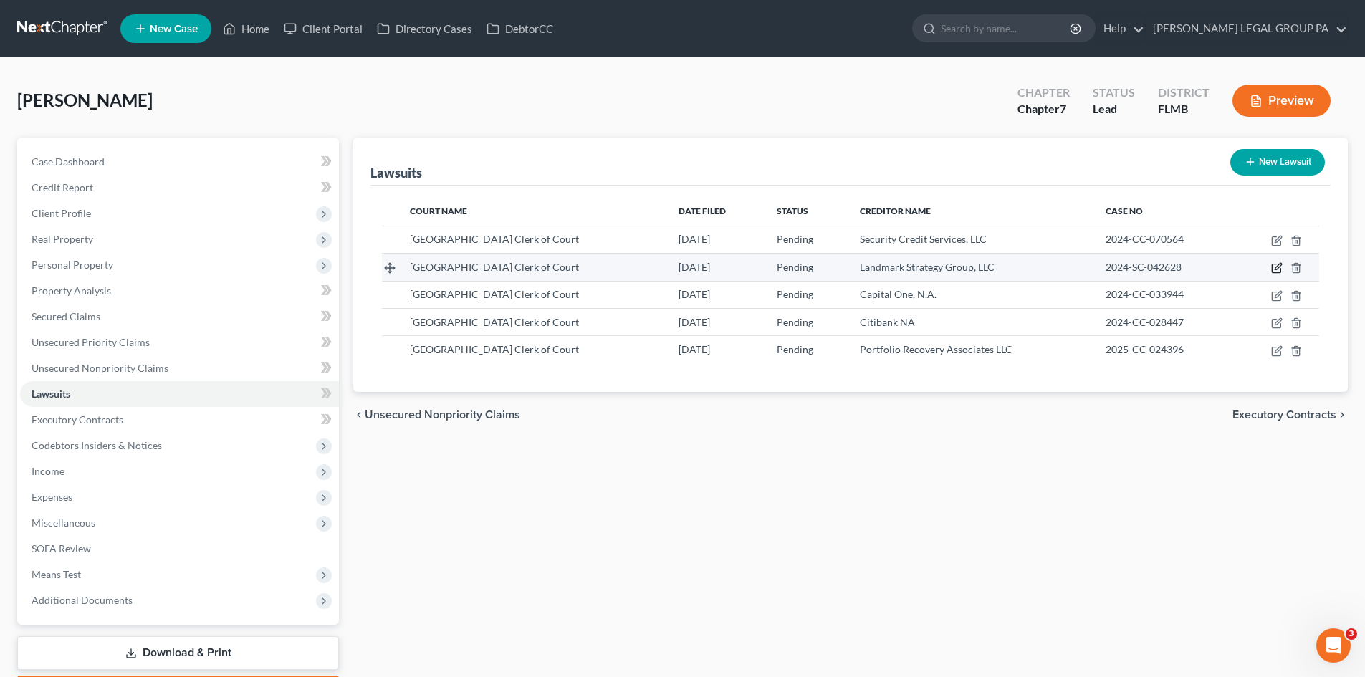
click at [1277, 266] on icon "button" at bounding box center [1276, 267] width 11 height 11
select select "9"
select select "0"
select select "4"
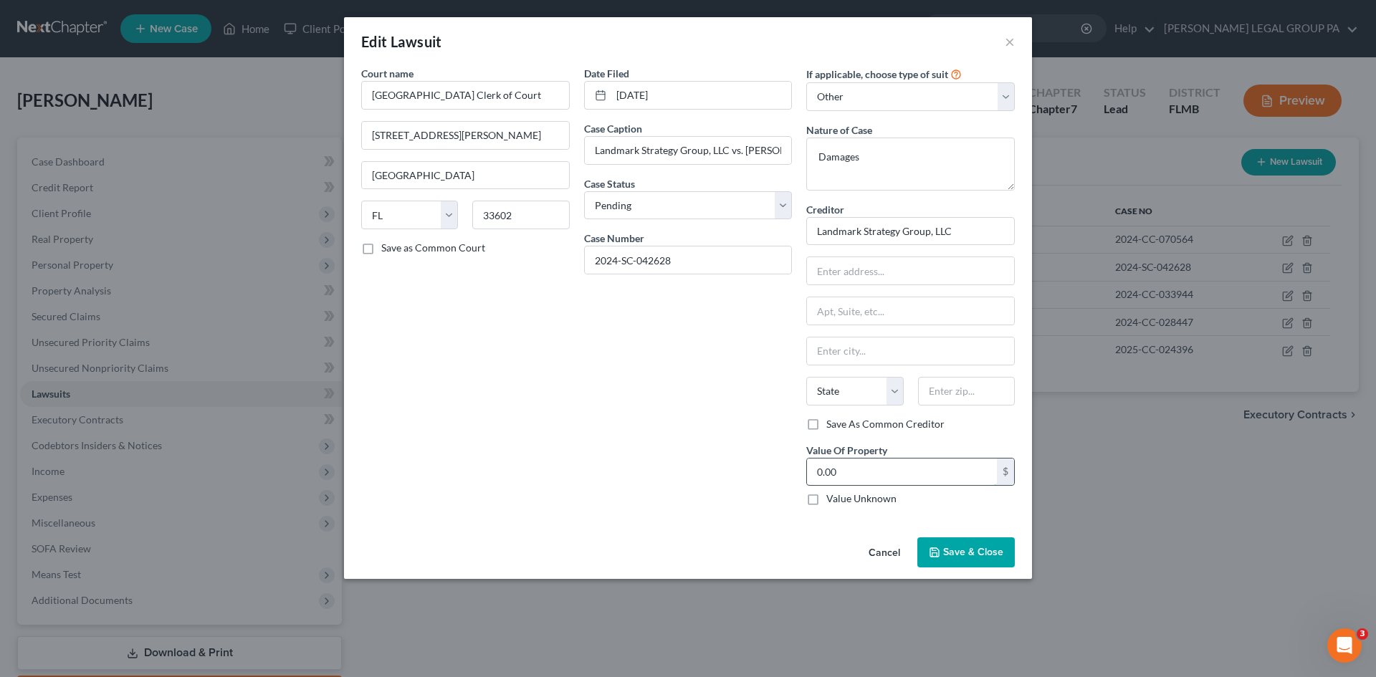
click at [884, 469] on input "0.00" at bounding box center [902, 472] width 190 height 27
type input "2,878.08"
click at [982, 547] on span "Save & Close" at bounding box center [973, 552] width 60 height 12
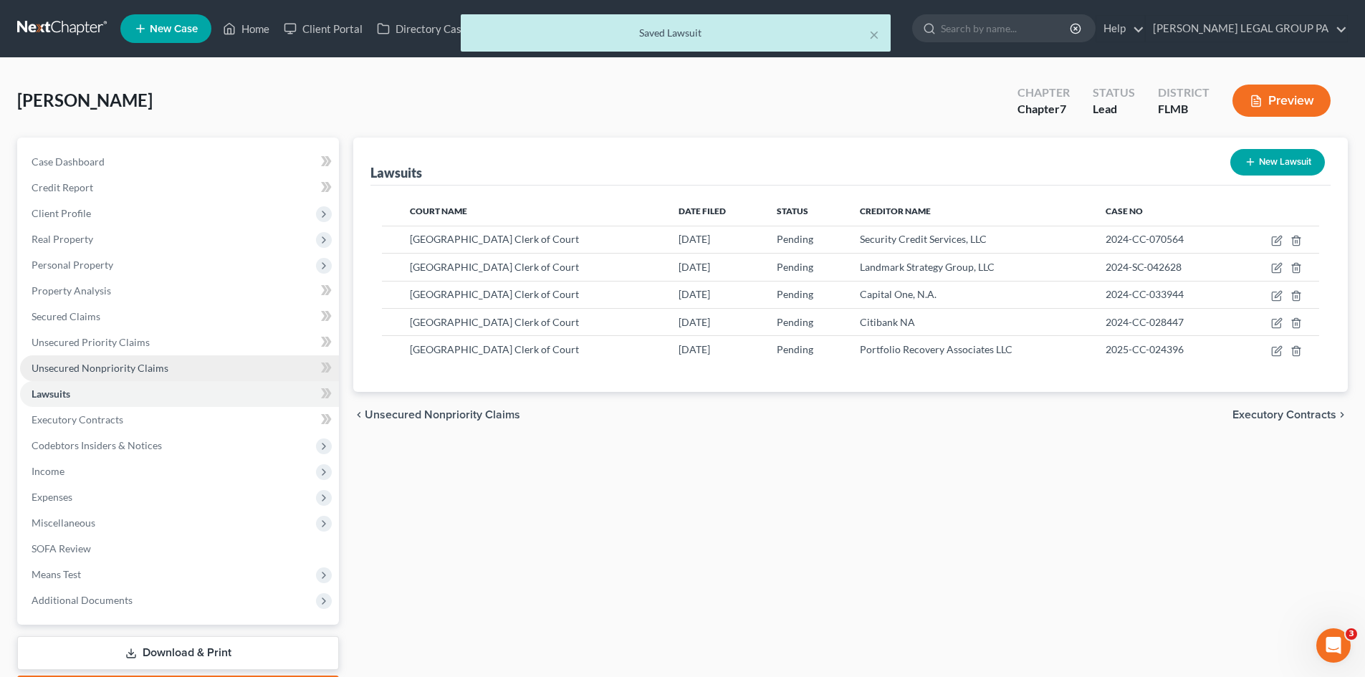
click at [98, 365] on span "Unsecured Nonpriority Claims" at bounding box center [100, 368] width 137 height 12
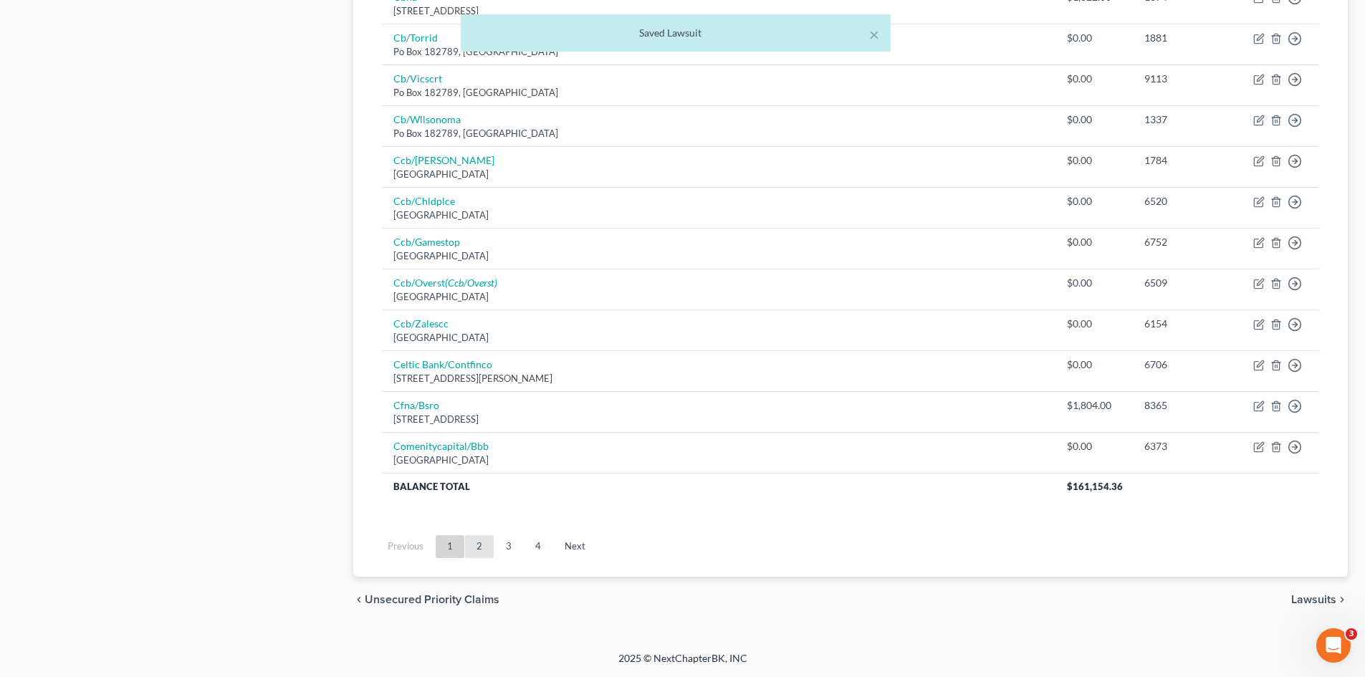
click at [483, 540] on link "2" at bounding box center [479, 546] width 29 height 23
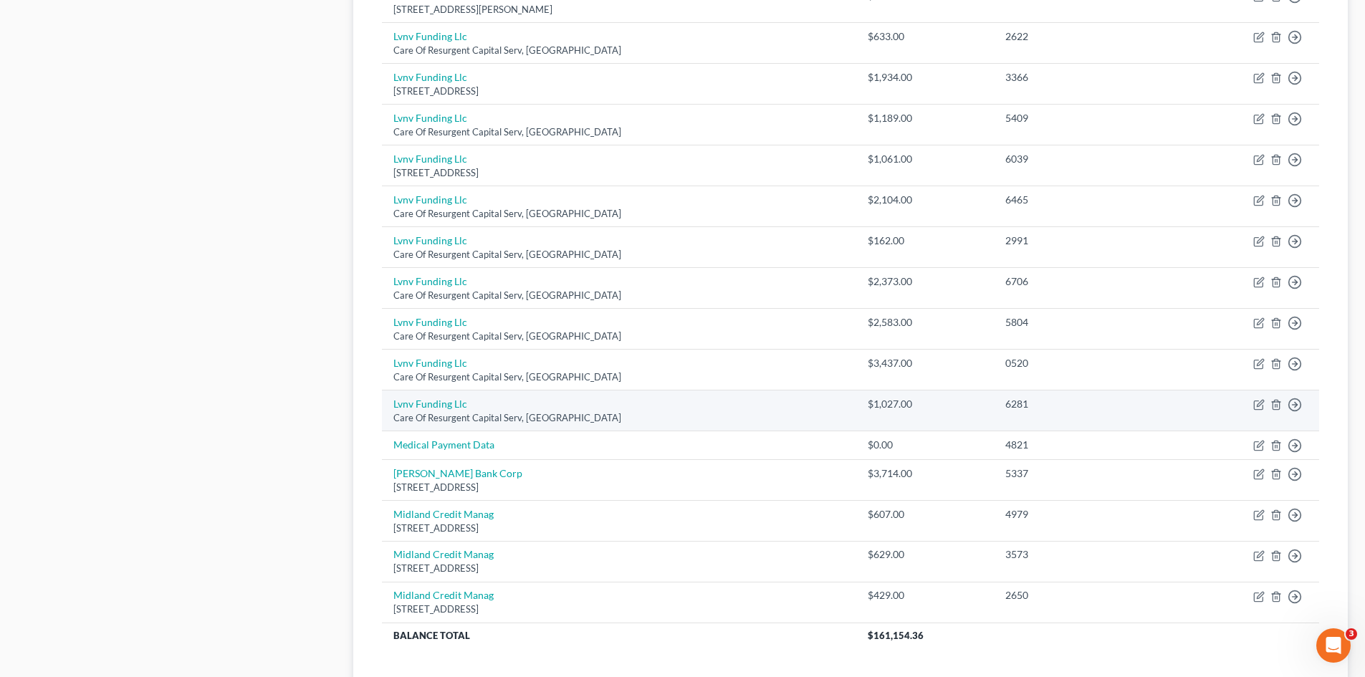
scroll to position [894, 0]
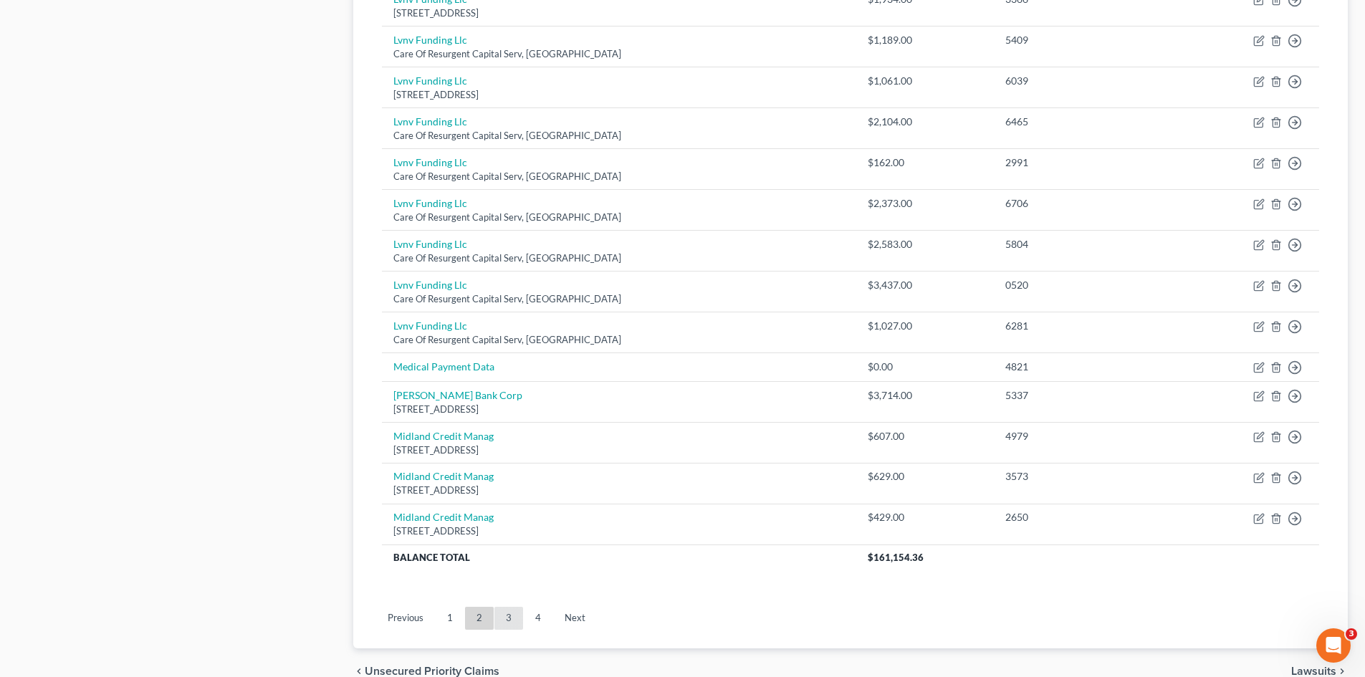
click at [507, 615] on link "3" at bounding box center [508, 618] width 29 height 23
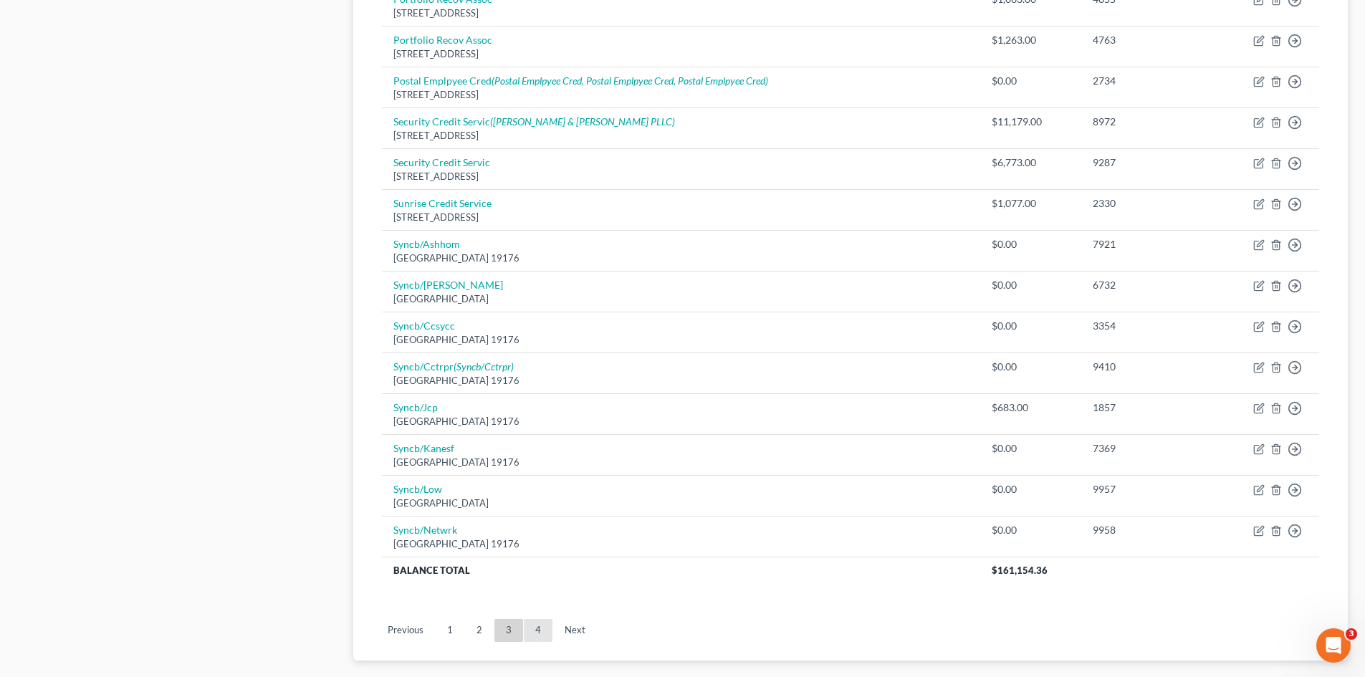
click at [540, 633] on link "4" at bounding box center [538, 630] width 29 height 23
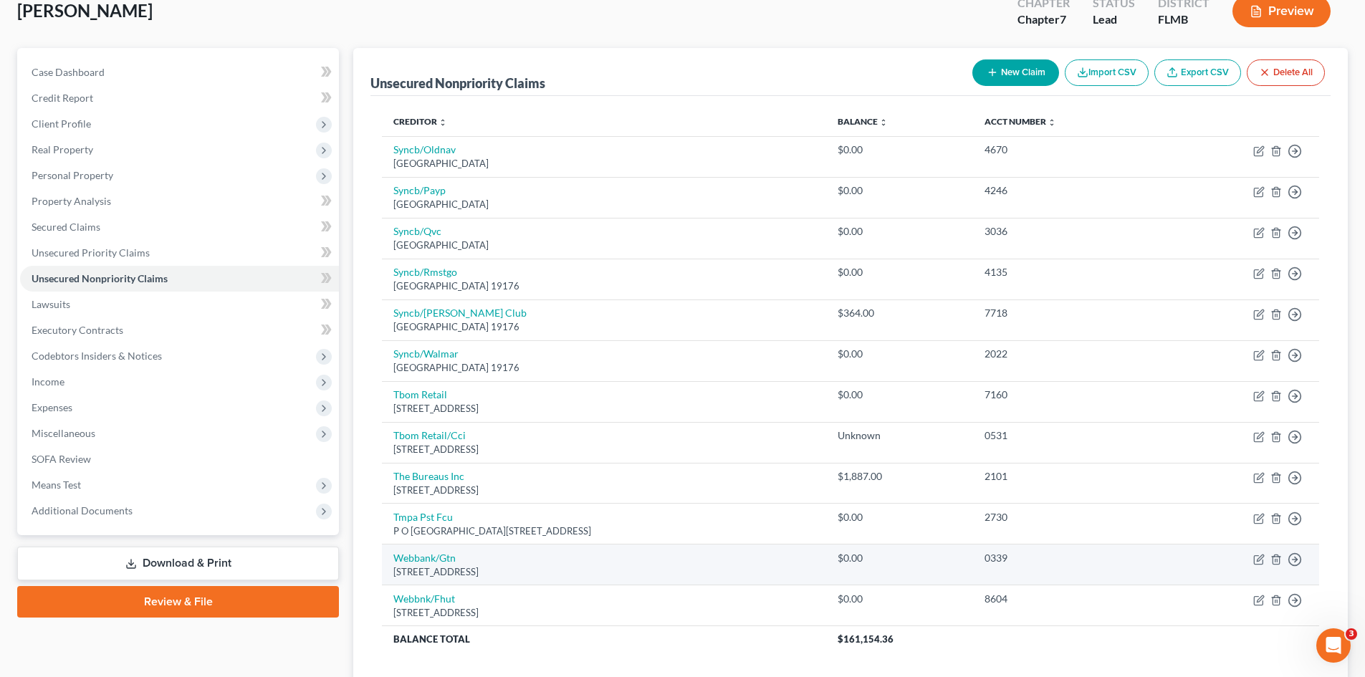
scroll to position [242, 0]
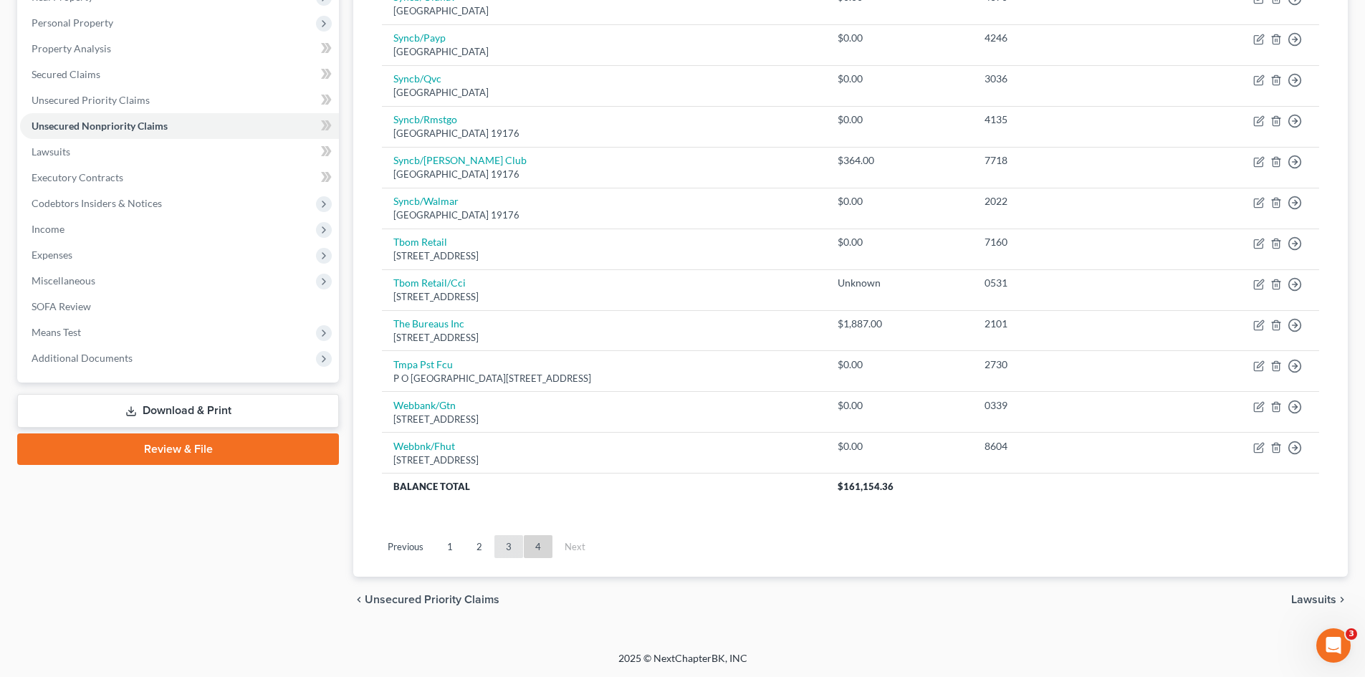
click at [502, 540] on link "3" at bounding box center [508, 546] width 29 height 23
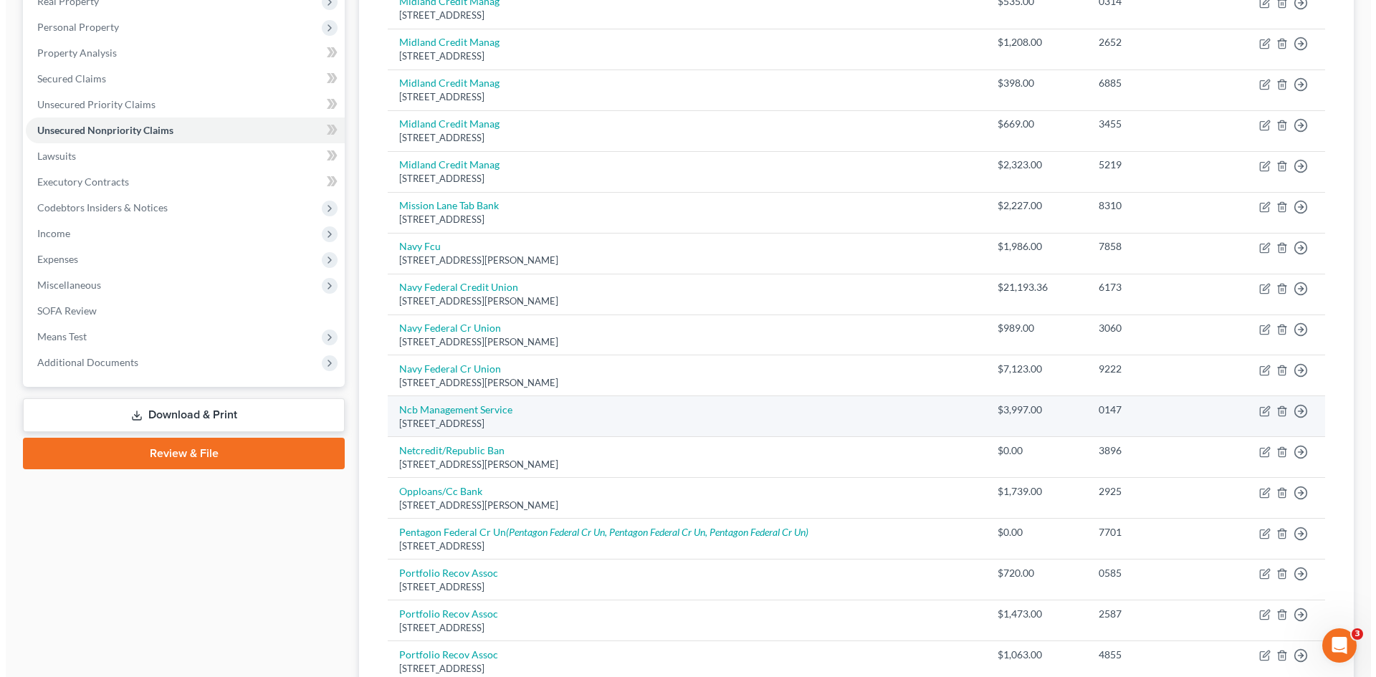
scroll to position [404, 0]
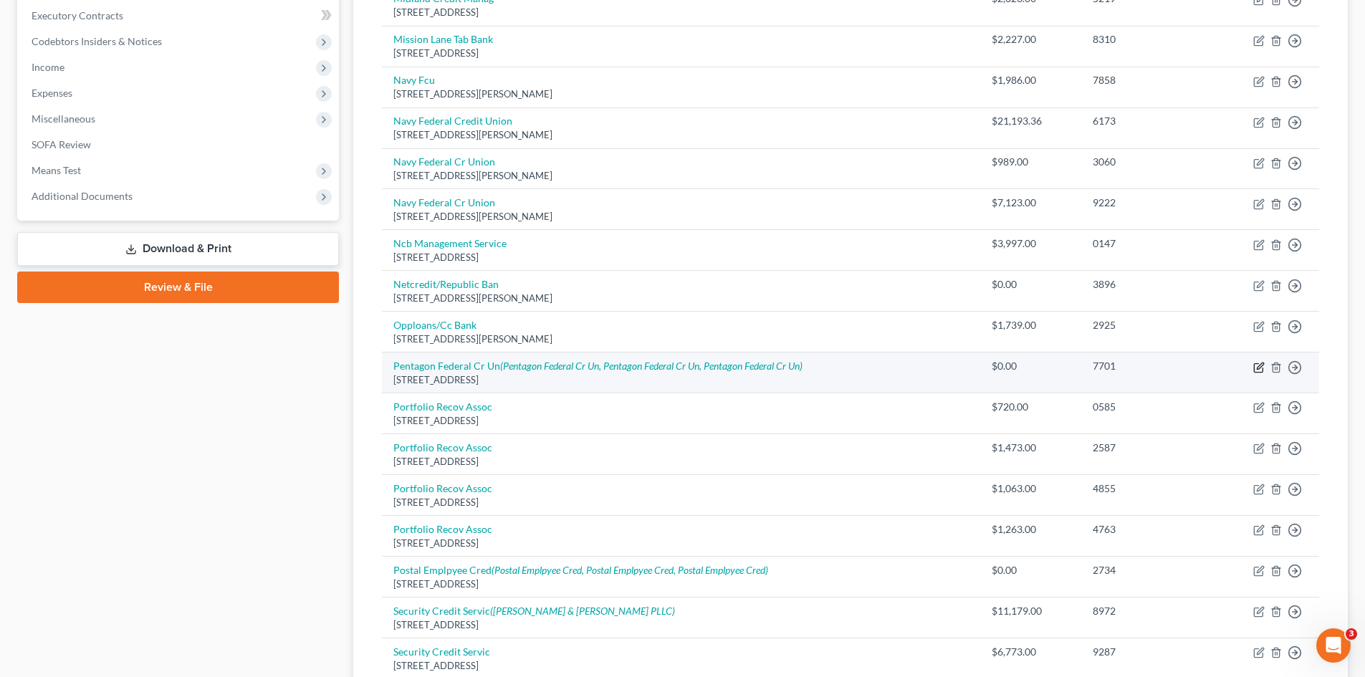
click at [1256, 367] on icon "button" at bounding box center [1258, 367] width 11 height 11
select select "48"
select select "0"
select select "48"
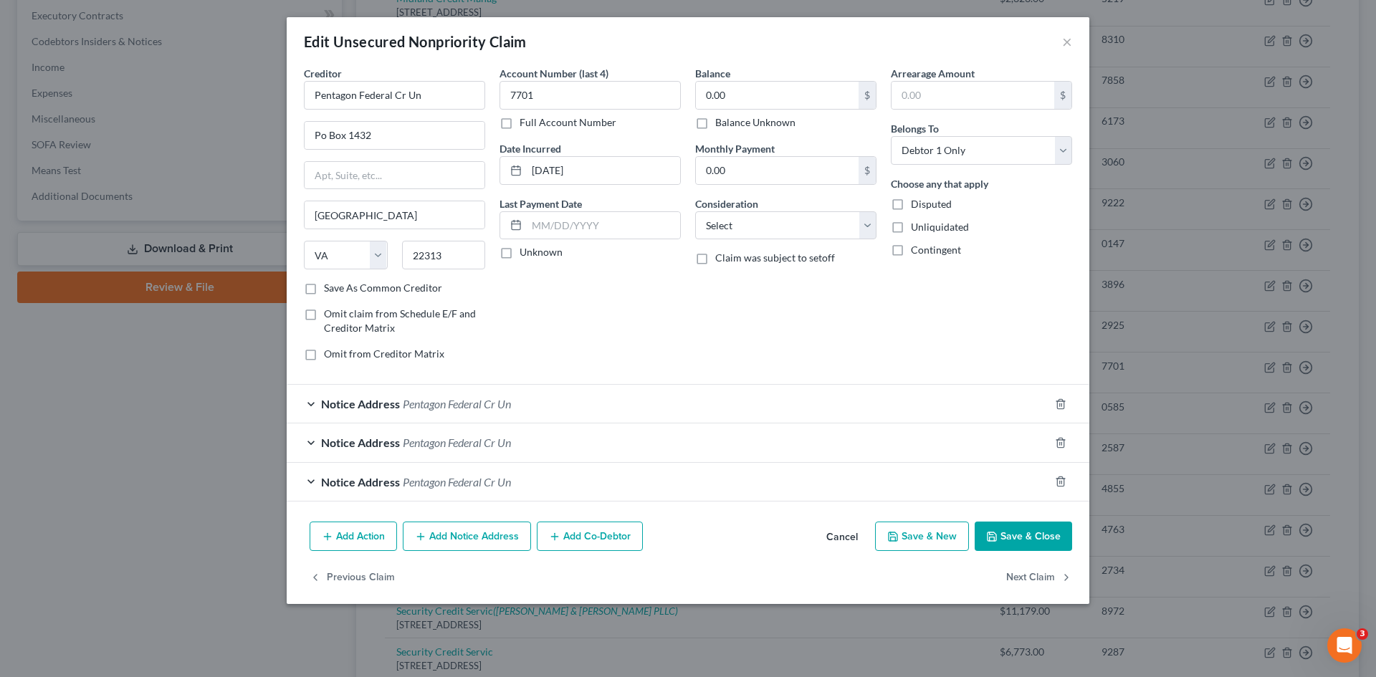
click at [479, 398] on span "Pentagon Federal Cr Un" at bounding box center [457, 404] width 108 height 14
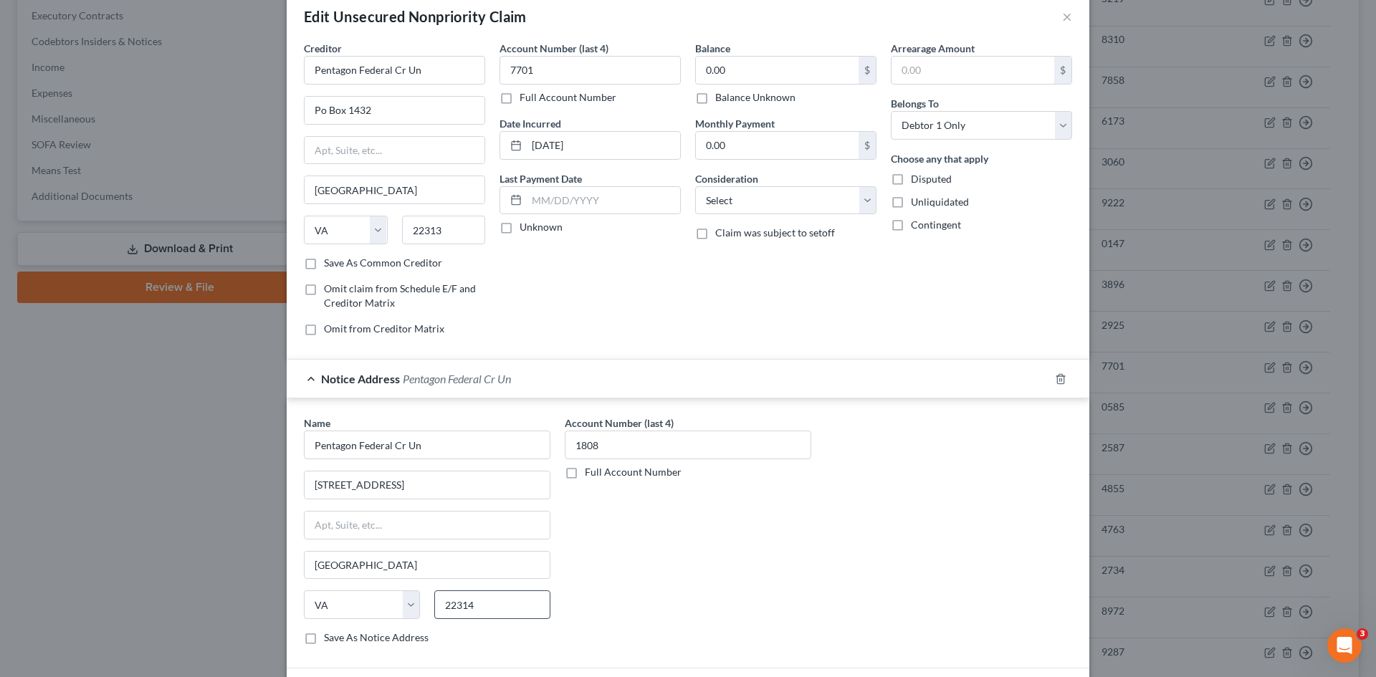
scroll to position [0, 0]
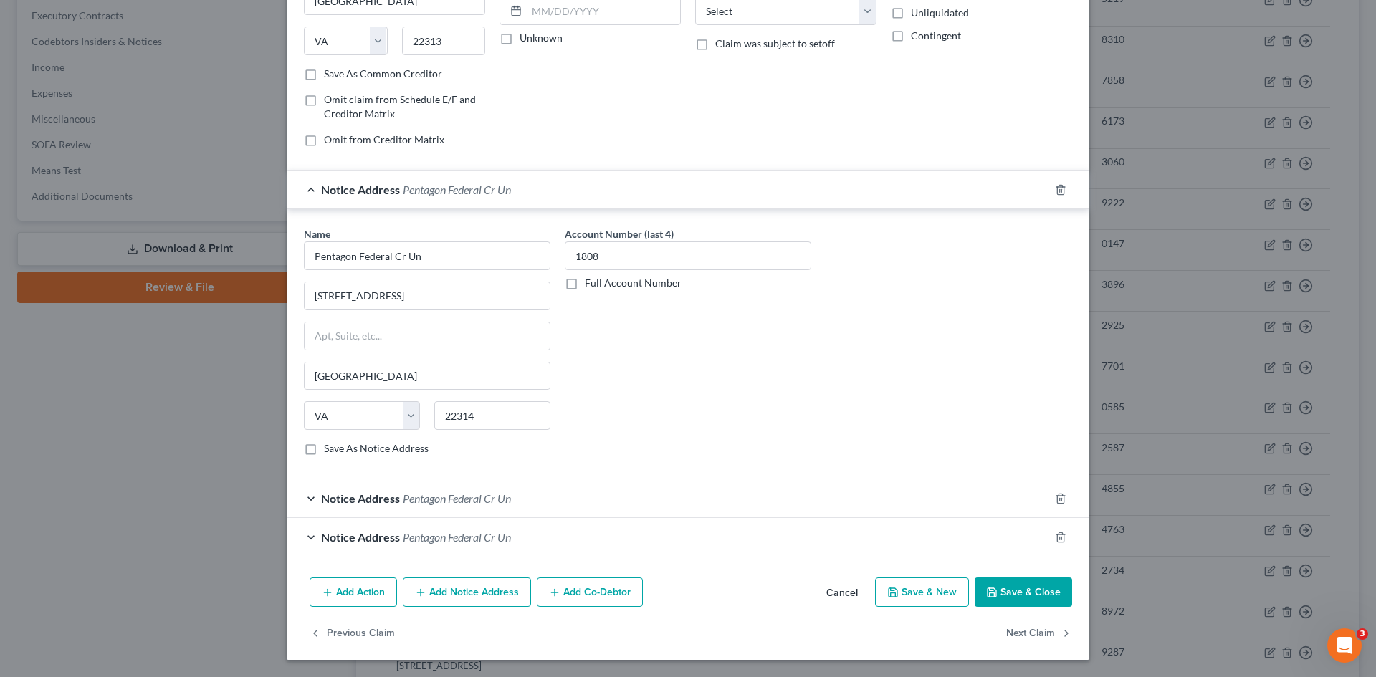
click at [515, 507] on div "Notice Address Pentagon Federal Cr Un" at bounding box center [668, 498] width 762 height 38
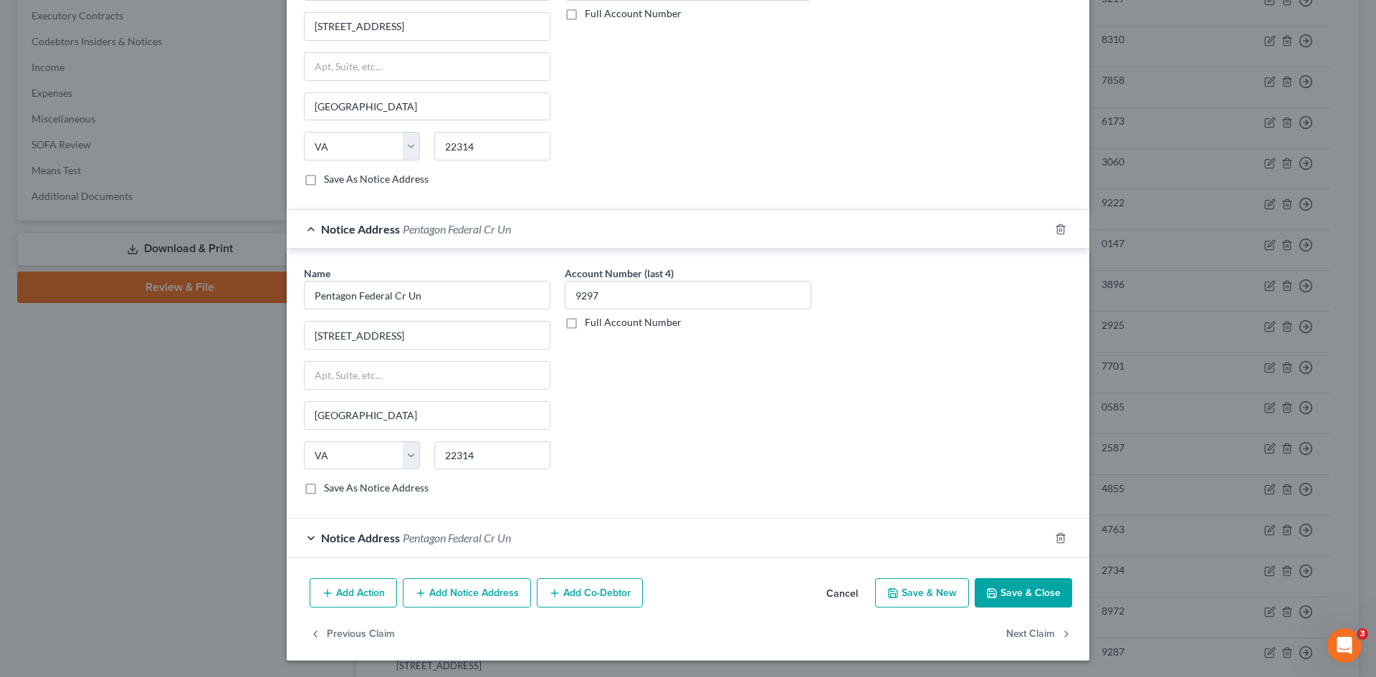
scroll to position [484, 0]
click at [526, 517] on div "Name * Pentagon Federal Cr Un 2930 Eisenhower Ave Alexandria State AL AK AR AZ …" at bounding box center [688, 383] width 803 height 270
click at [537, 533] on div "Notice Address Pentagon Federal Cr Un" at bounding box center [668, 537] width 762 height 38
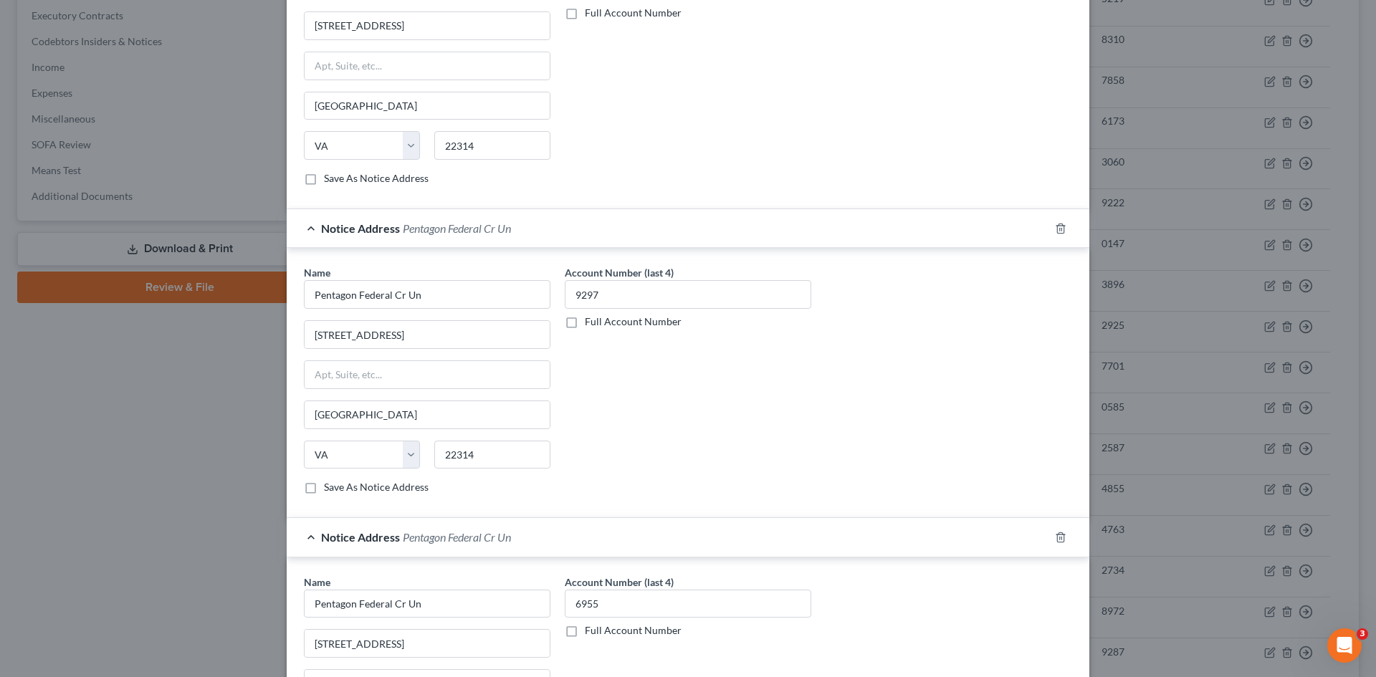
scroll to position [754, 0]
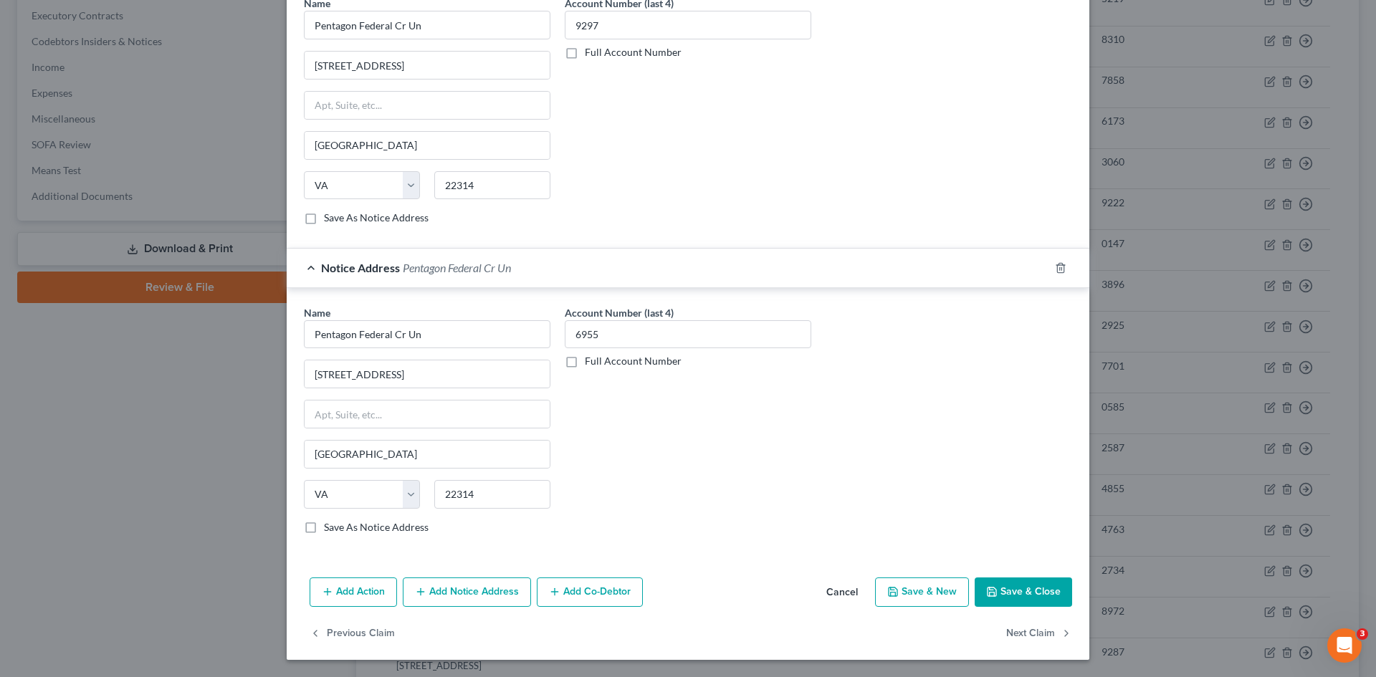
click at [434, 590] on button "Add Notice Address" at bounding box center [467, 593] width 128 height 30
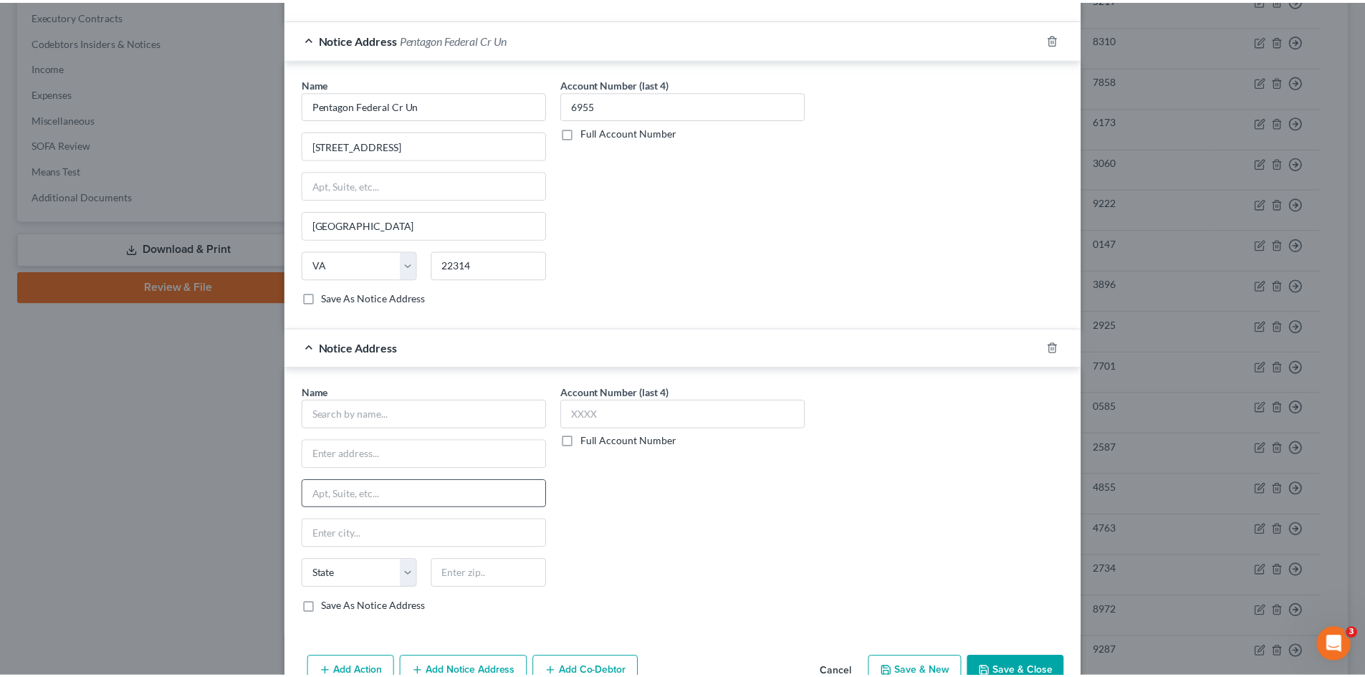
scroll to position [1063, 0]
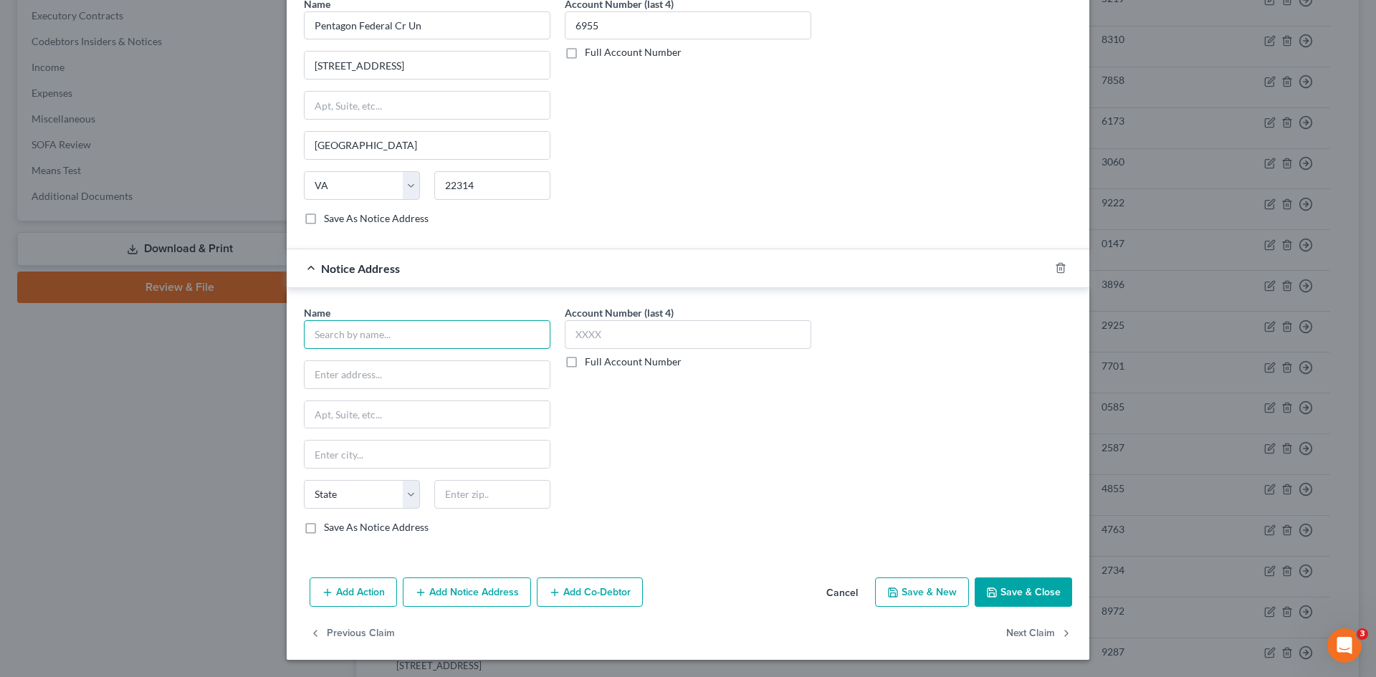
click at [452, 336] on input "text" at bounding box center [427, 334] width 246 height 29
type input "L"
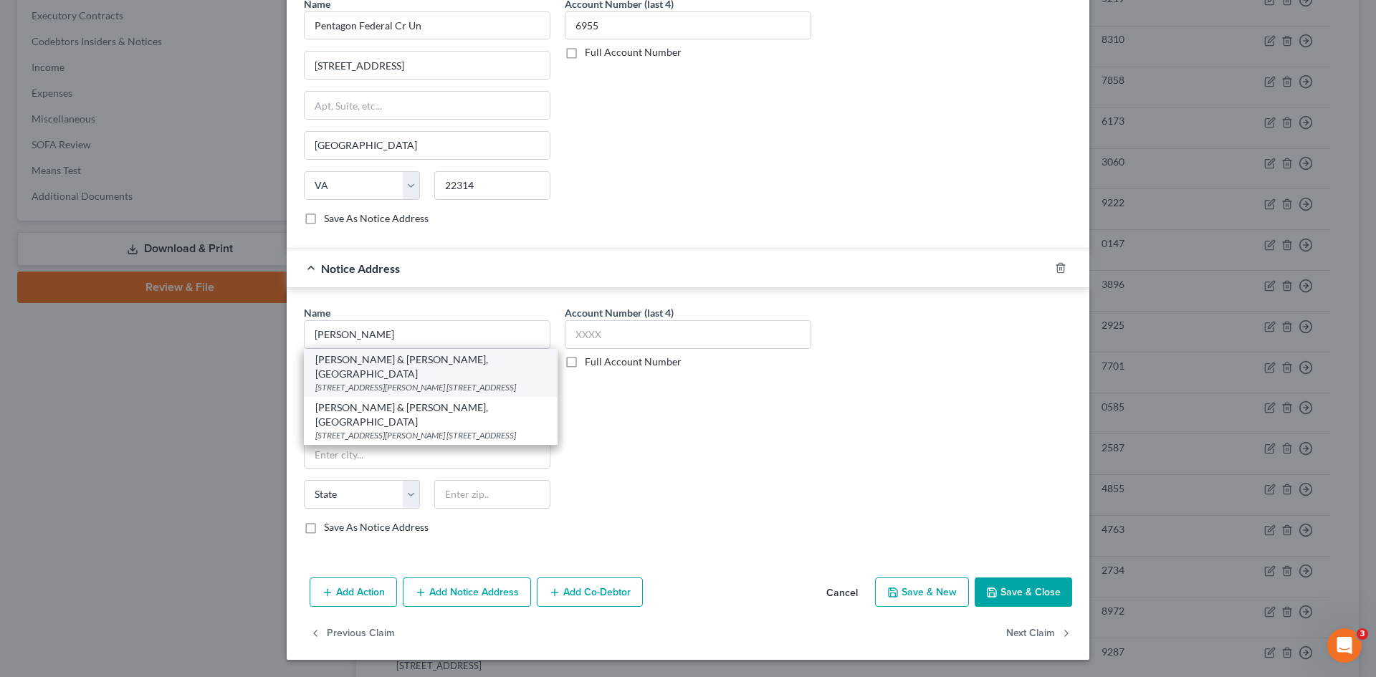
click at [372, 381] on div "806 Douglas Rd. Ste 200, Coral Gables, FL 33134" at bounding box center [430, 387] width 231 height 12
type input "Pollack & Rosen, PA"
type input "806 Douglas Rd. Ste 200"
type input "Coral Gables"
select select "9"
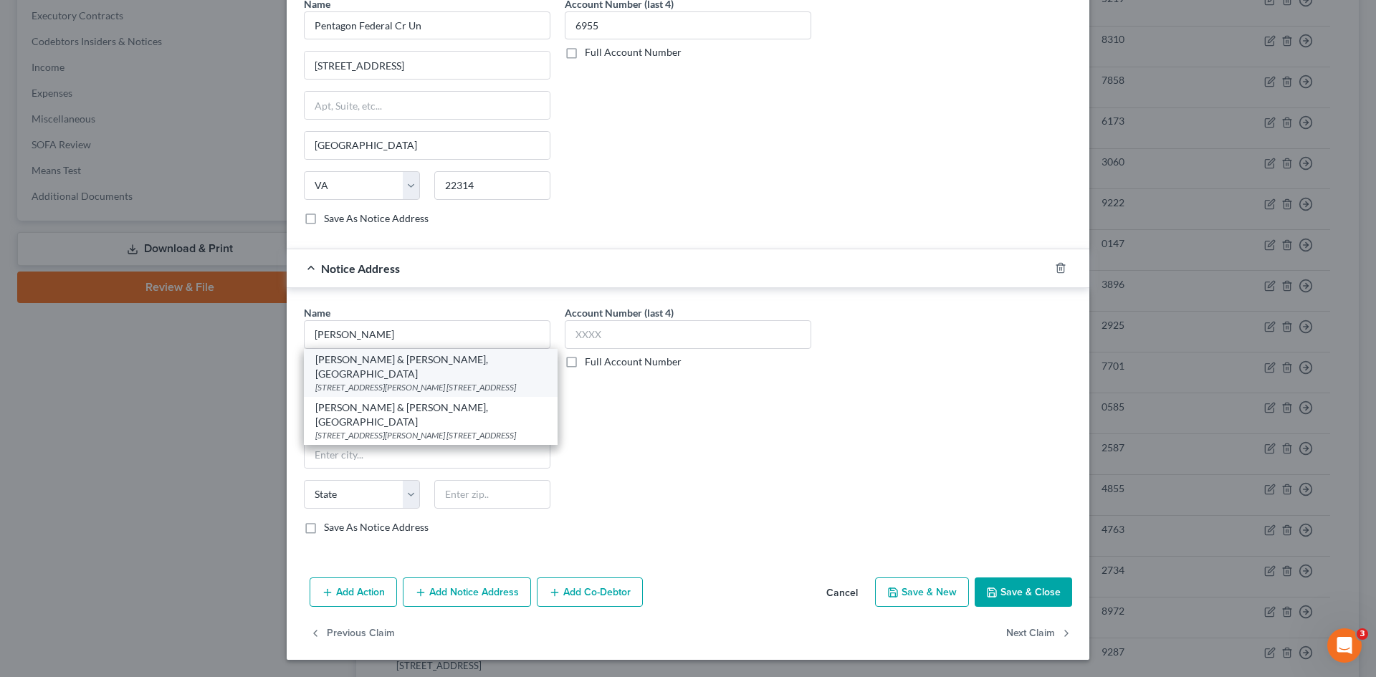
type input "33134"
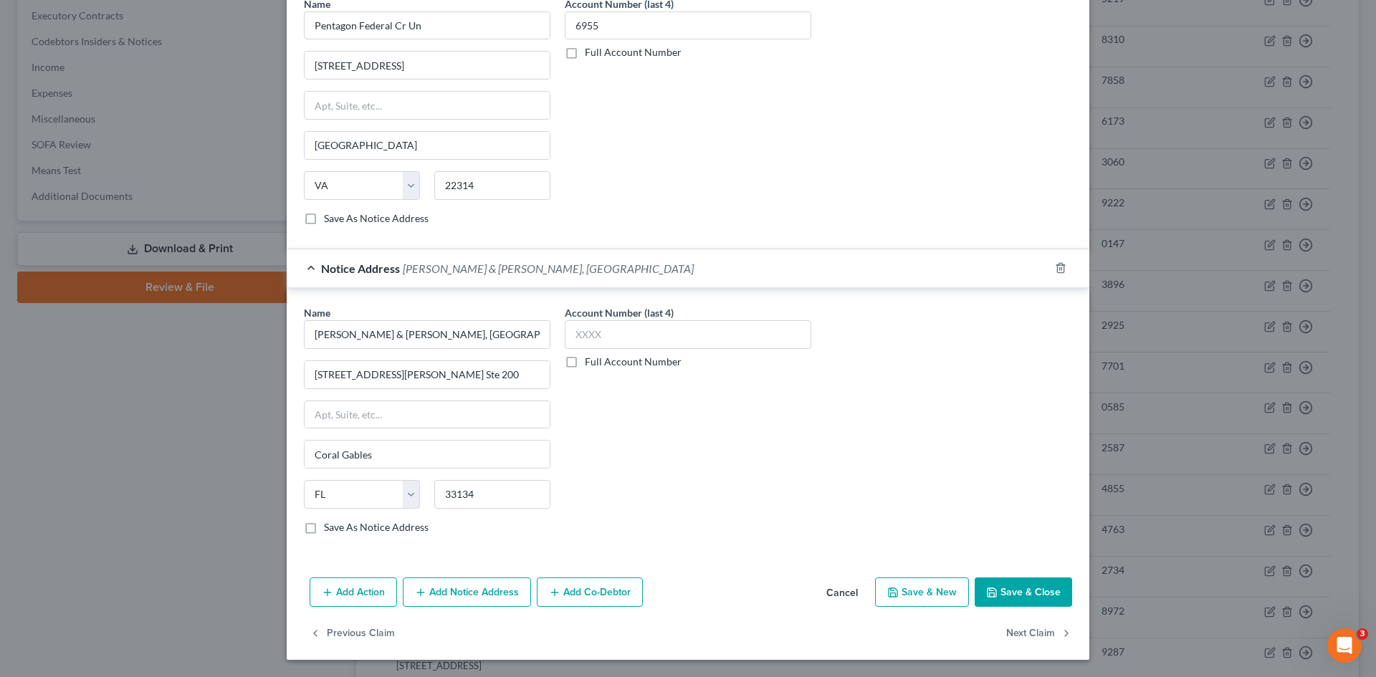
click at [1034, 596] on button "Save & Close" at bounding box center [1023, 593] width 97 height 30
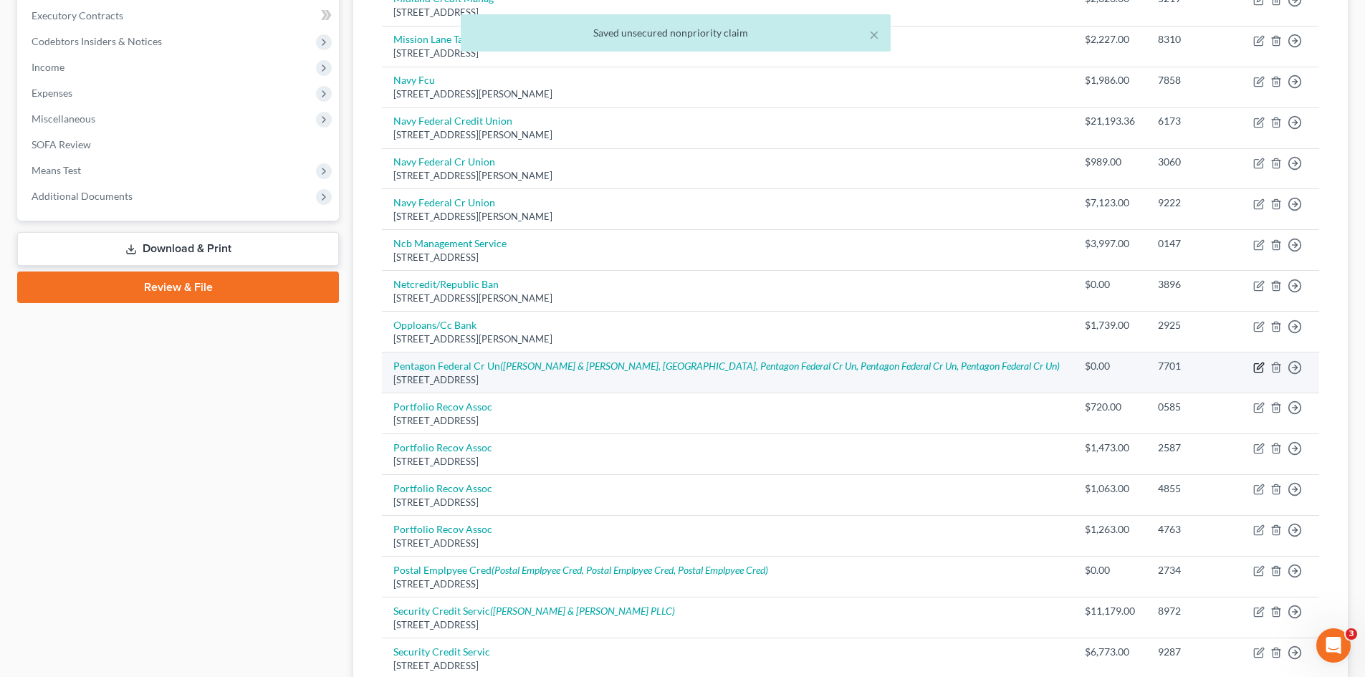
click at [1258, 368] on icon "button" at bounding box center [1258, 367] width 11 height 11
select select "48"
select select "0"
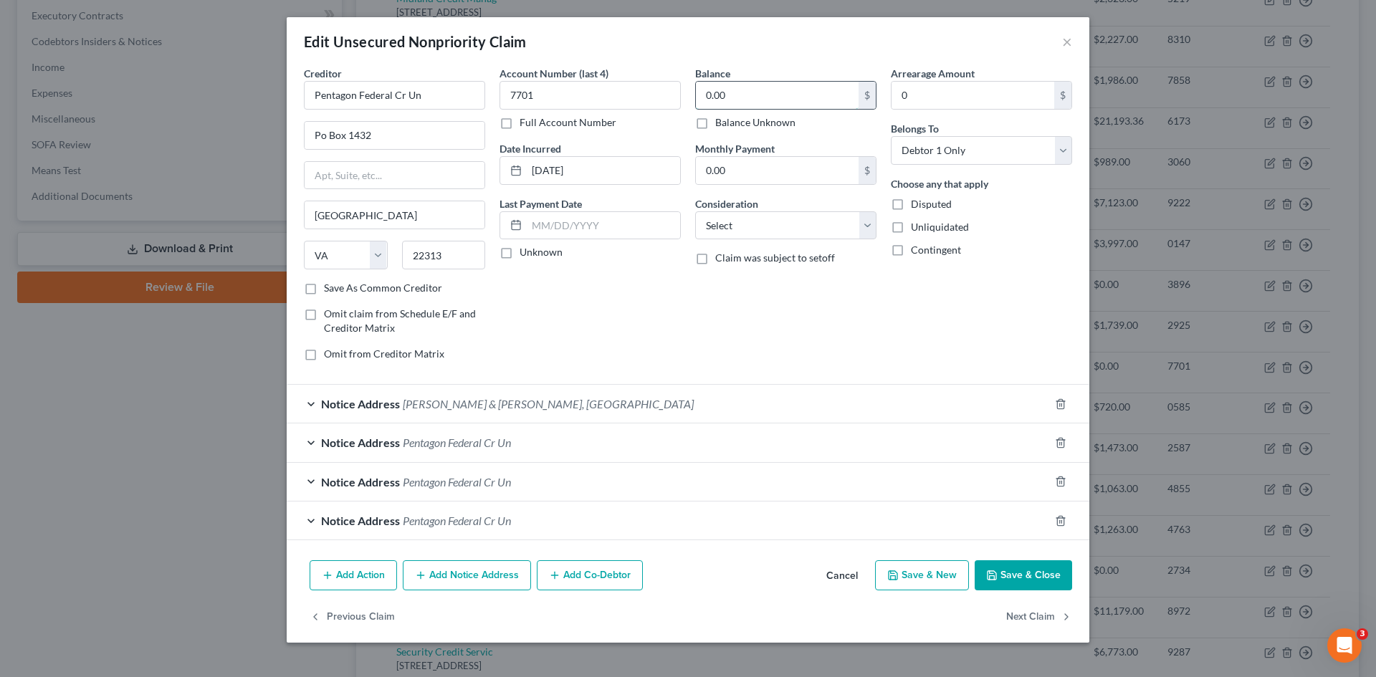
click at [772, 92] on input "0.00" at bounding box center [777, 95] width 163 height 27
type input "2,878.08"
click at [1026, 573] on button "Save & Close" at bounding box center [1023, 575] width 97 height 30
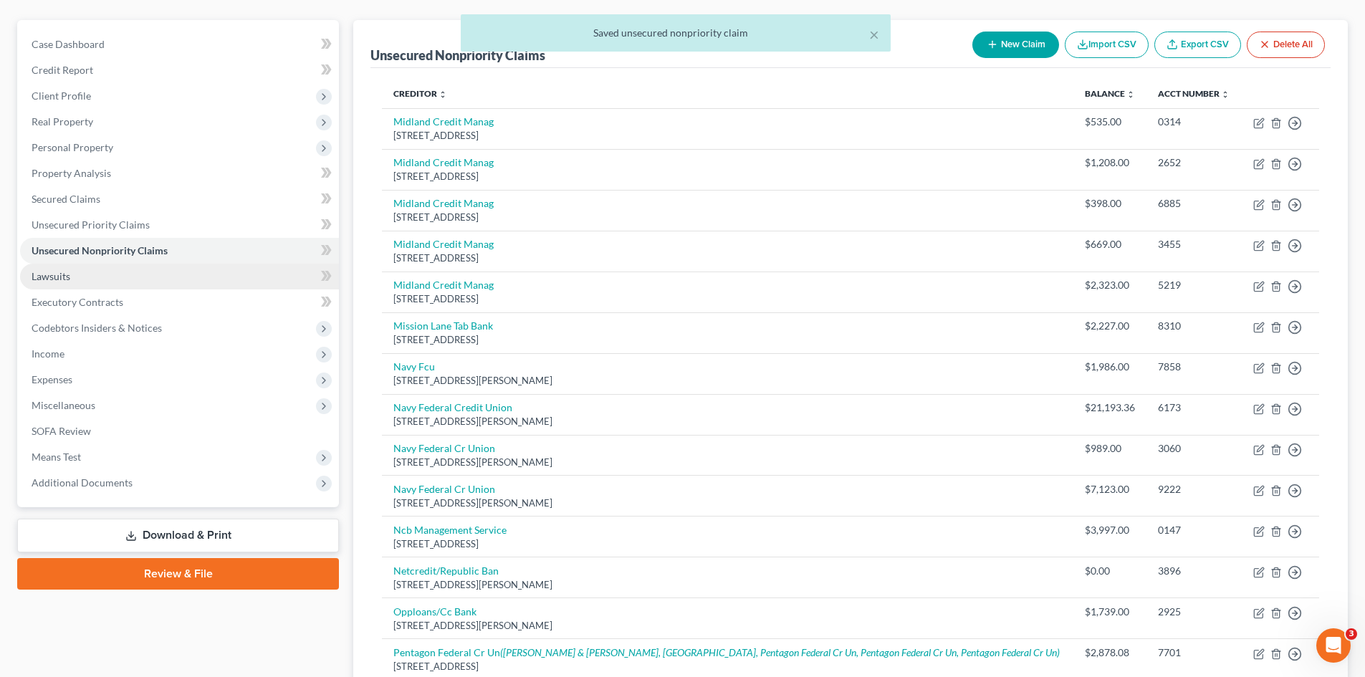
click at [80, 278] on link "Lawsuits" at bounding box center [179, 277] width 319 height 26
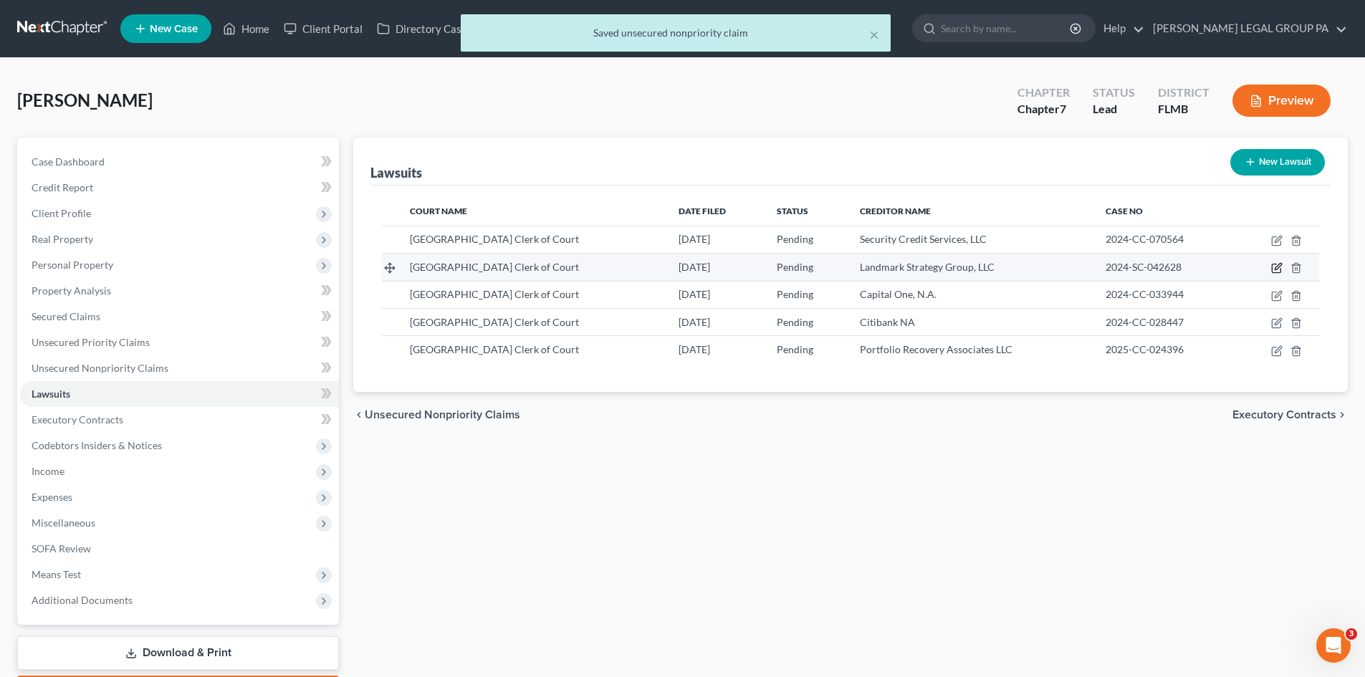
click at [1277, 267] on icon "button" at bounding box center [1278, 267] width 6 height 6
select select "9"
select select "0"
select select "4"
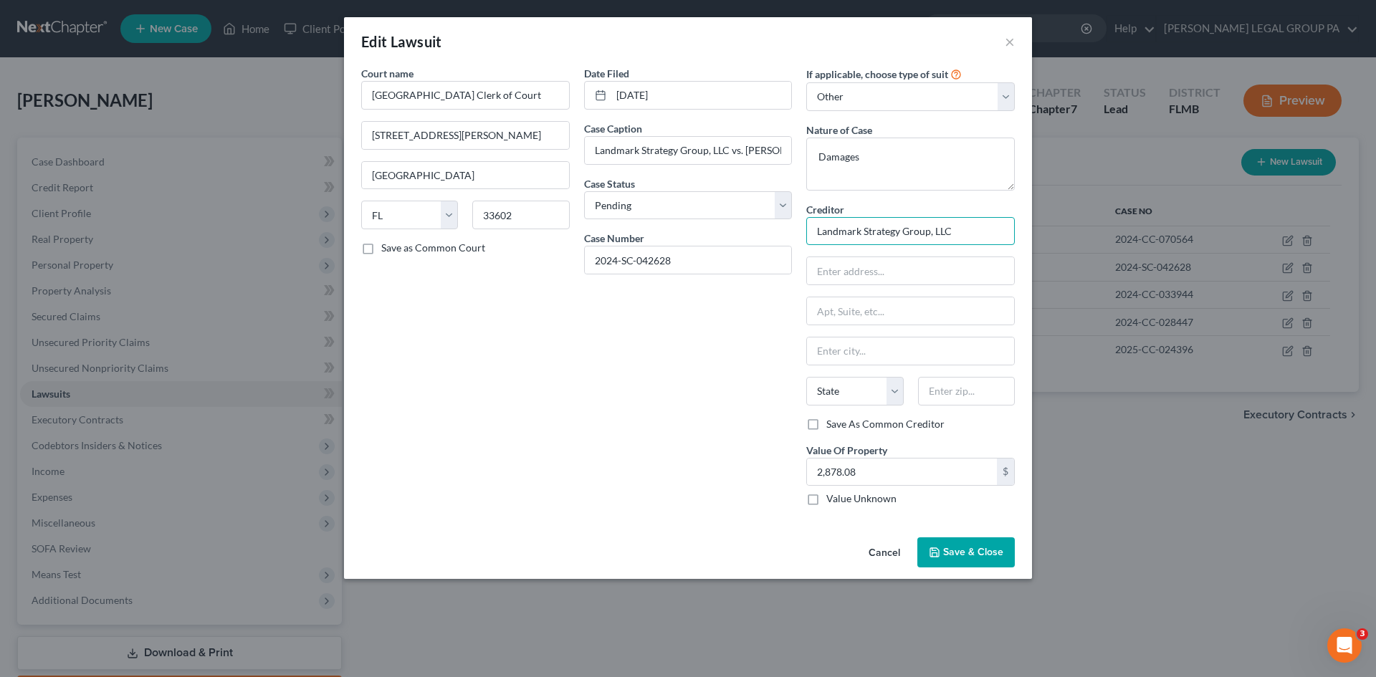
drag, startPoint x: 976, startPoint y: 229, endPoint x: 580, endPoint y: 219, distance: 395.6
click at [586, 221] on div "Court name * Hillsborough County Clerk of Court 800 E. Twiggs St. Tampa State A…" at bounding box center [688, 291] width 668 height 451
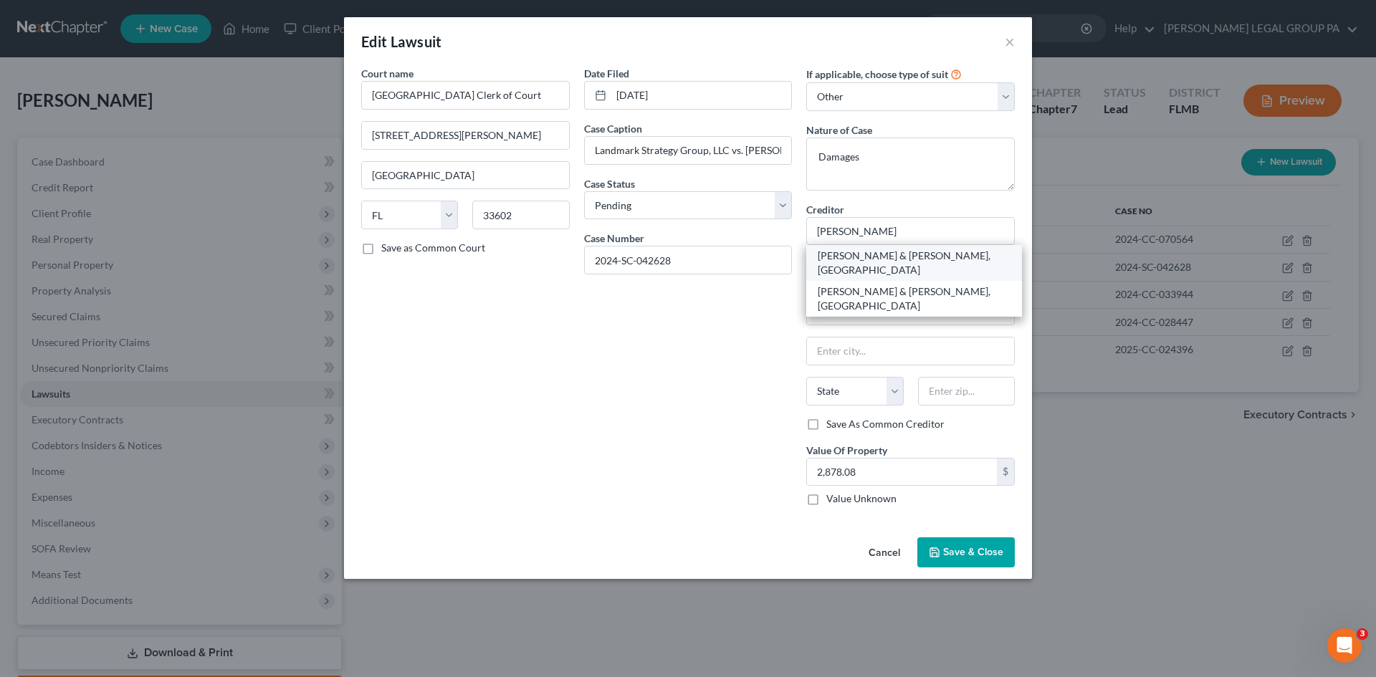
click at [849, 262] on div "Pollack & Rosen, PA" at bounding box center [914, 263] width 193 height 29
type input "Pollack & Rosen, PA"
type input "806 Douglas Rd. Ste 200"
type input "Coral Gables"
select select "9"
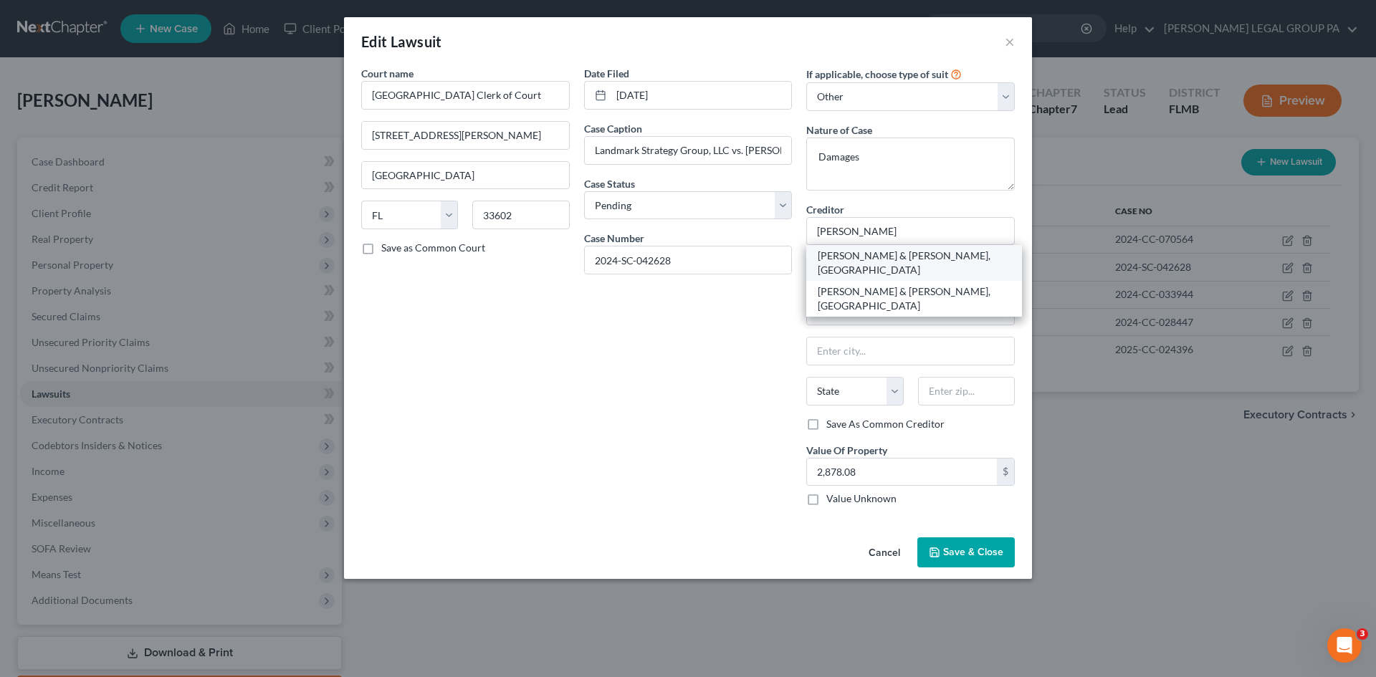
type input "33134"
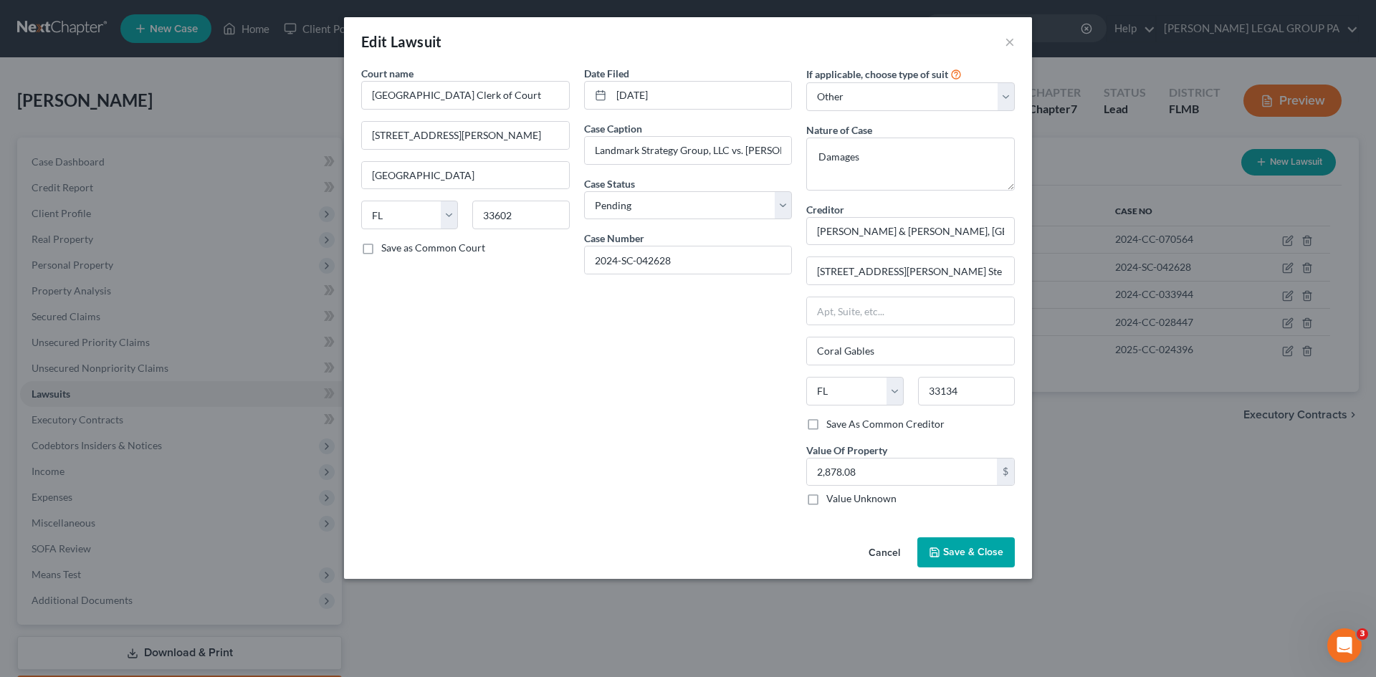
click at [953, 550] on span "Save & Close" at bounding box center [973, 552] width 60 height 12
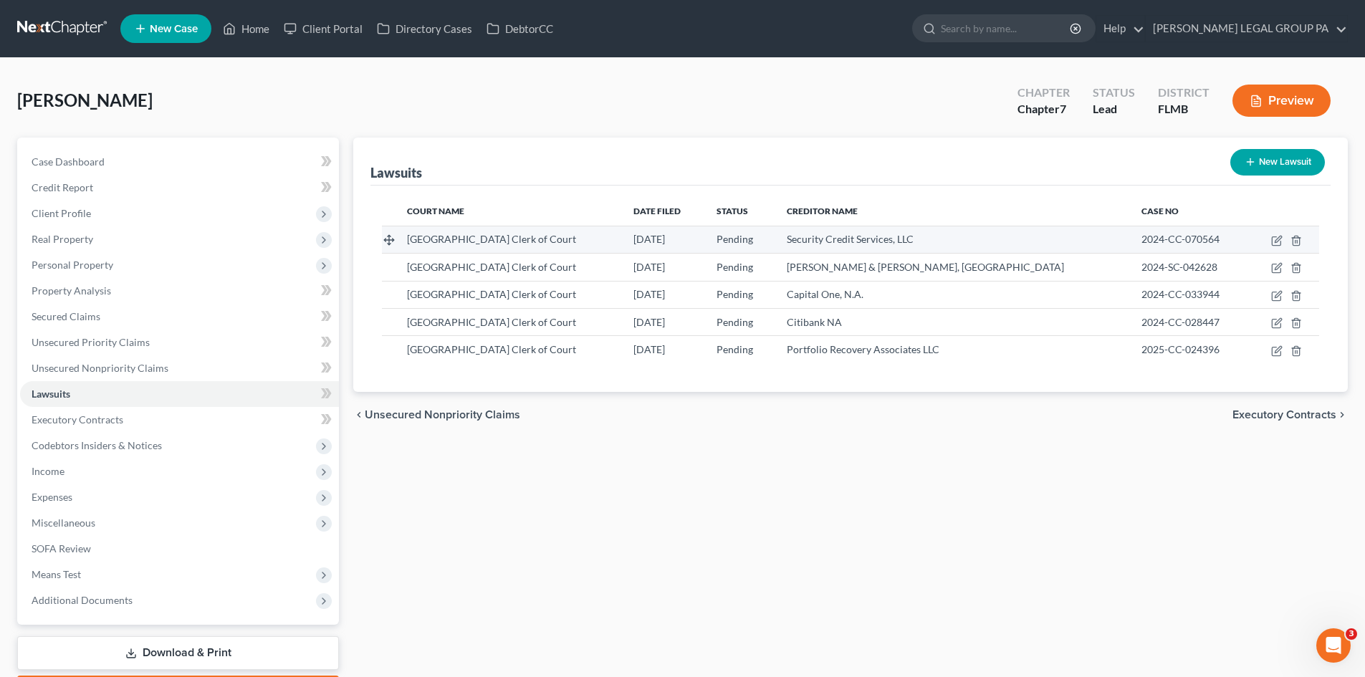
click at [1141, 237] on span "2024-CC-070564" at bounding box center [1180, 239] width 78 height 12
copy tr "2024-CC-070564"
click at [1151, 294] on span "2024-CC-033944" at bounding box center [1180, 294] width 78 height 12
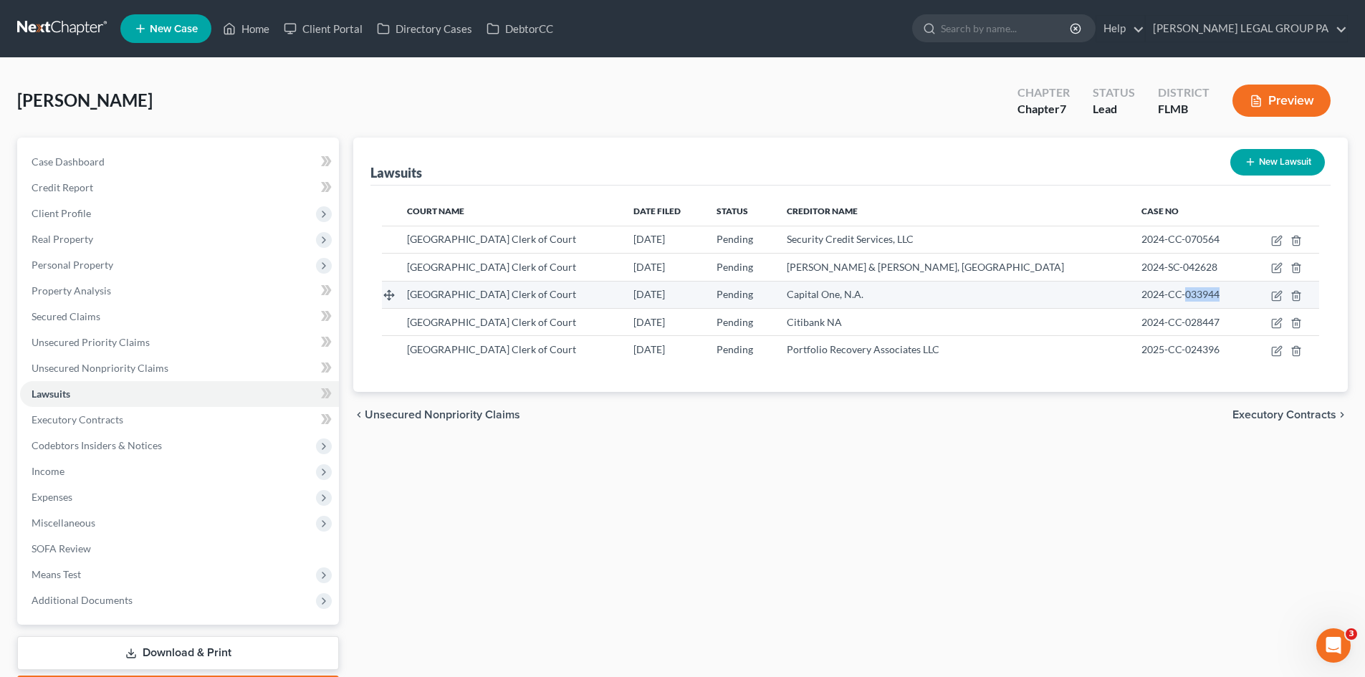
click at [1151, 294] on span "2024-CC-033944" at bounding box center [1180, 294] width 78 height 12
copy tr "2024-CC-033944"
click at [1148, 324] on span "2024-CC-028447" at bounding box center [1180, 322] width 78 height 12
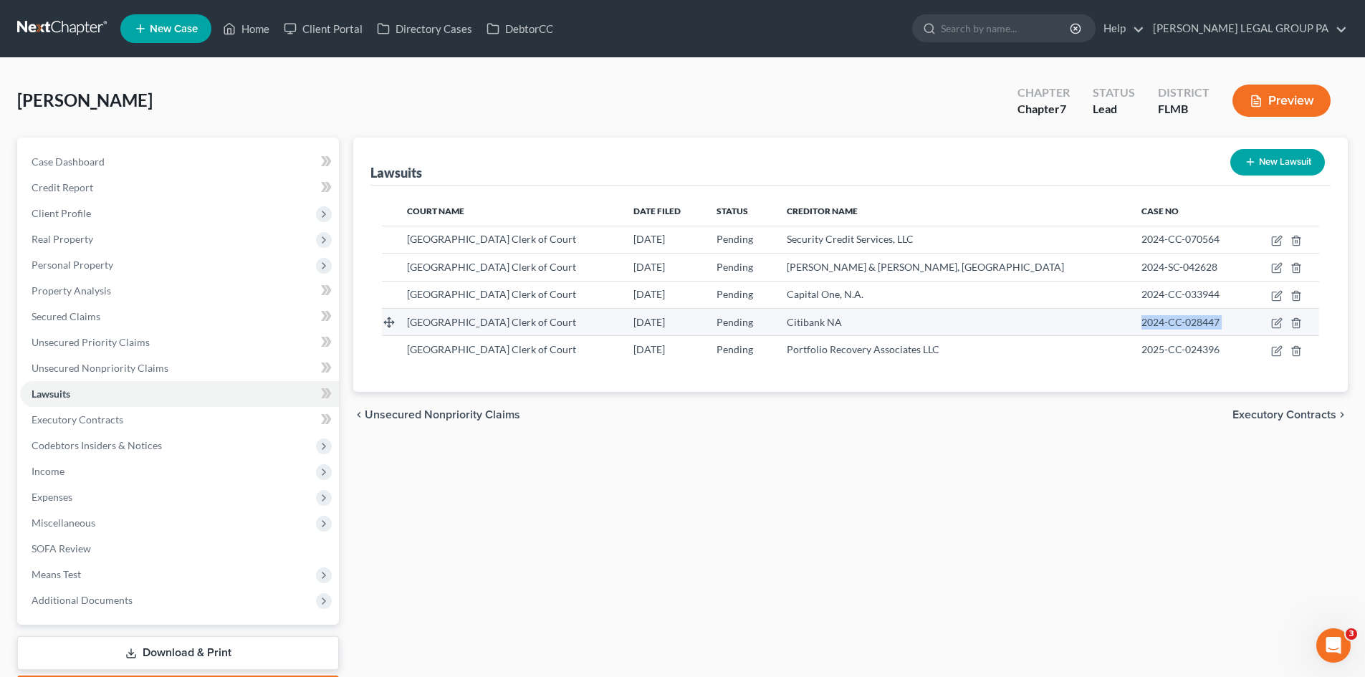
click at [1148, 324] on span "2024-CC-028447" at bounding box center [1180, 322] width 78 height 12
click at [1275, 323] on icon "button" at bounding box center [1276, 322] width 11 height 11
select select "9"
select select "0"
select select "4"
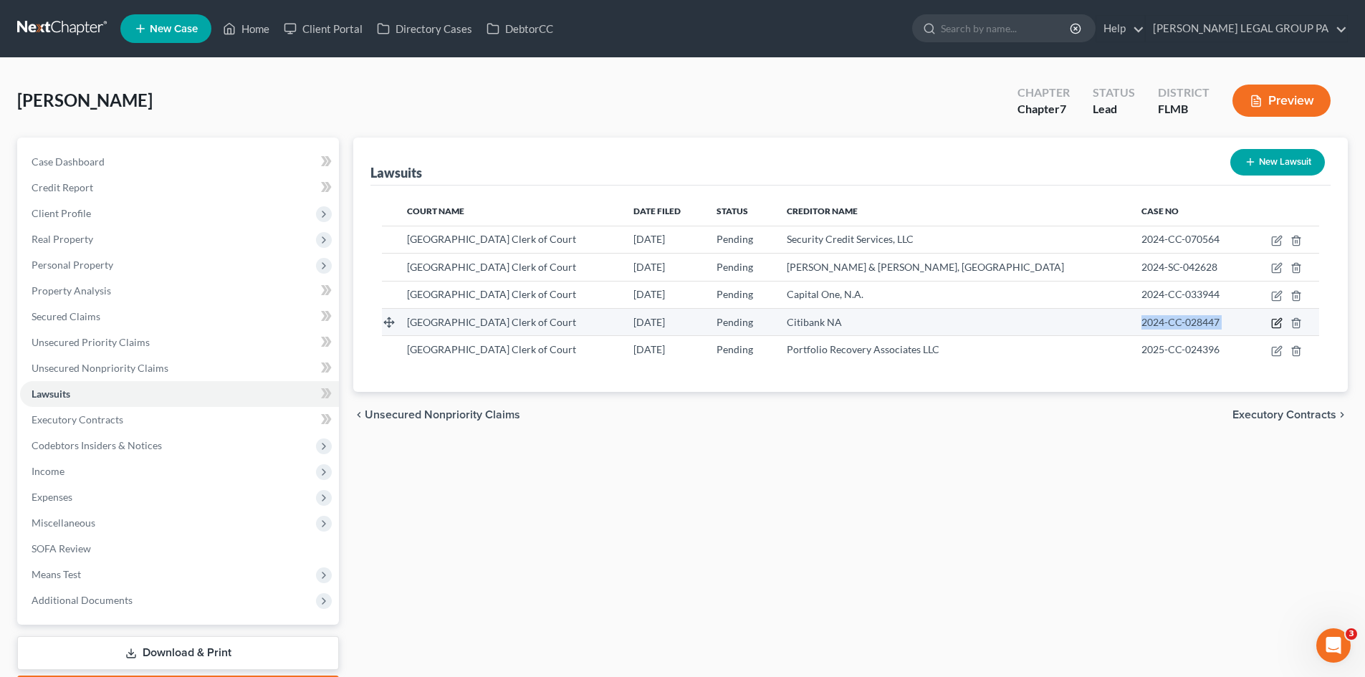
select select "43"
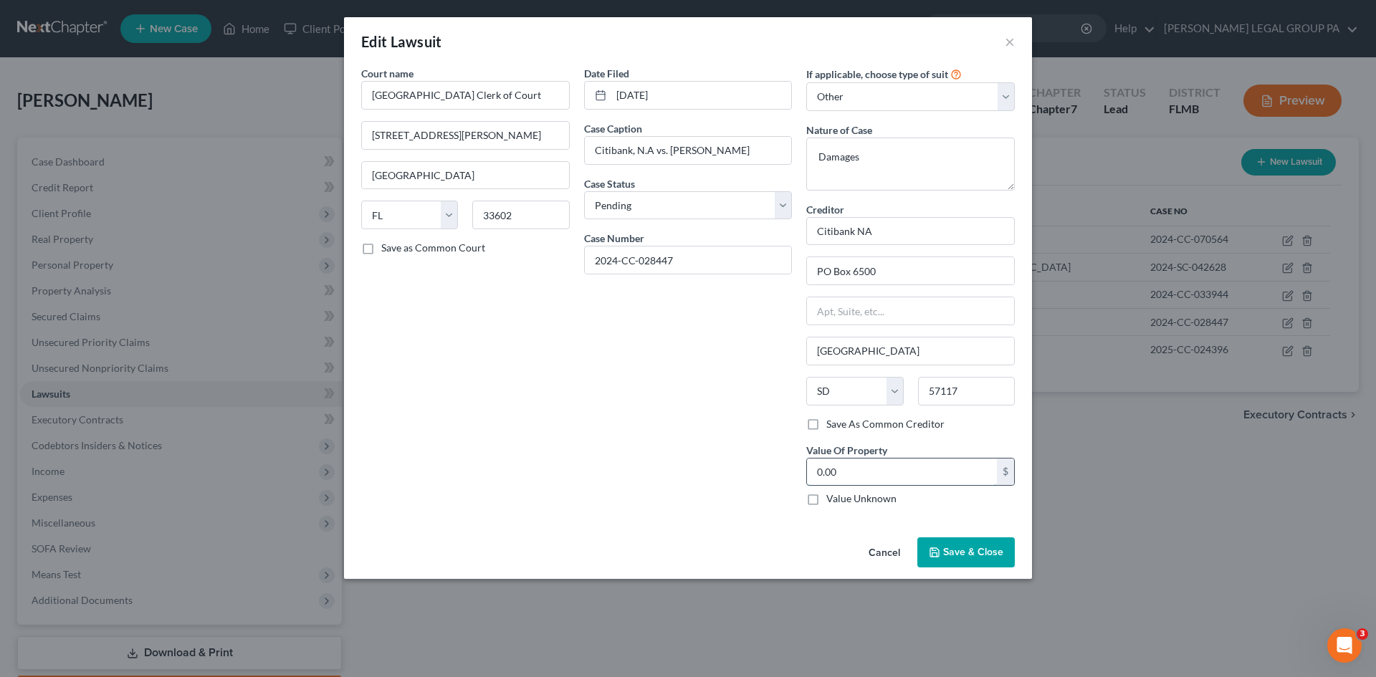
click at [918, 471] on input "0.00" at bounding box center [902, 472] width 190 height 27
type input "3,202.38"
click at [657, 383] on div "Date Filed 05/17/2025 Case Caption Citibank, N.A vs. Deadrea Troupe Case Status…" at bounding box center [688, 291] width 223 height 451
click at [961, 557] on span "Save & Close" at bounding box center [973, 552] width 60 height 12
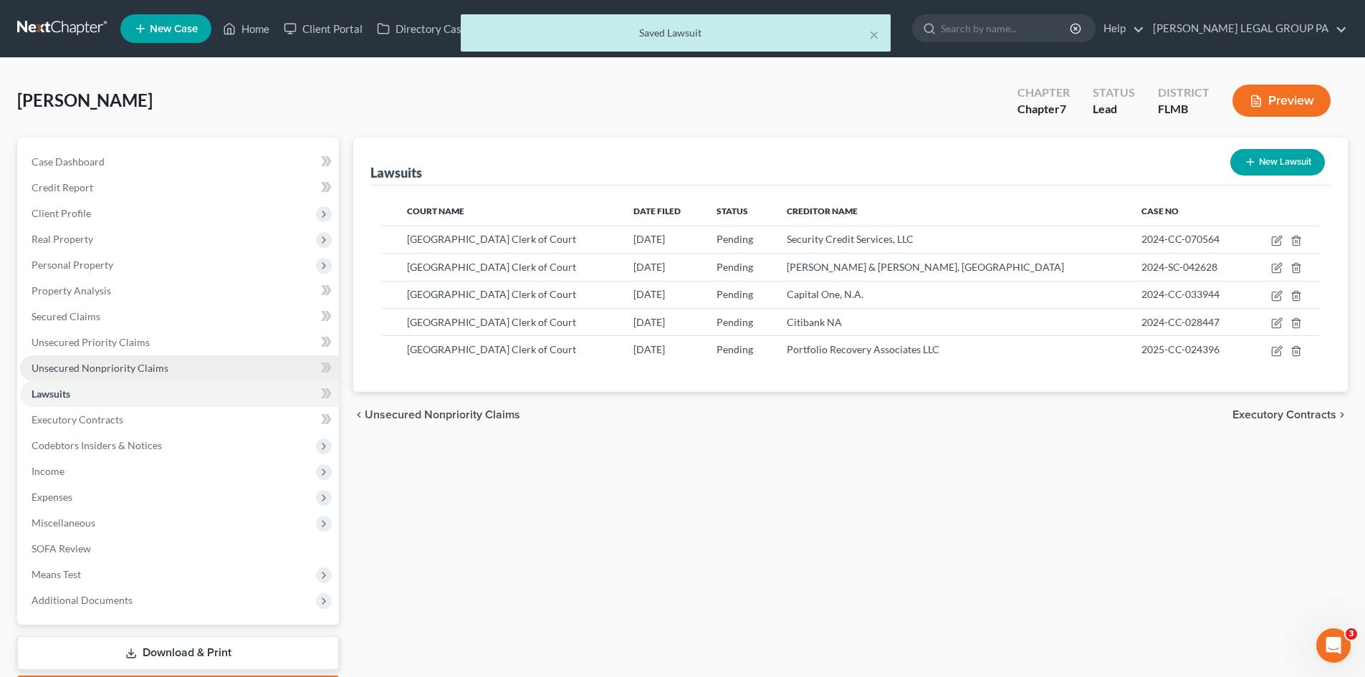
click at [121, 359] on link "Unsecured Nonpriority Claims" at bounding box center [179, 368] width 319 height 26
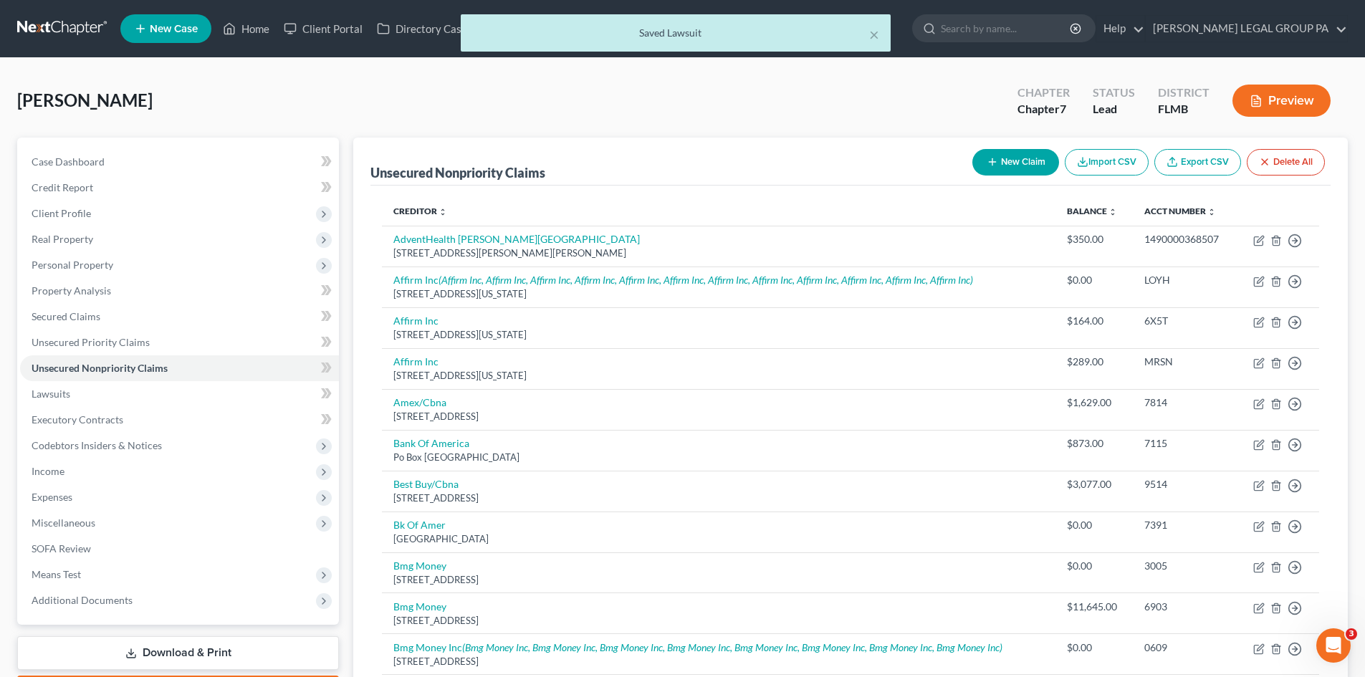
click at [1012, 168] on button "New Claim" at bounding box center [1015, 162] width 87 height 27
select select "0"
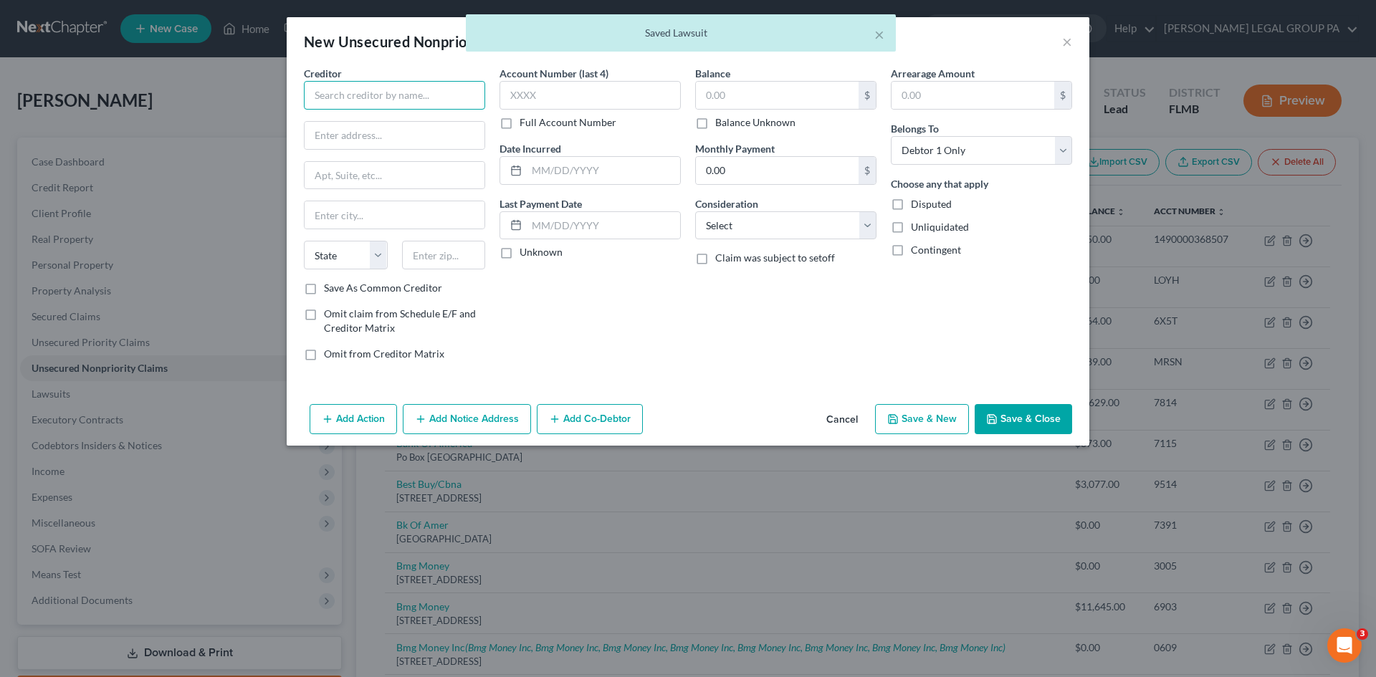
click at [380, 102] on input "text" at bounding box center [394, 95] width 181 height 29
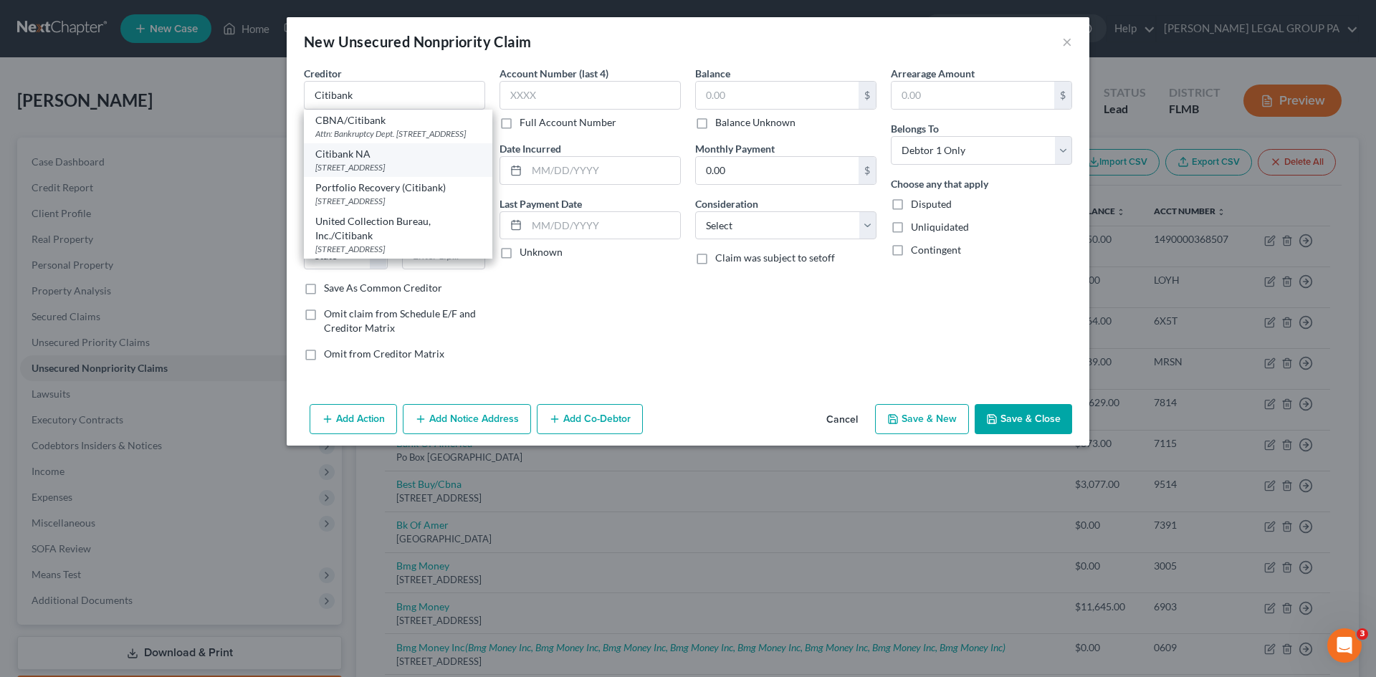
click at [401, 173] on div "PO Box 6500, Sioux Falls, SD 57117" at bounding box center [398, 167] width 166 height 12
type input "Citibank NA"
type input "PO Box 6500"
type input "Sioux Falls"
select select "43"
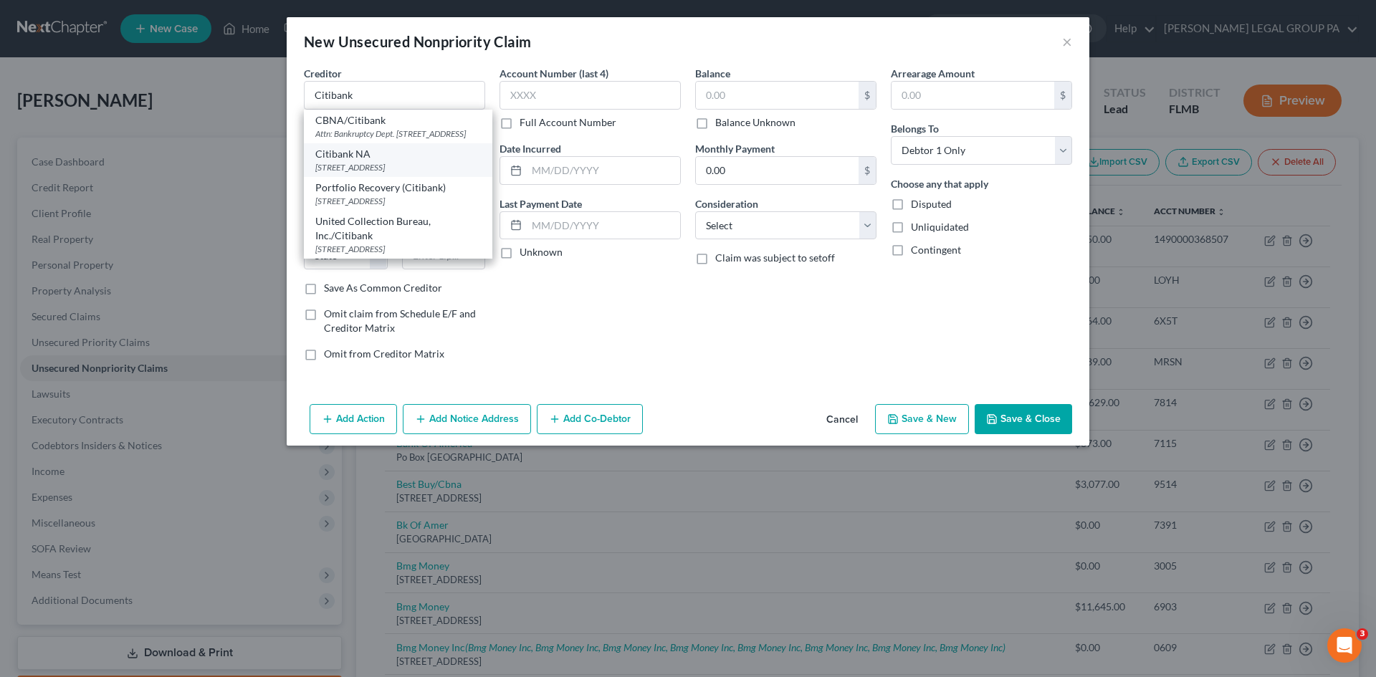
type input "57117"
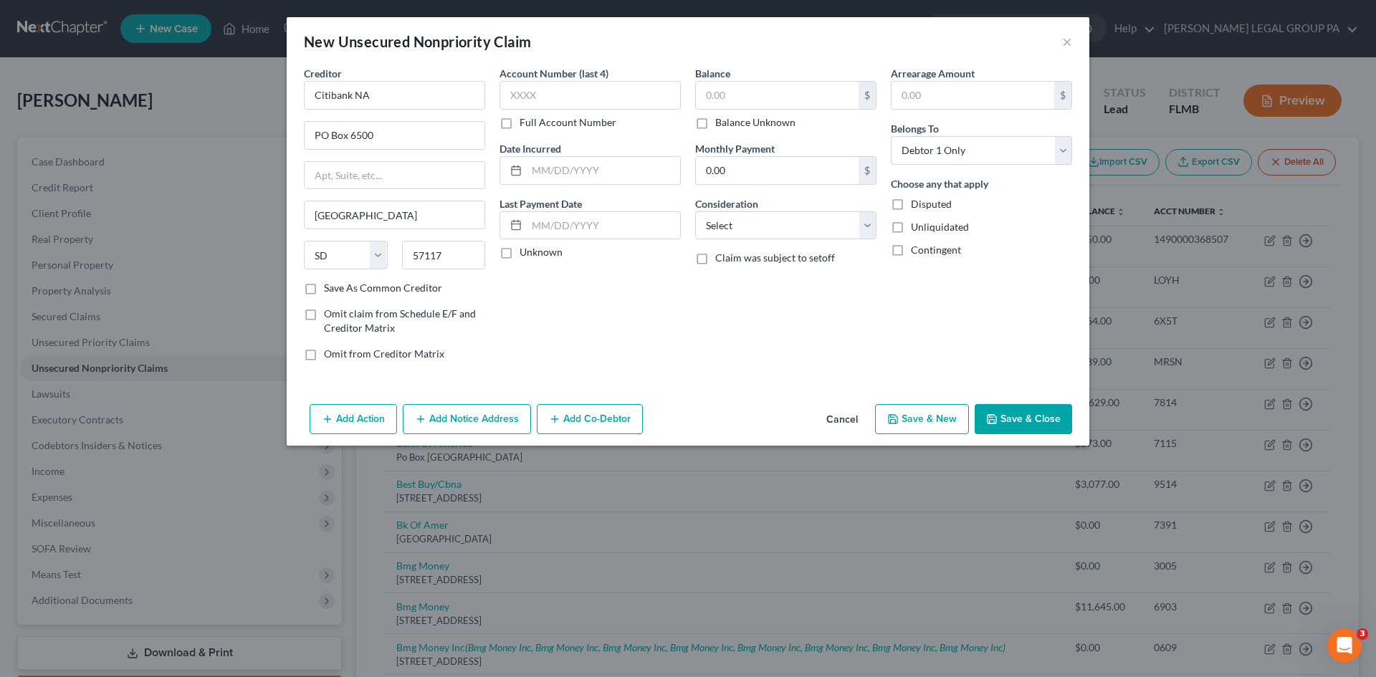
click at [1073, 35] on div "New Unsecured Nonpriority Claim ×" at bounding box center [688, 41] width 803 height 49
click at [1068, 38] on button "×" at bounding box center [1067, 41] width 10 height 17
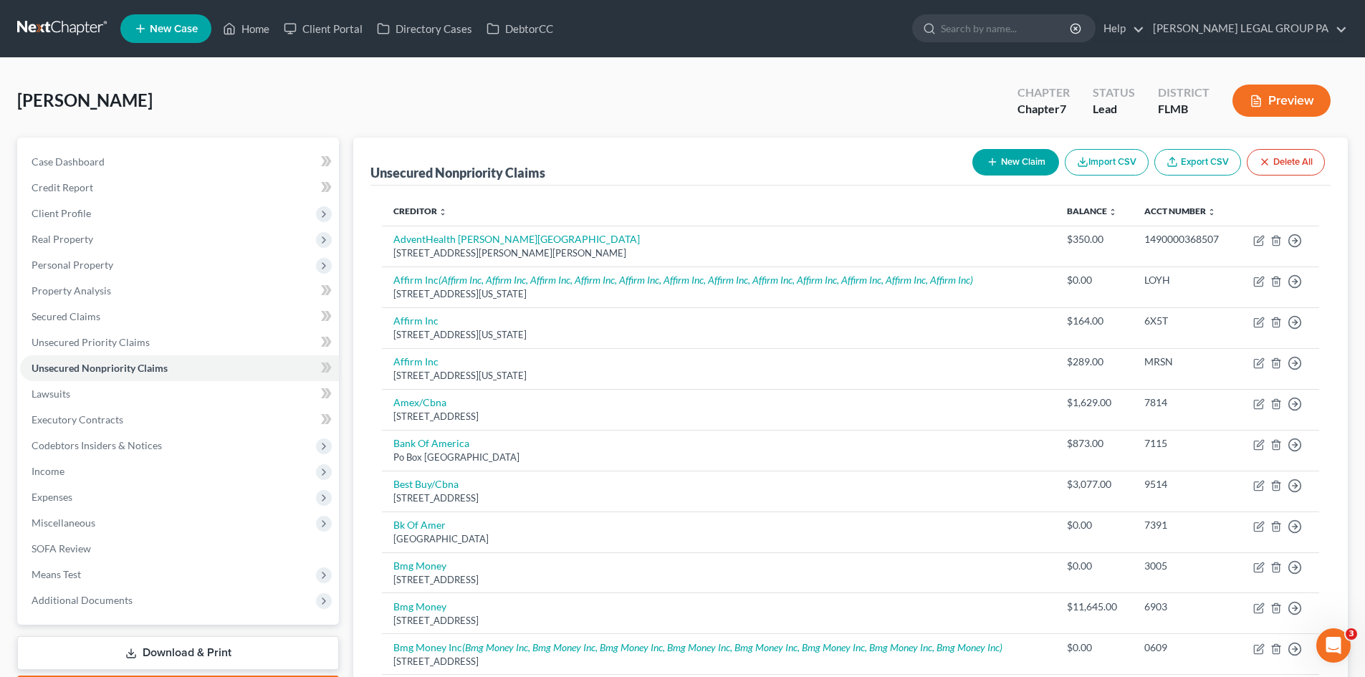
click at [978, 163] on button "New Claim" at bounding box center [1015, 162] width 87 height 27
select select "0"
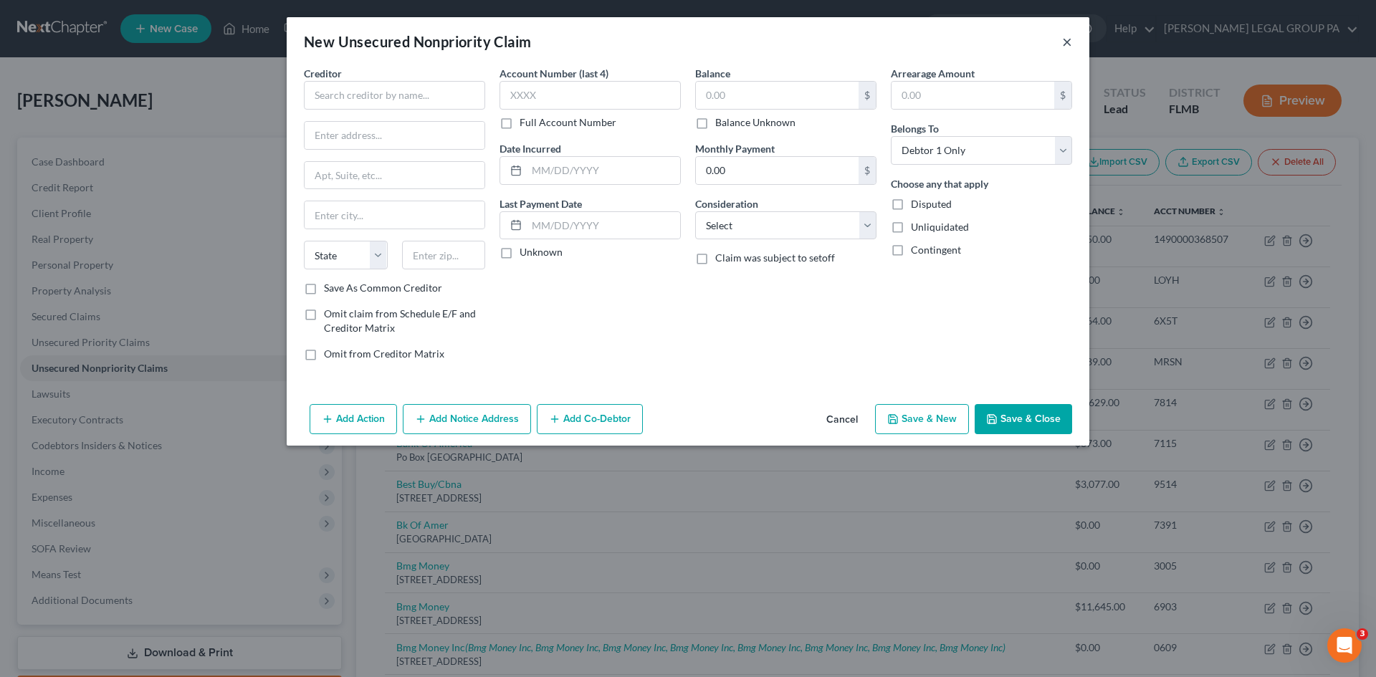
click at [1068, 41] on button "×" at bounding box center [1067, 41] width 10 height 17
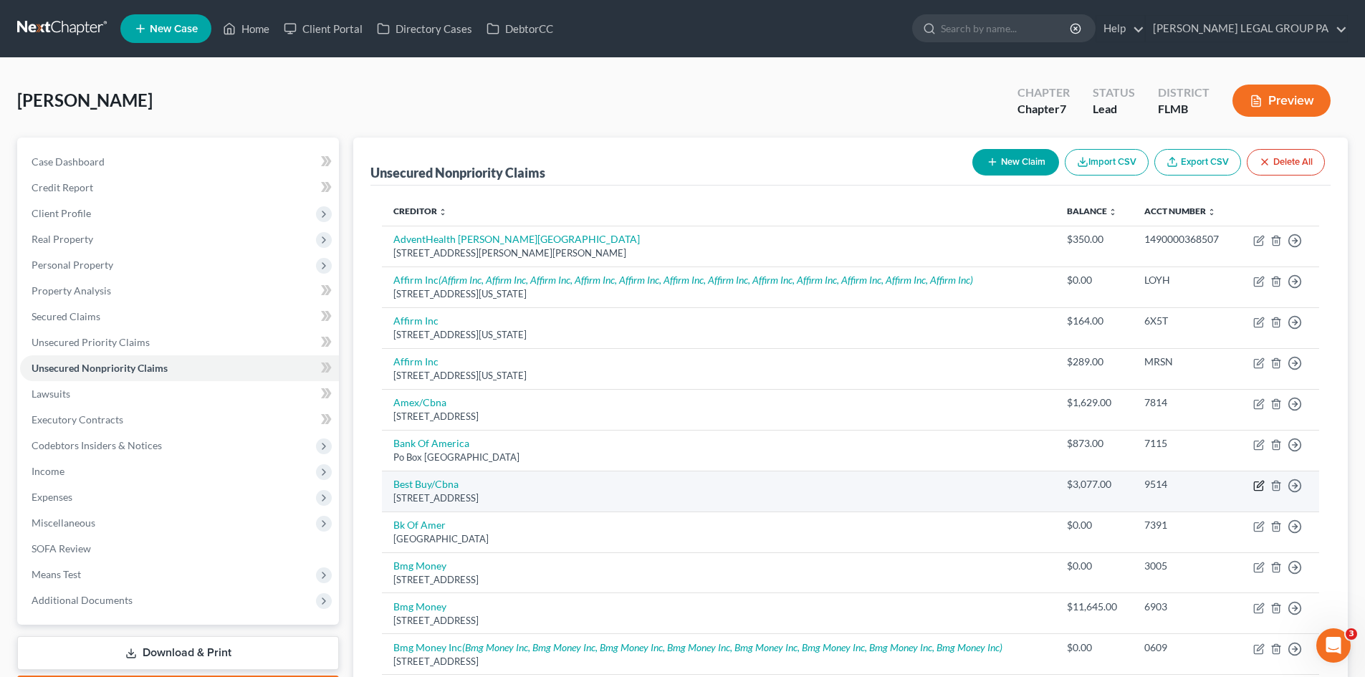
click at [1258, 487] on icon "button" at bounding box center [1260, 484] width 6 height 6
select select "14"
select select "2"
select select "0"
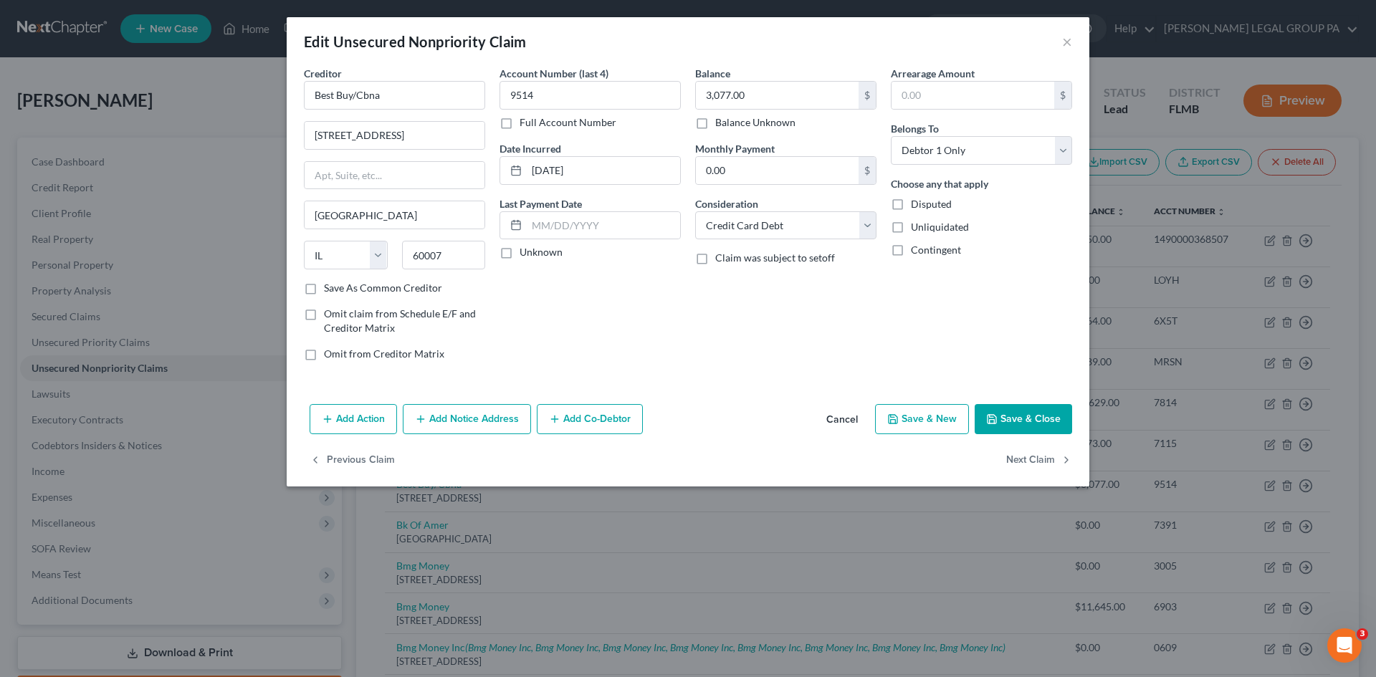
click at [466, 413] on button "Add Notice Address" at bounding box center [467, 419] width 128 height 30
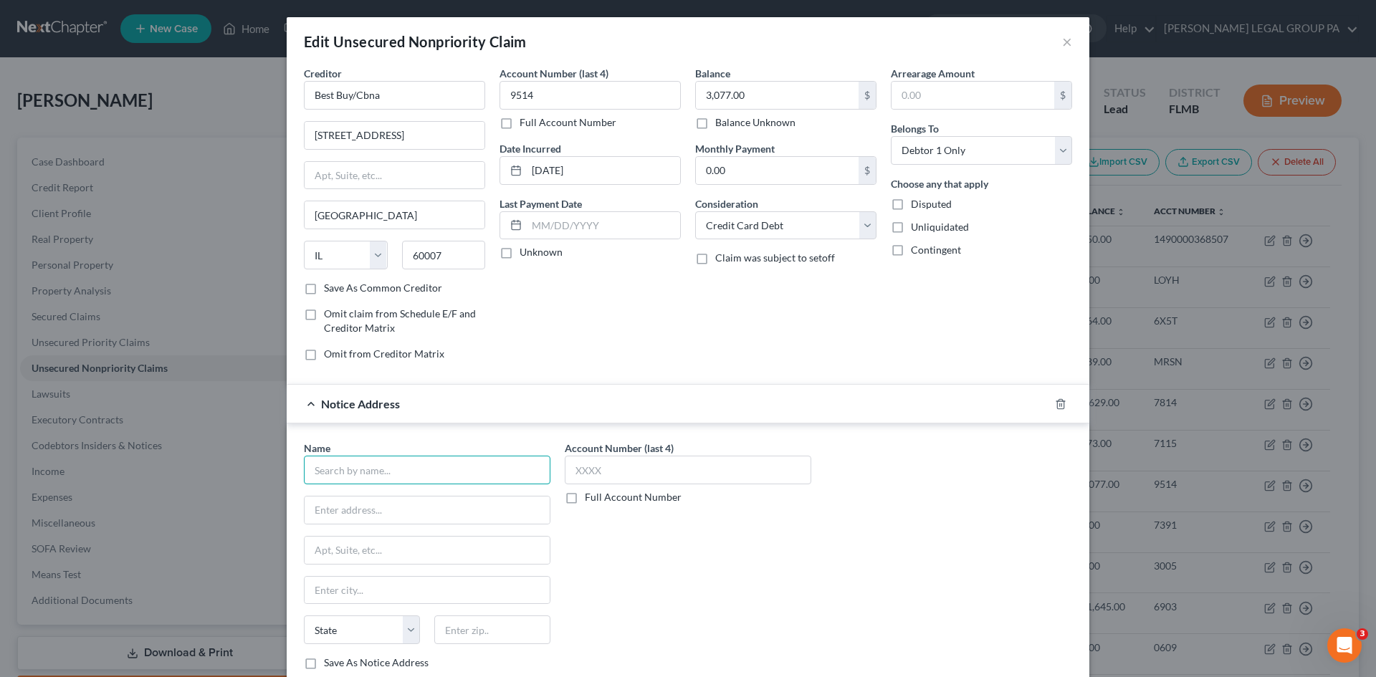
click at [355, 476] on input "text" at bounding box center [427, 470] width 246 height 29
type input "Elias Leonard Dsouza"
type input "1133 S. University Drive"
type input "2nd Floor"
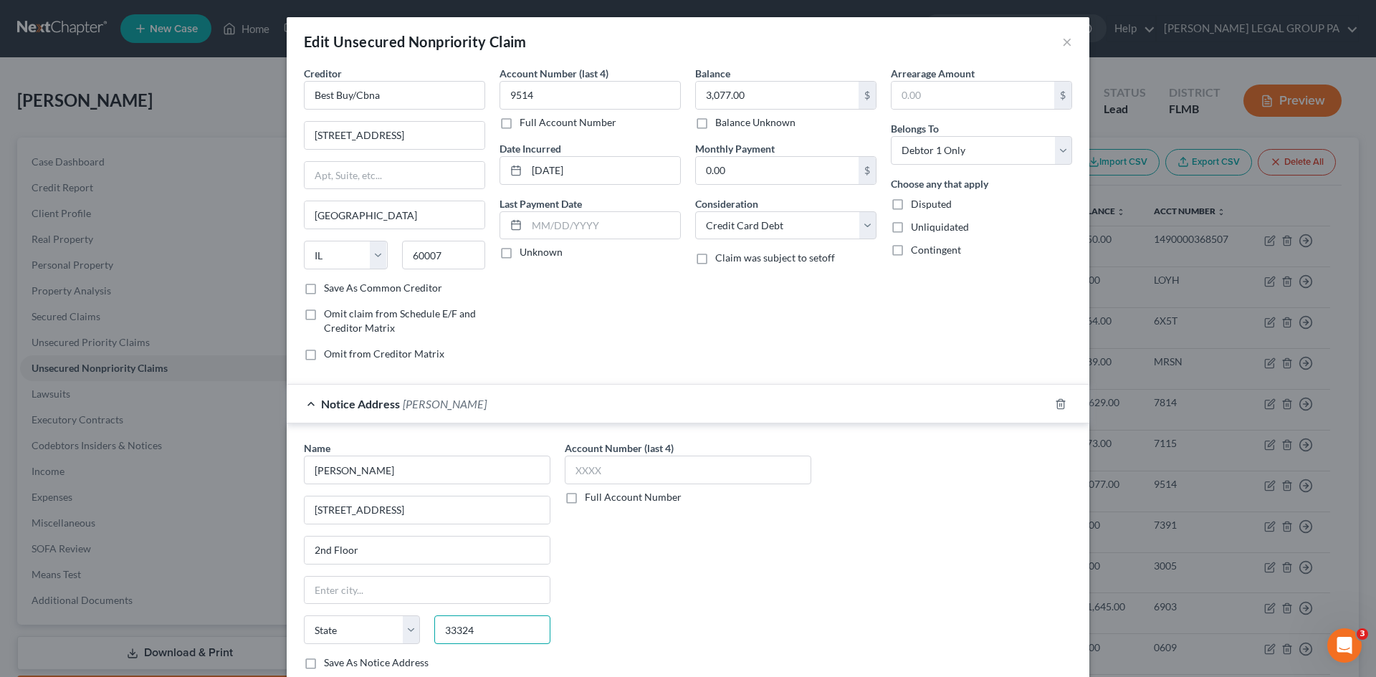
type input "33324"
click at [729, 591] on div "Account Number (last 4) Full Account Number" at bounding box center [687, 561] width 261 height 241
type input "Fort Lauderdale"
select select "9"
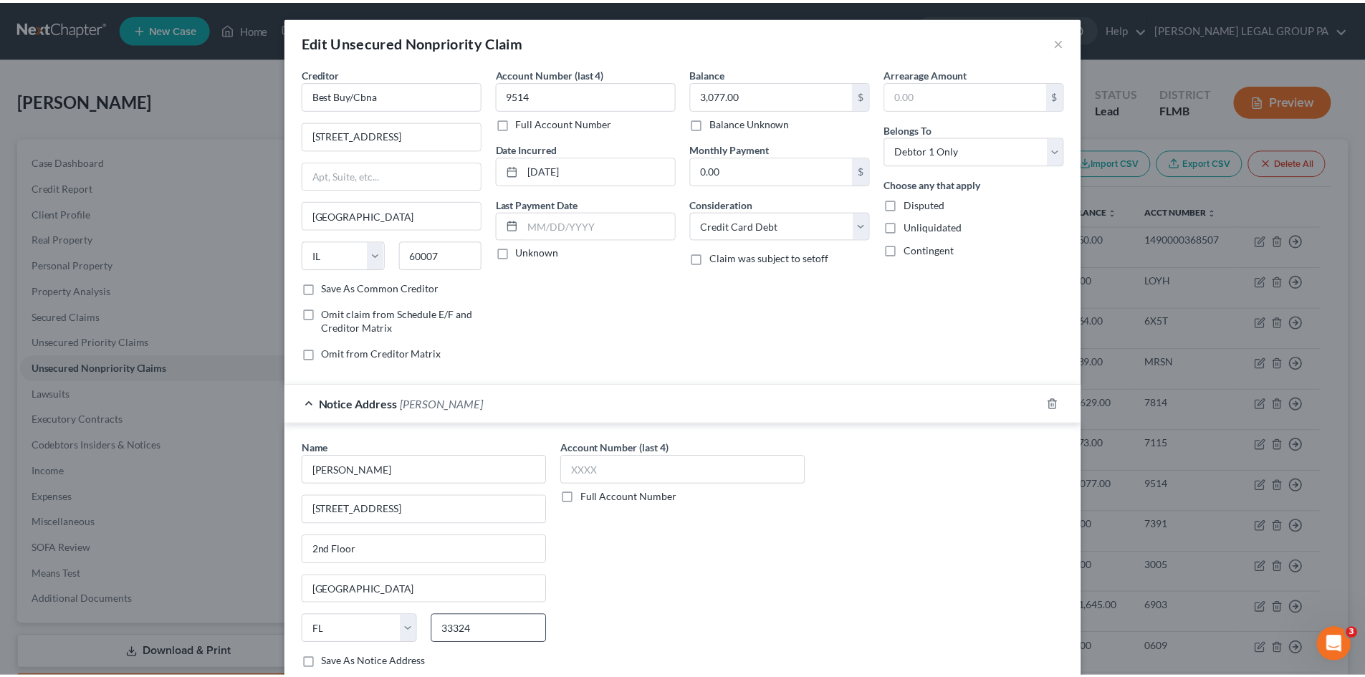
scroll to position [135, 0]
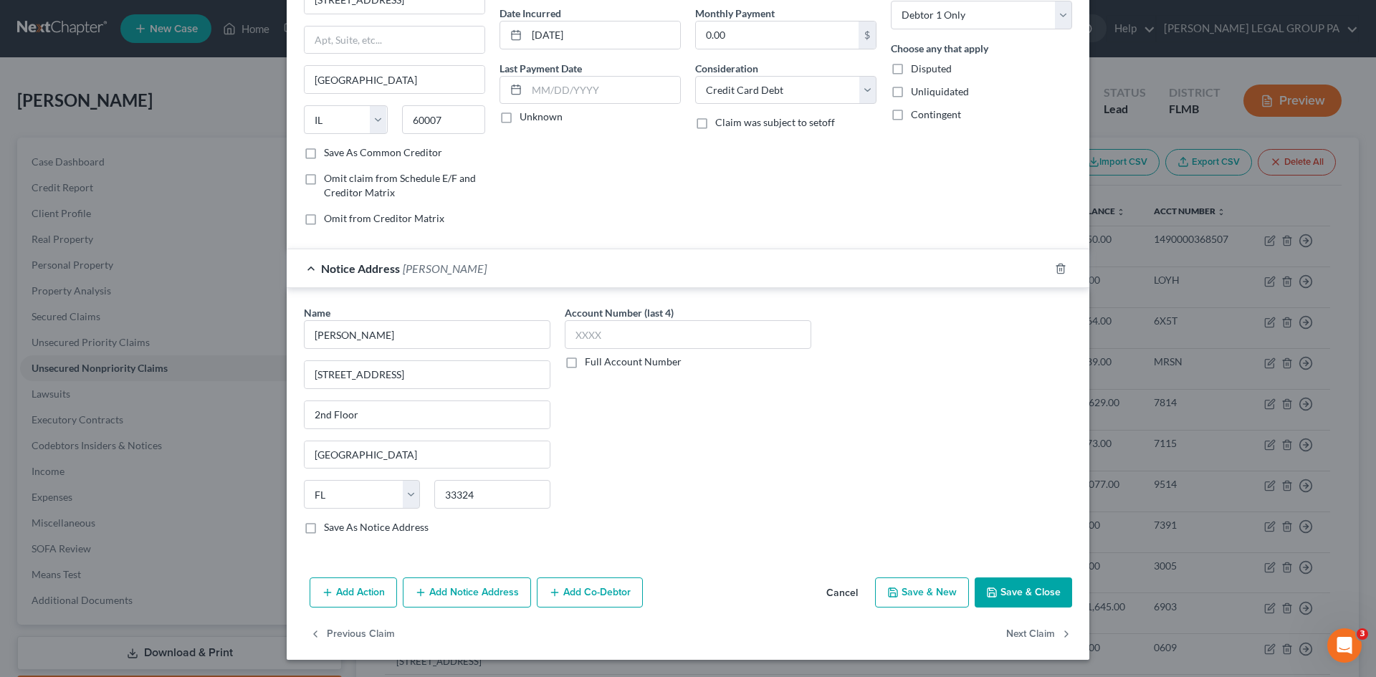
click at [324, 531] on label "Save As Notice Address" at bounding box center [376, 527] width 105 height 14
click at [330, 530] on input "Save As Notice Address" at bounding box center [334, 524] width 9 height 9
checkbox input "true"
drag, startPoint x: 393, startPoint y: 457, endPoint x: 157, endPoint y: 437, distance: 236.6
click at [157, 437] on div "Edit Unsecured Nonpriority Claim × Creditor * Best Buy/Cbna 50 Northwest Point …" at bounding box center [688, 338] width 1376 height 677
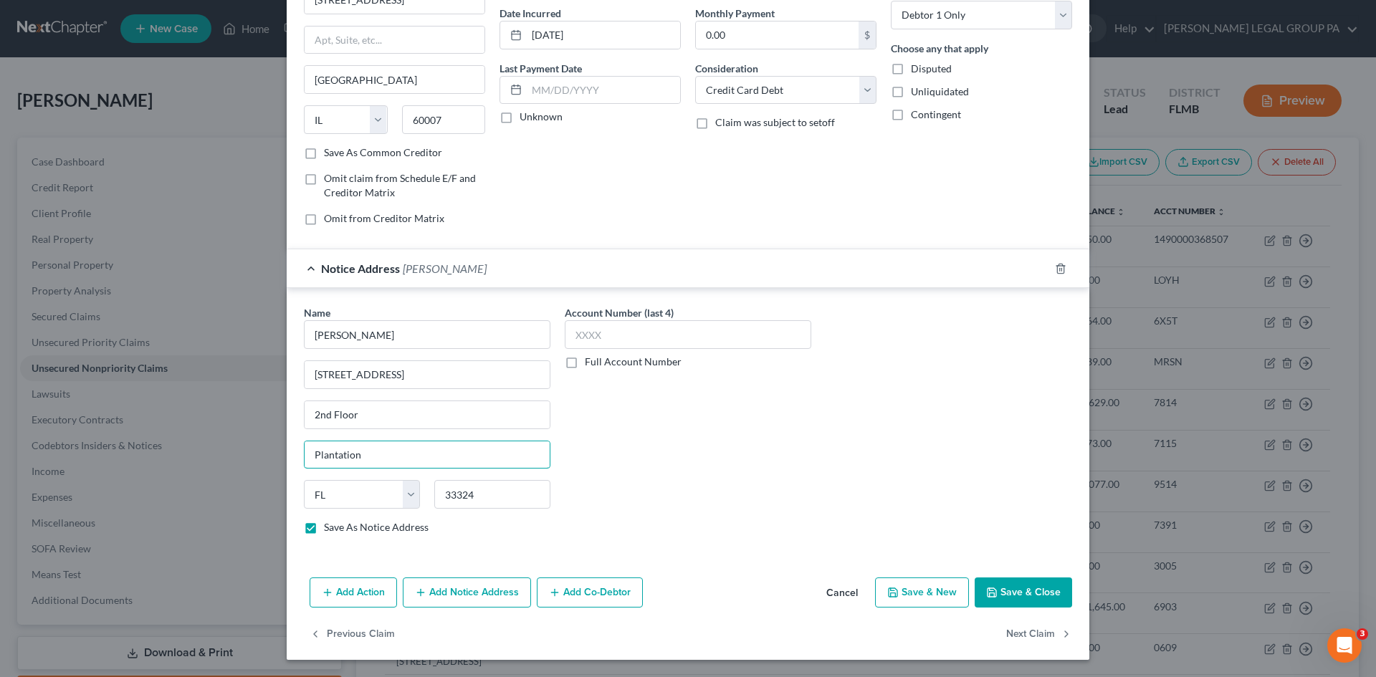
type input "Plantation"
click at [868, 418] on div "Name * Elias Leonard Dsouza 1133 S. University Drive 2nd Floor Plantation State…" at bounding box center [688, 425] width 782 height 241
click at [1036, 589] on button "Save & Close" at bounding box center [1023, 593] width 97 height 30
checkbox input "false"
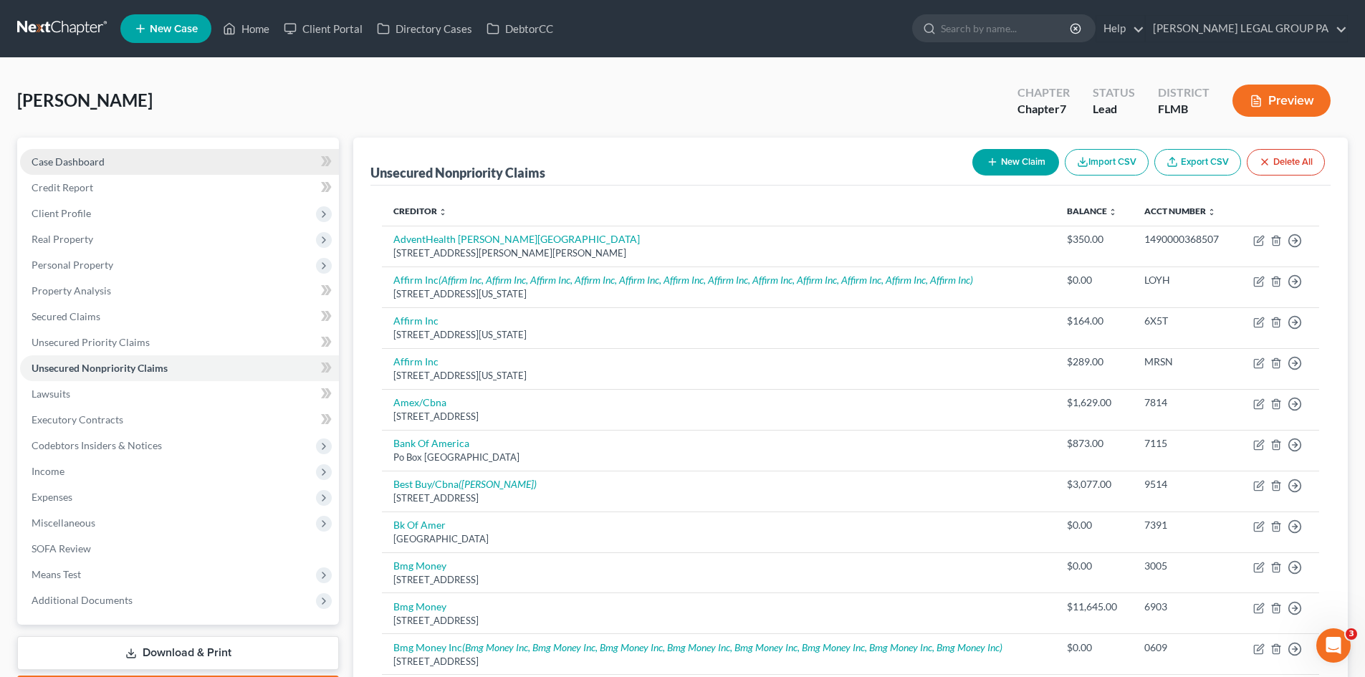
click at [127, 163] on link "Case Dashboard" at bounding box center [179, 162] width 319 height 26
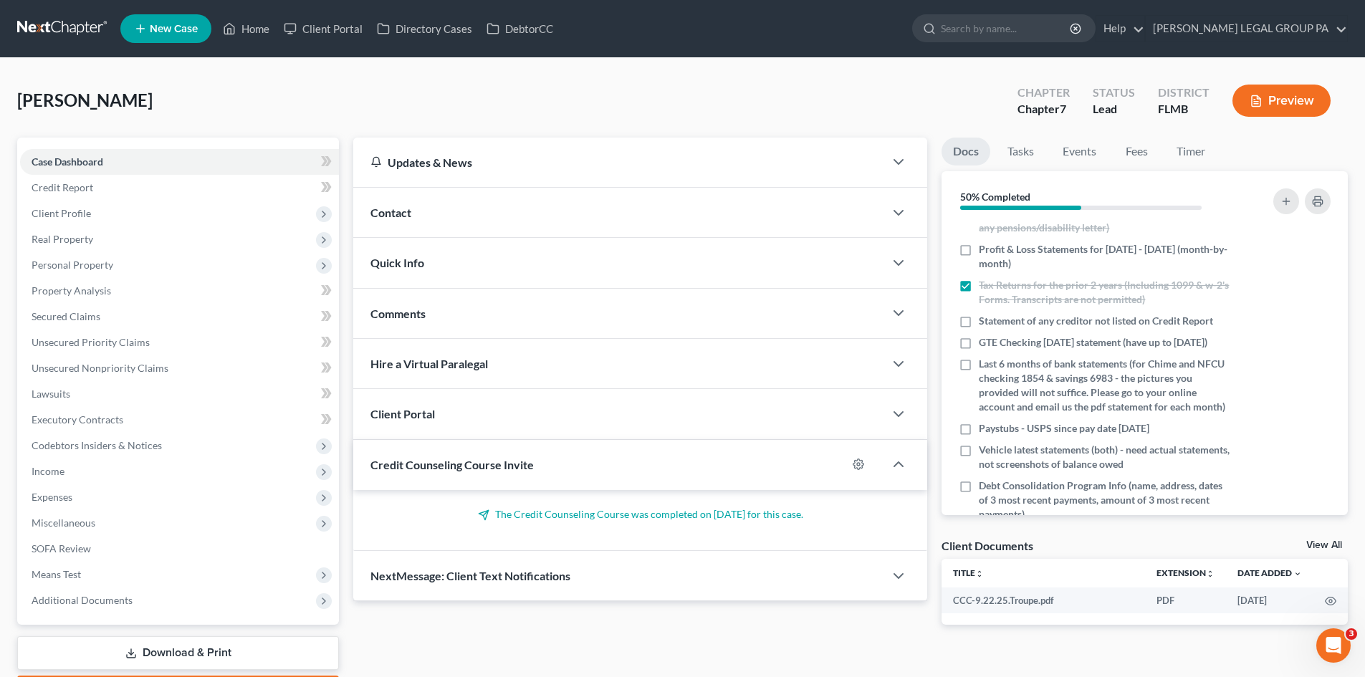
scroll to position [274, 0]
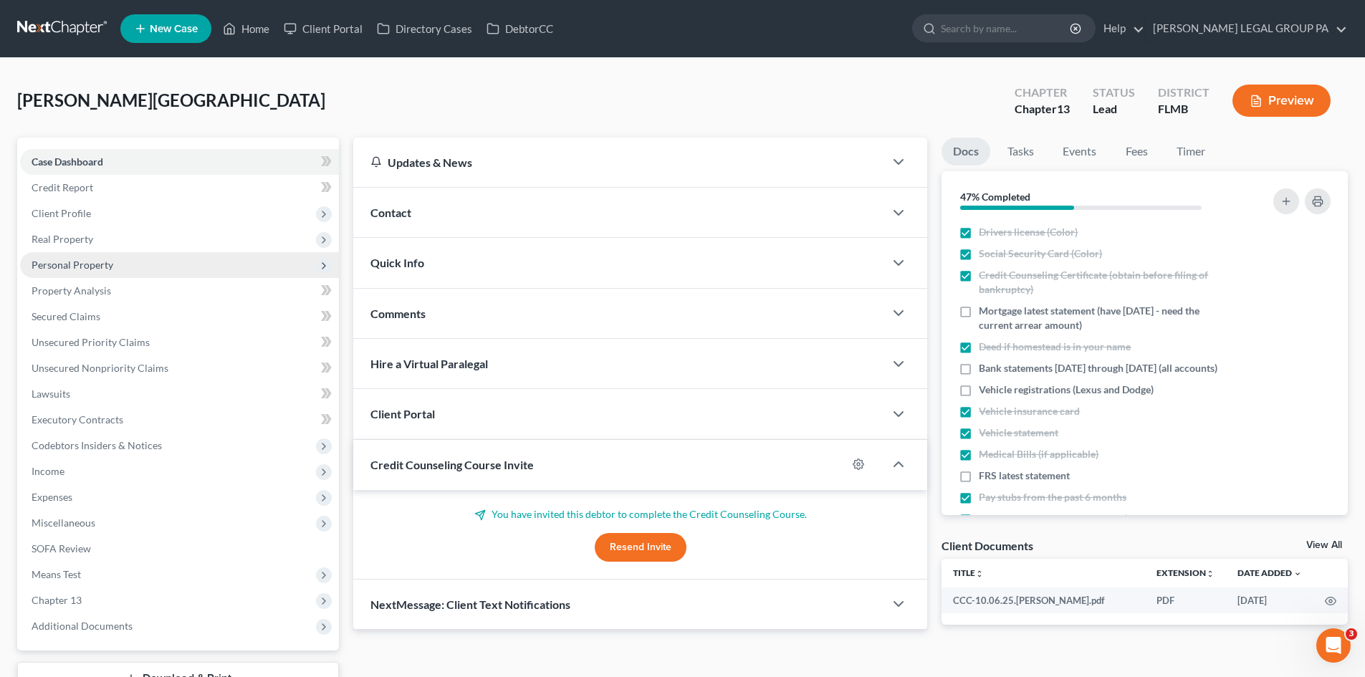
click at [93, 266] on span "Personal Property" at bounding box center [73, 265] width 82 height 12
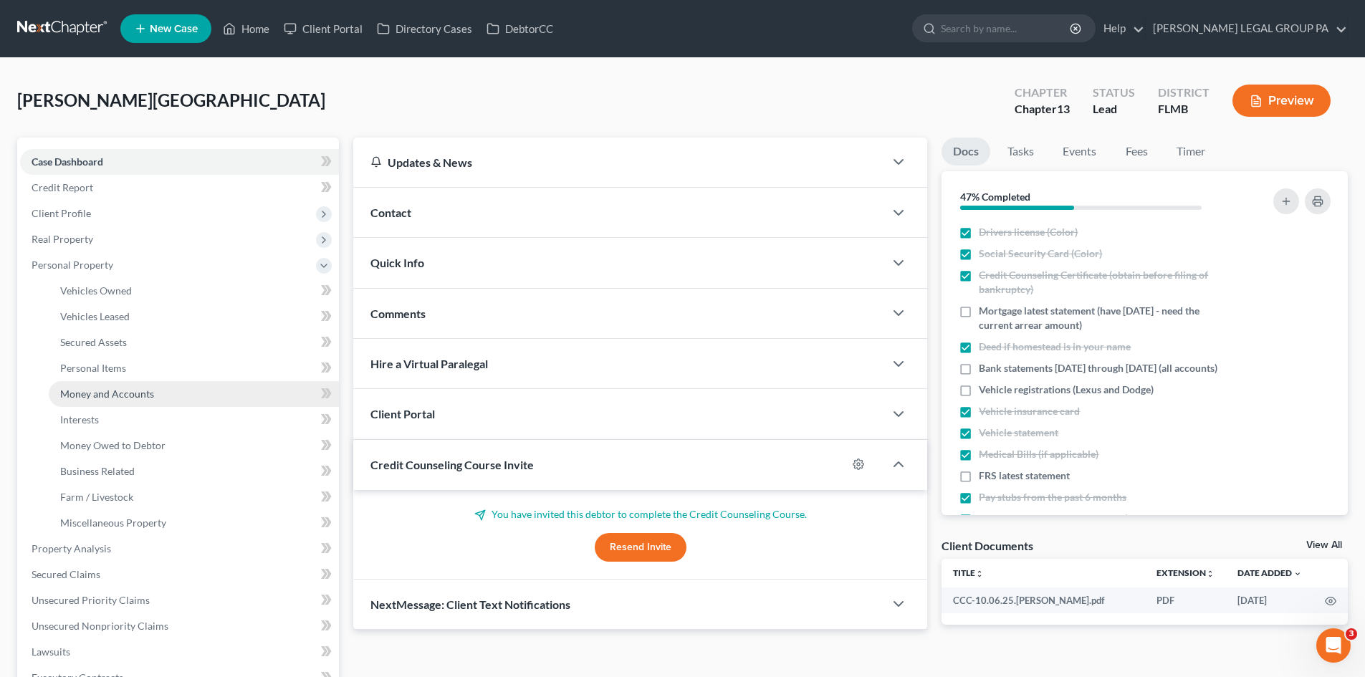
click at [119, 391] on span "Money and Accounts" at bounding box center [107, 394] width 94 height 12
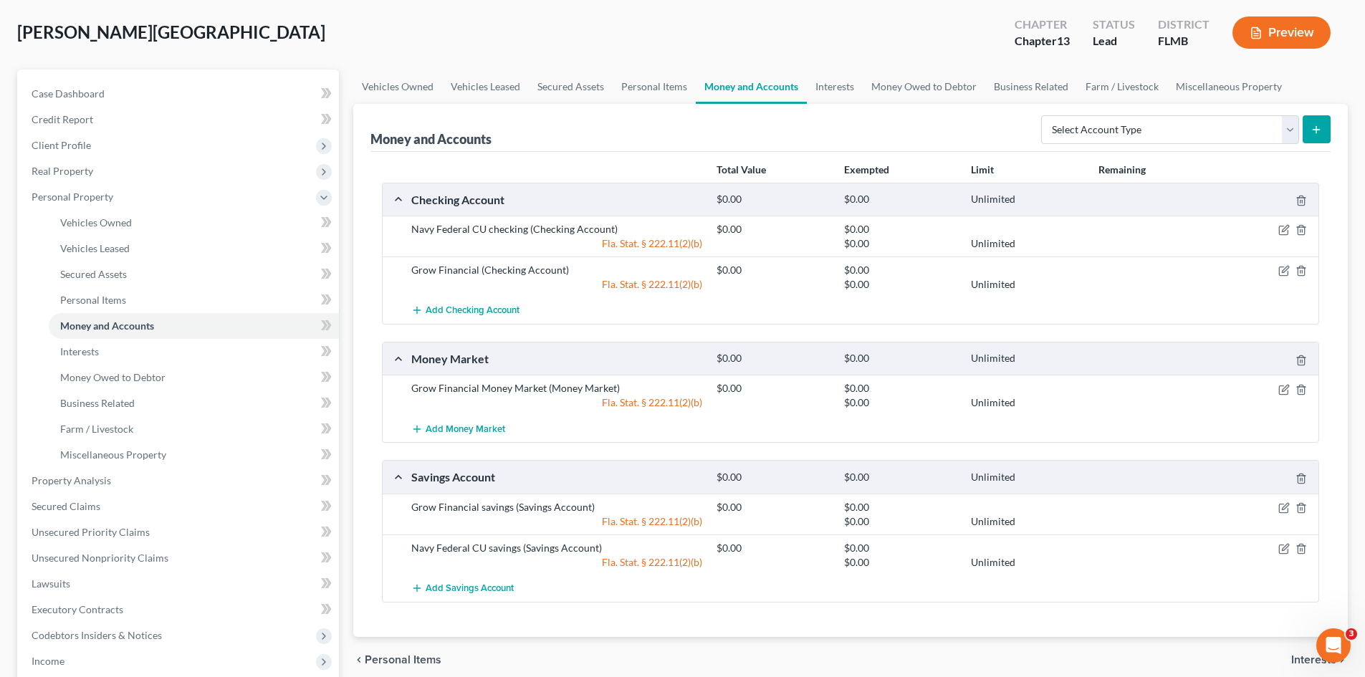
scroll to position [72, 0]
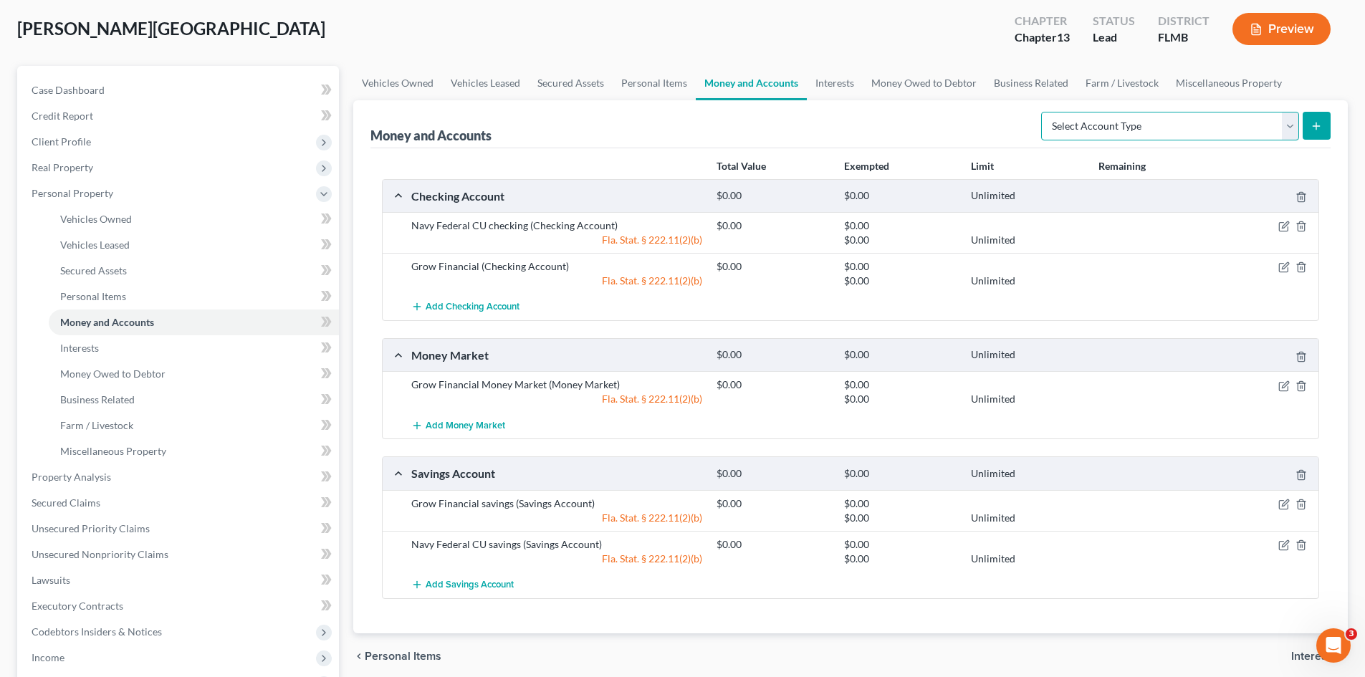
drag, startPoint x: 1164, startPoint y: 118, endPoint x: 1148, endPoint y: 138, distance: 26.5
click at [1164, 118] on select "Select Account Type Brokerage Cash on Hand Certificates of Deposit Checking Acc…" at bounding box center [1170, 126] width 258 height 29
select select "checking"
click at [1044, 112] on select "Select Account Type Brokerage Cash on Hand Certificates of Deposit Checking Acc…" at bounding box center [1170, 126] width 258 height 29
click at [1308, 126] on button "submit" at bounding box center [1317, 126] width 28 height 28
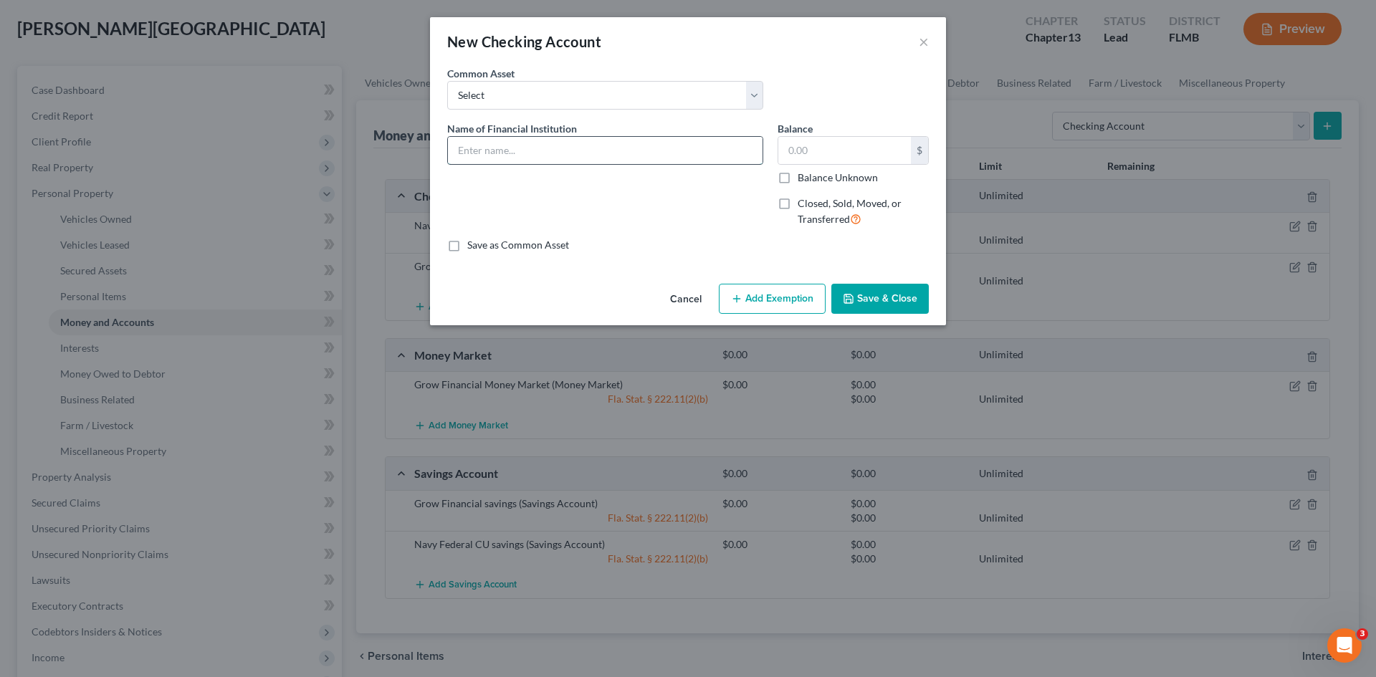
click at [526, 145] on input "text" at bounding box center [605, 150] width 315 height 27
click at [513, 145] on input "Wells Fargo 0660" at bounding box center [605, 150] width 315 height 27
type input "Wells Fargo checking 0660"
click at [886, 300] on button "Save & Close" at bounding box center [879, 299] width 97 height 30
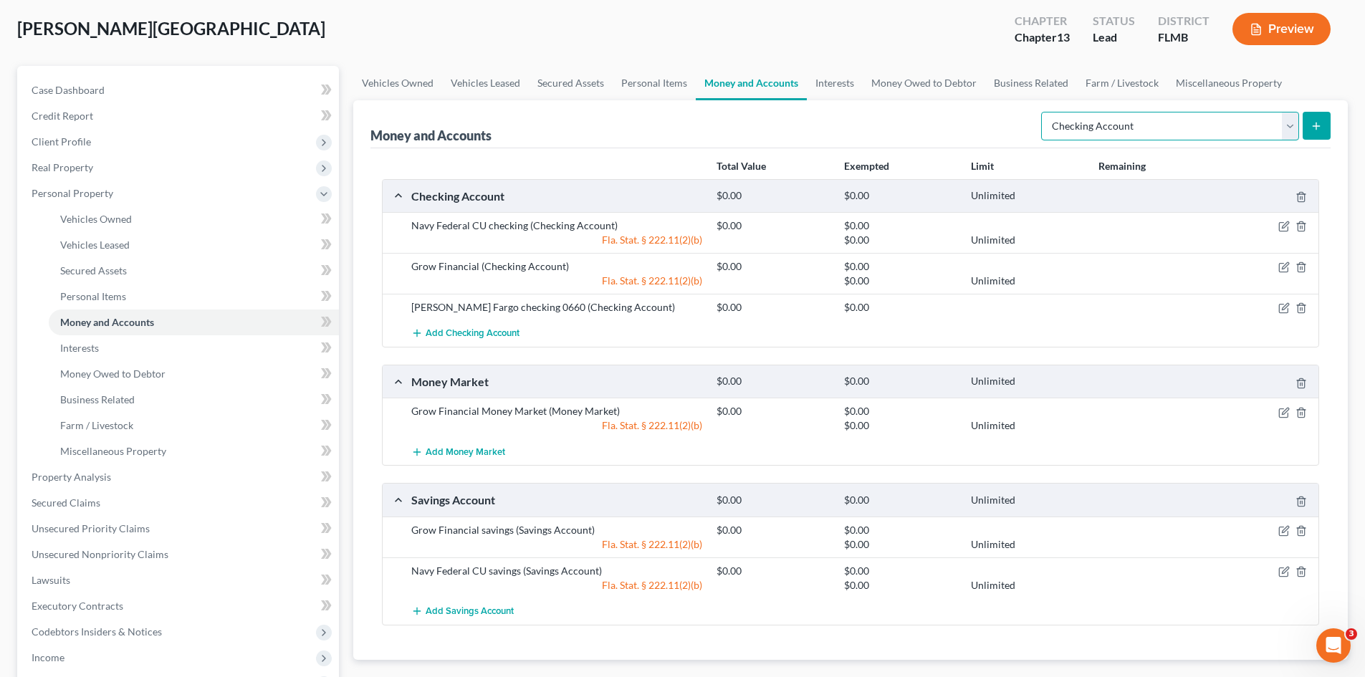
drag, startPoint x: 1136, startPoint y: 127, endPoint x: 1141, endPoint y: 139, distance: 13.2
click at [1136, 127] on select "Select Account Type Brokerage Cash on Hand Certificates of Deposit Checking Acc…" at bounding box center [1170, 126] width 258 height 29
select select "savings"
click at [1044, 112] on select "Select Account Type Brokerage Cash on Hand Certificates of Deposit Checking Acc…" at bounding box center [1170, 126] width 258 height 29
click at [1311, 125] on icon "submit" at bounding box center [1316, 125] width 11 height 11
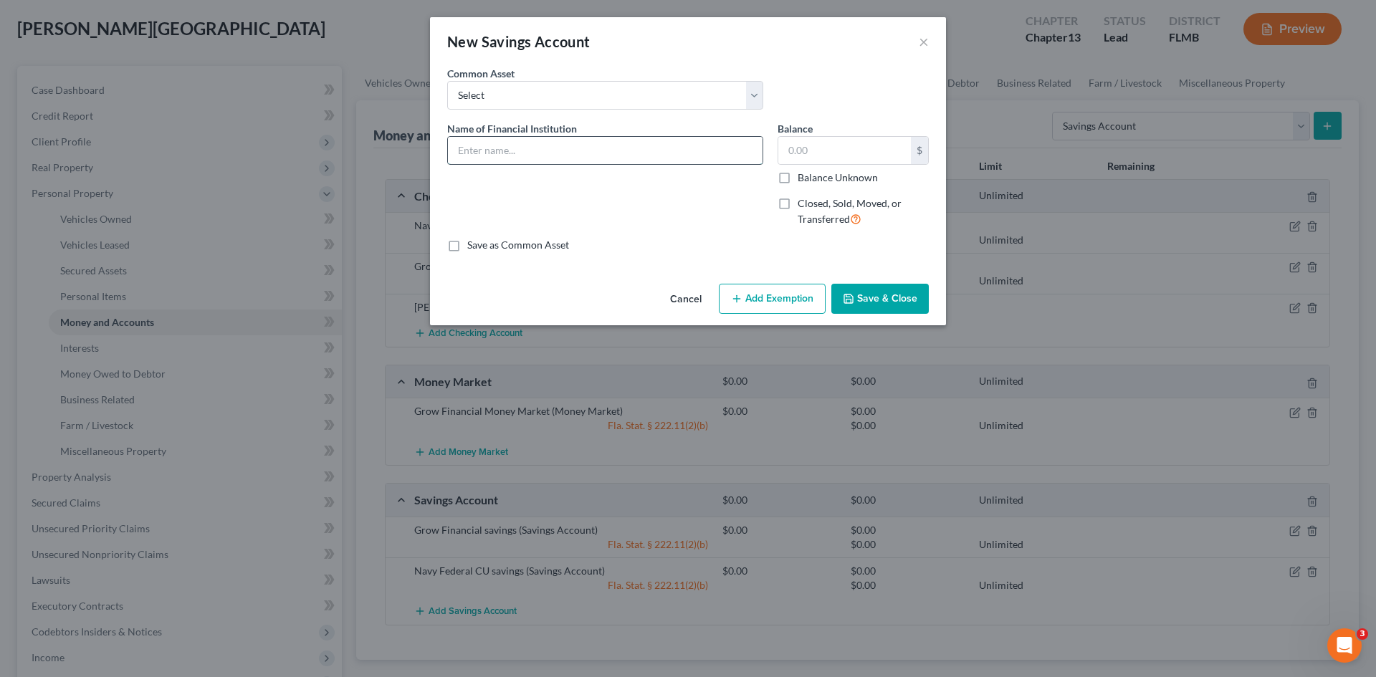
click at [544, 148] on input "text" at bounding box center [605, 150] width 315 height 27
type input "Wells Fargo savings 3541"
drag, startPoint x: 884, startPoint y: 288, endPoint x: 771, endPoint y: 439, distance: 187.9
click at [884, 287] on button "Save & Close" at bounding box center [879, 299] width 97 height 30
